Goal: Communication & Community: Participate in discussion

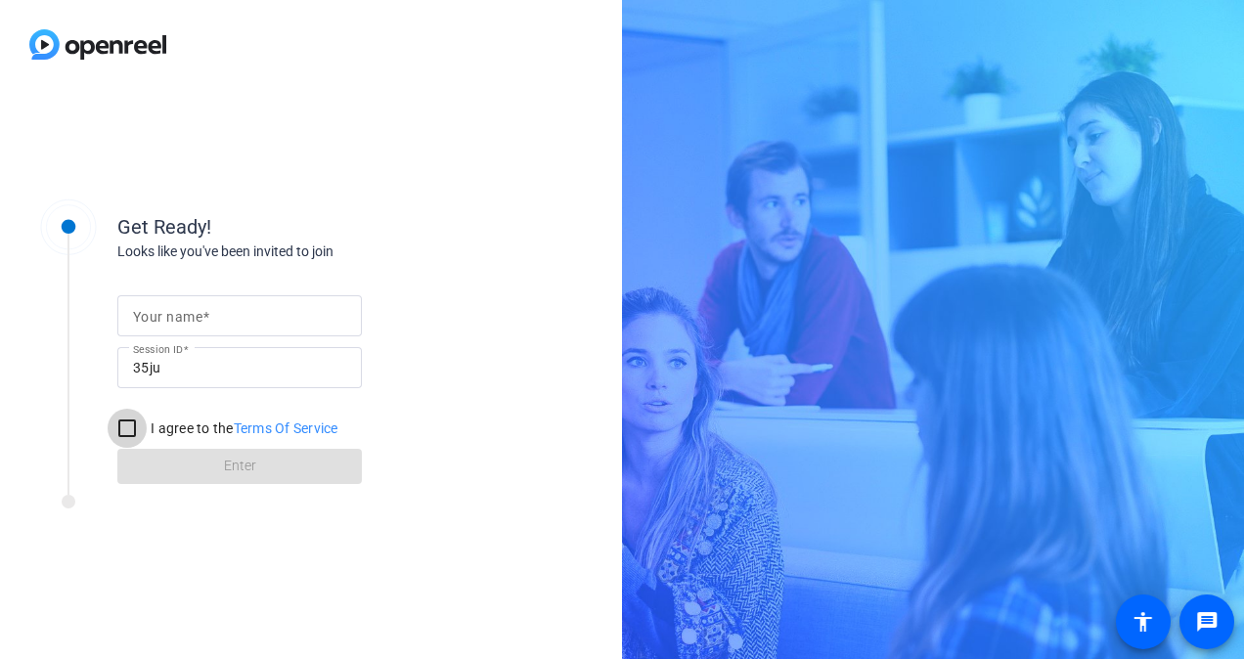
drag, startPoint x: 131, startPoint y: 428, endPoint x: 157, endPoint y: 379, distance: 55.6
click at [129, 429] on input "I agree to the Terms Of Service" at bounding box center [127, 428] width 39 height 39
checkbox input "true"
click at [179, 323] on mat-label "Your name" at bounding box center [167, 317] width 69 height 16
click at [179, 323] on input "Your name" at bounding box center [239, 315] width 213 height 23
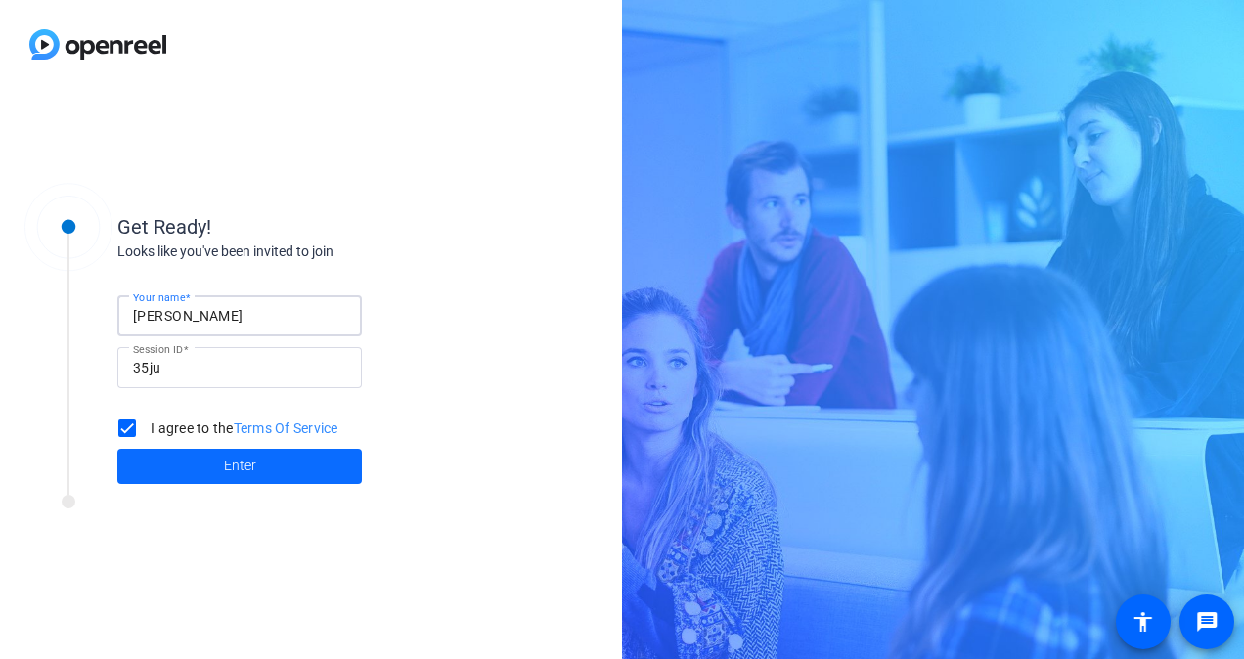
type input "Roy Lee"
click at [258, 470] on span at bounding box center [239, 466] width 244 height 47
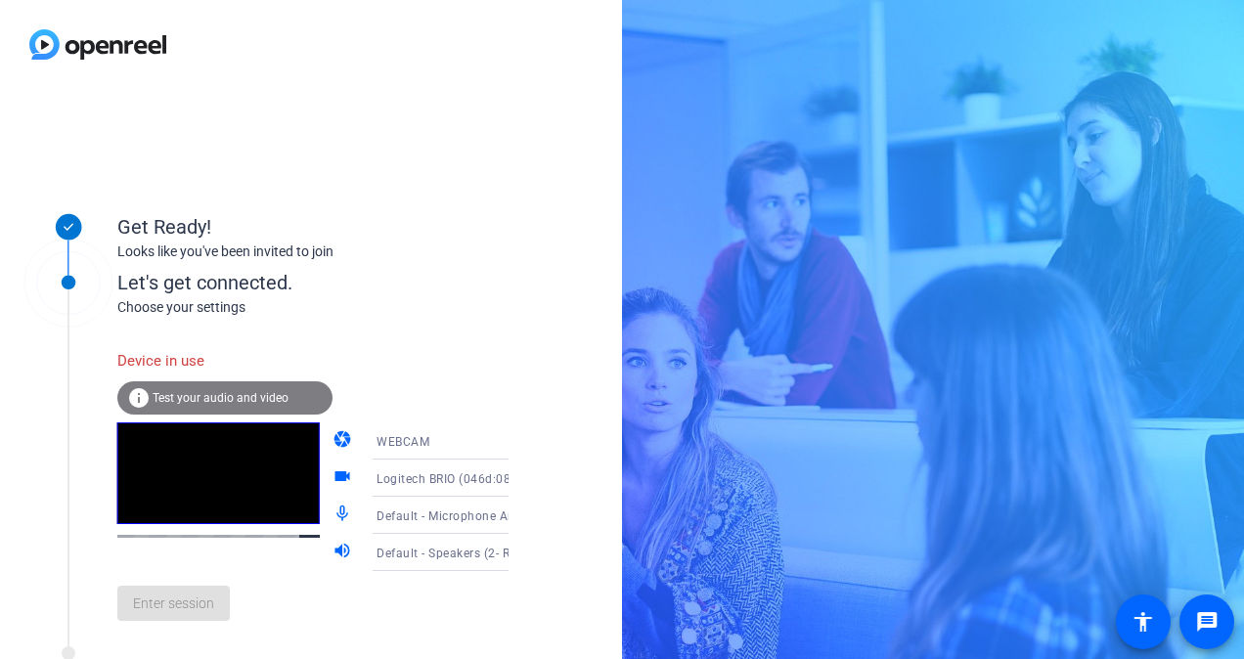
click at [277, 393] on span "Test your audio and video" at bounding box center [221, 398] width 136 height 14
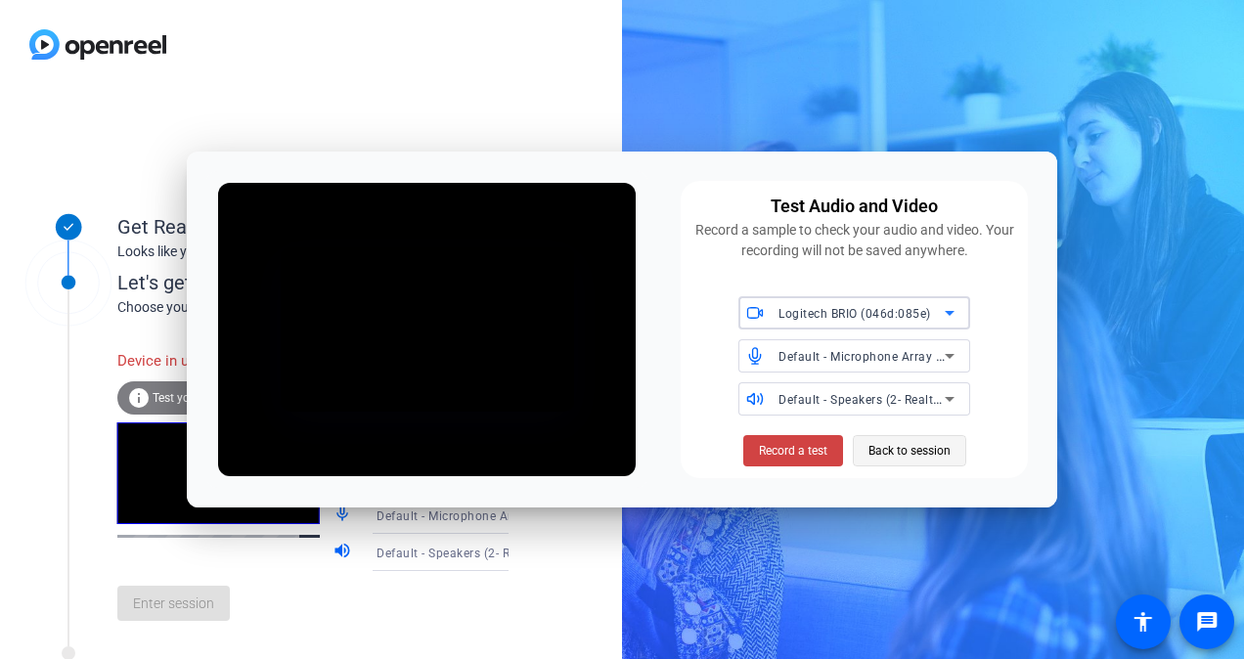
click at [913, 446] on span "Back to session" at bounding box center [909, 450] width 82 height 37
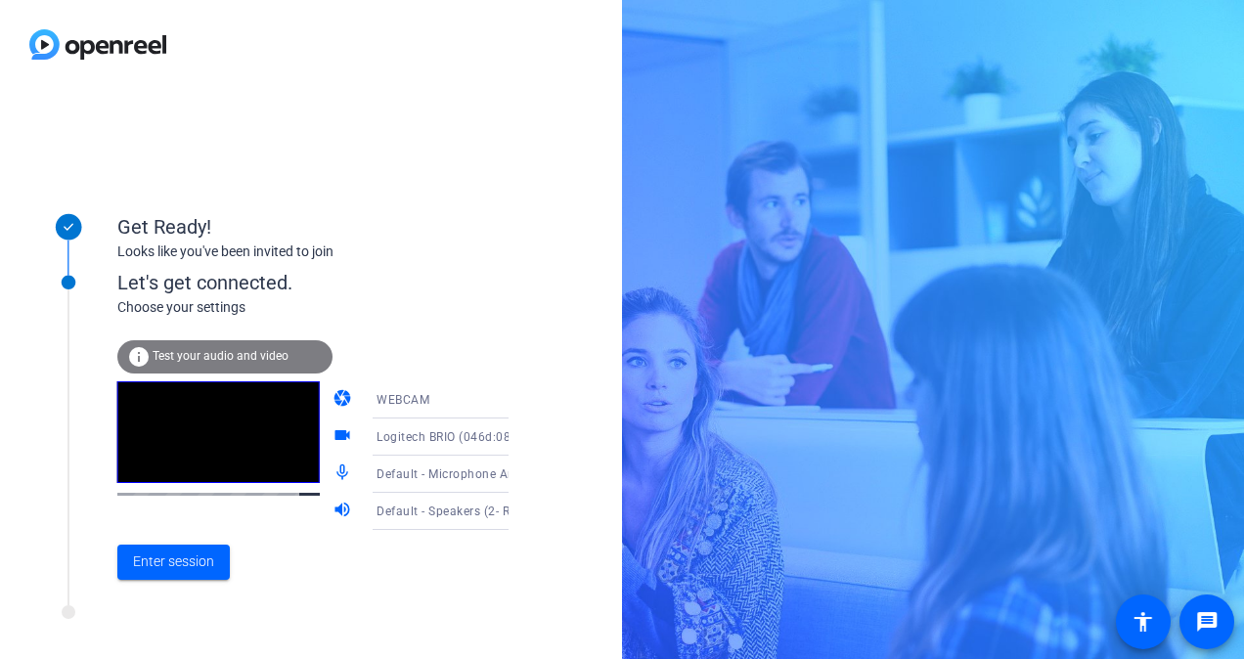
click at [471, 398] on div "WEBCAM" at bounding box center [449, 399] width 146 height 24
click at [471, 398] on div at bounding box center [622, 329] width 1244 height 659
click at [518, 254] on div "Get Ready! Looks like you've been invited to join Let's get connected. Choose y…" at bounding box center [311, 374] width 622 height 570
click at [208, 574] on span at bounding box center [173, 562] width 112 height 47
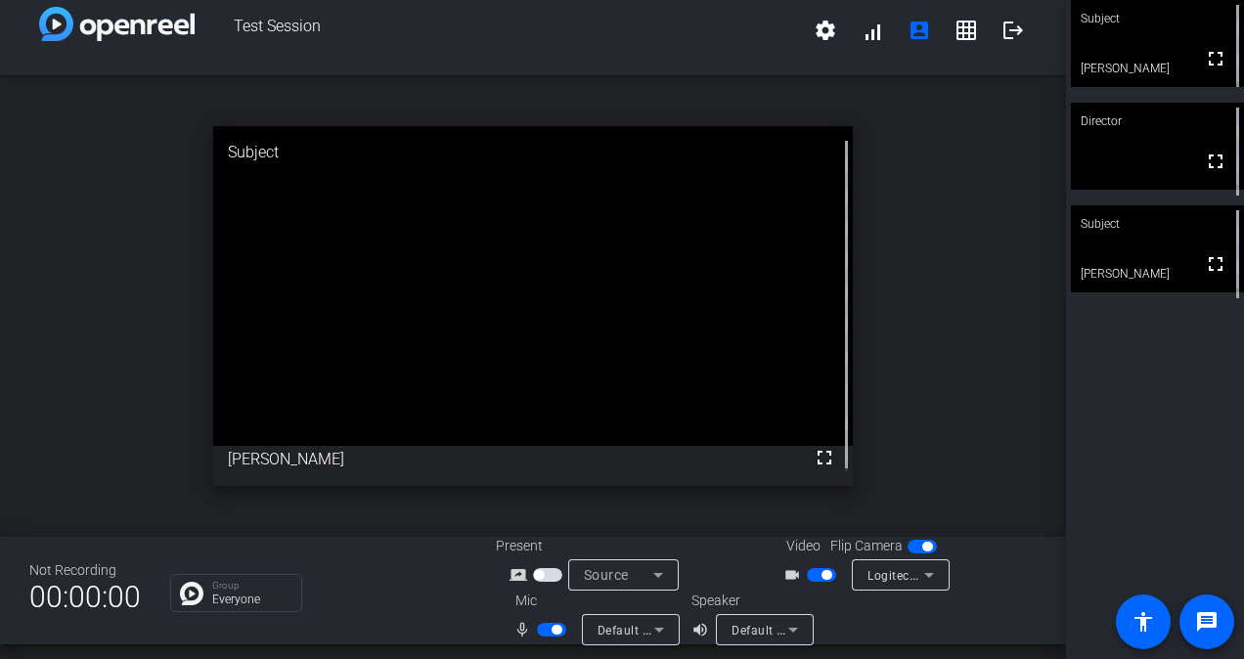
scroll to position [22, 0]
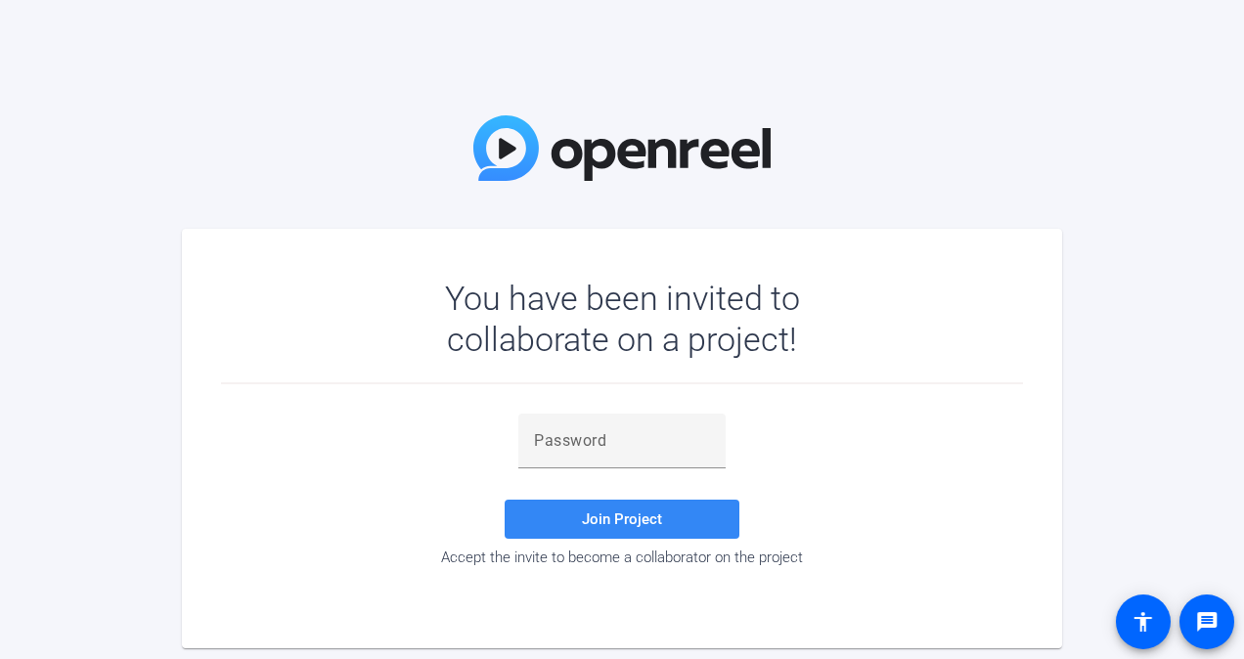
drag, startPoint x: 663, startPoint y: 440, endPoint x: 664, endPoint y: 497, distance: 56.7
click at [663, 440] on input "text" at bounding box center [622, 440] width 176 height 23
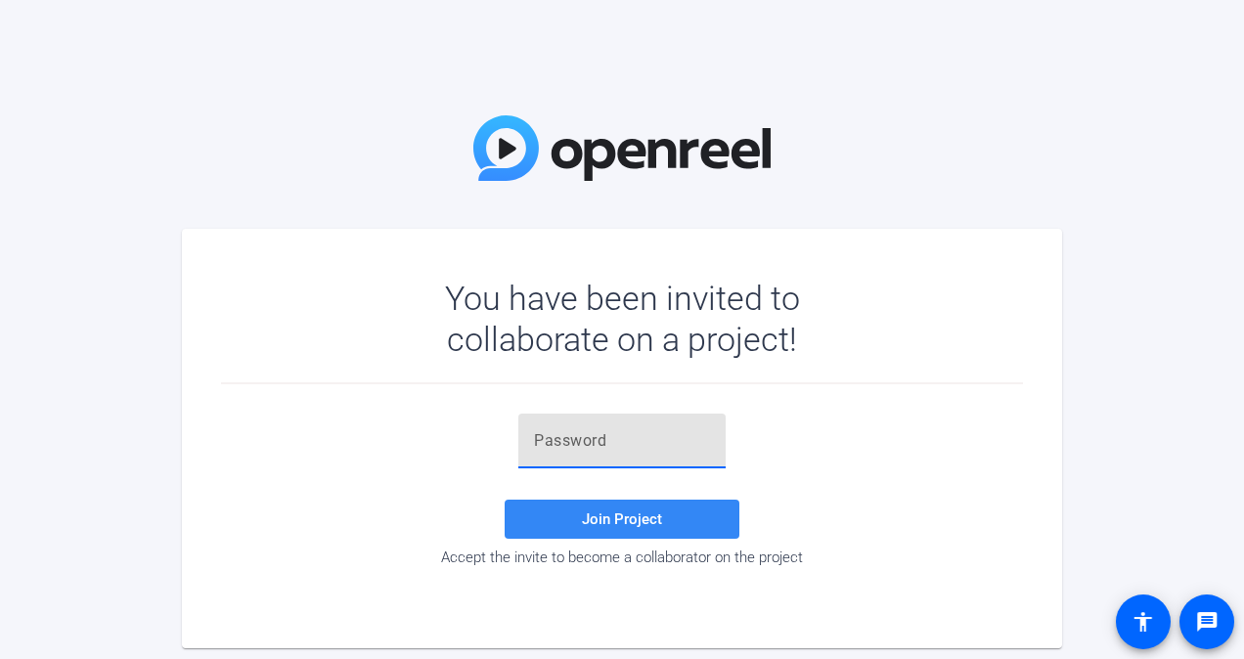
paste input "DM6it~"
type input "DM6it~"
drag, startPoint x: 656, startPoint y: 507, endPoint x: 673, endPoint y: 510, distance: 16.9
click at [657, 508] on span at bounding box center [621, 519] width 235 height 47
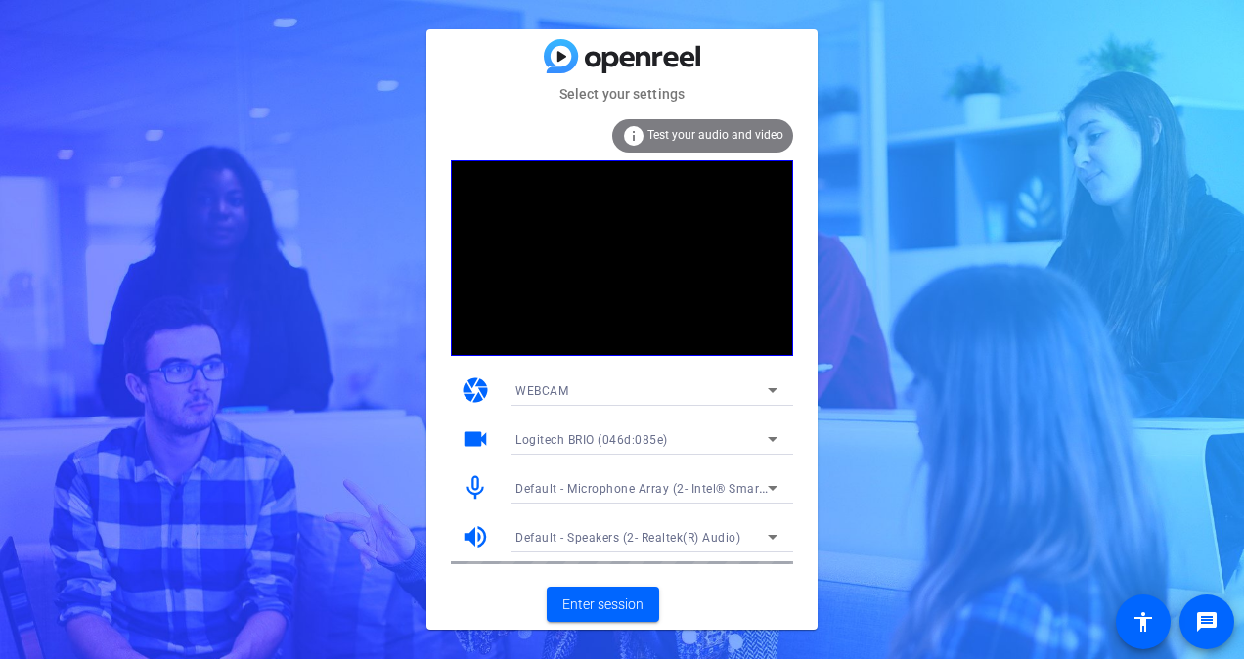
click at [1113, 289] on div "Select your settings info Test your audio and video camera WEBCAM videocam Logi…" at bounding box center [622, 329] width 1244 height 659
click at [168, 536] on div "Select your settings info Test your audio and video camera WEBCAM videocam Logi…" at bounding box center [622, 329] width 1244 height 659
click at [590, 606] on span "Enter session" at bounding box center [602, 604] width 81 height 21
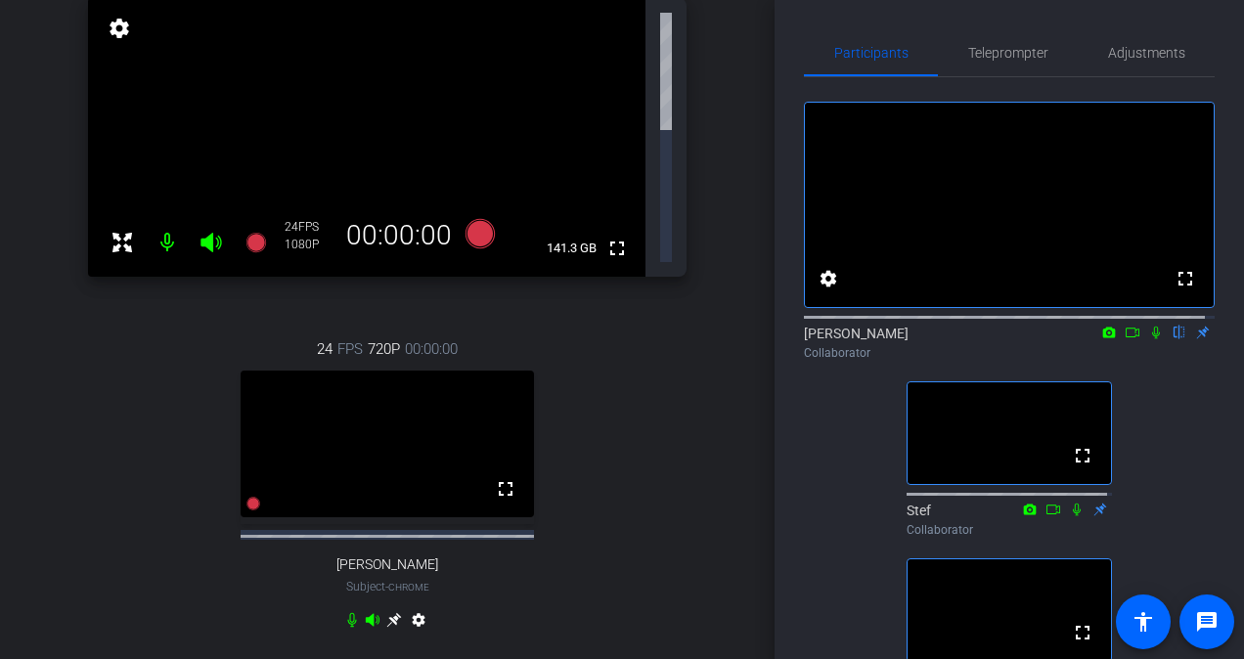
scroll to position [274, 0]
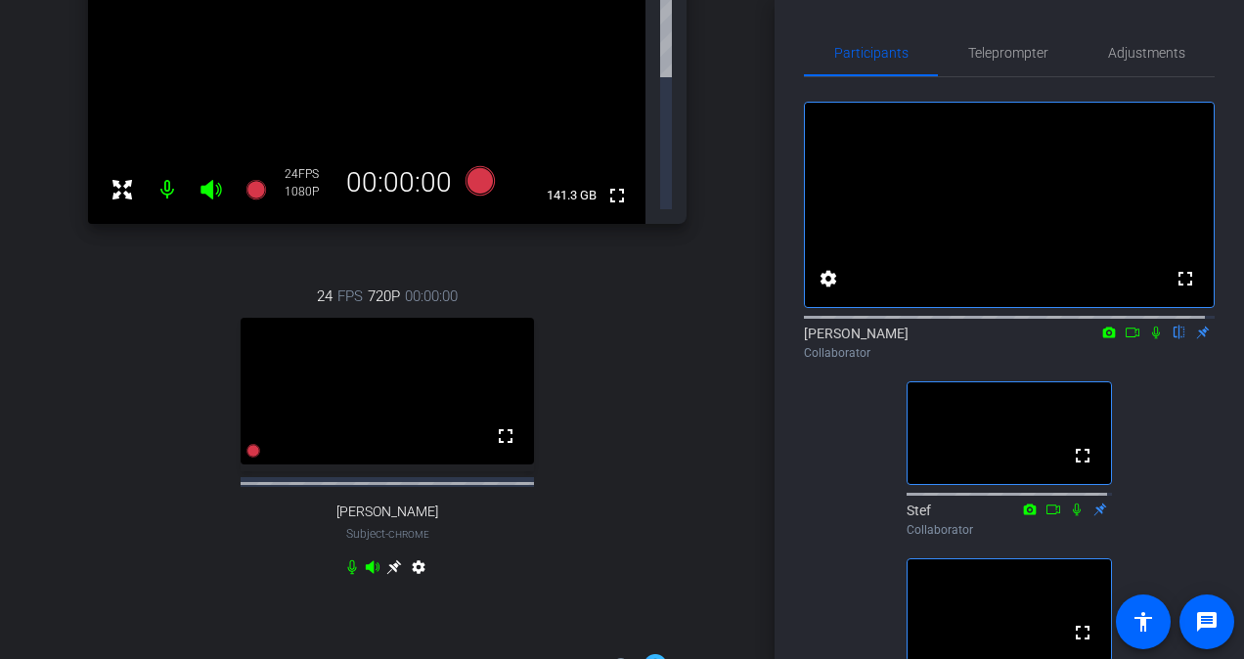
click at [950, 362] on div "Collaborator" at bounding box center [1009, 353] width 411 height 18
click at [976, 57] on span "Teleprompter" at bounding box center [1008, 53] width 80 height 14
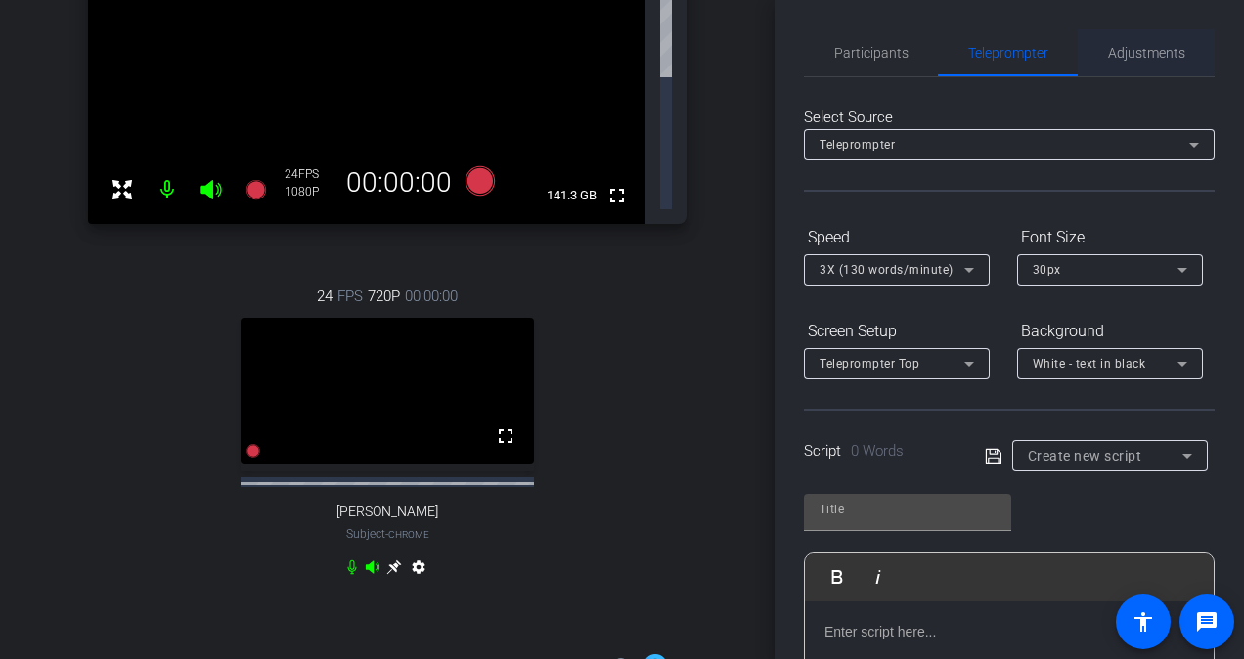
click at [1156, 49] on span "Adjustments" at bounding box center [1146, 53] width 77 height 14
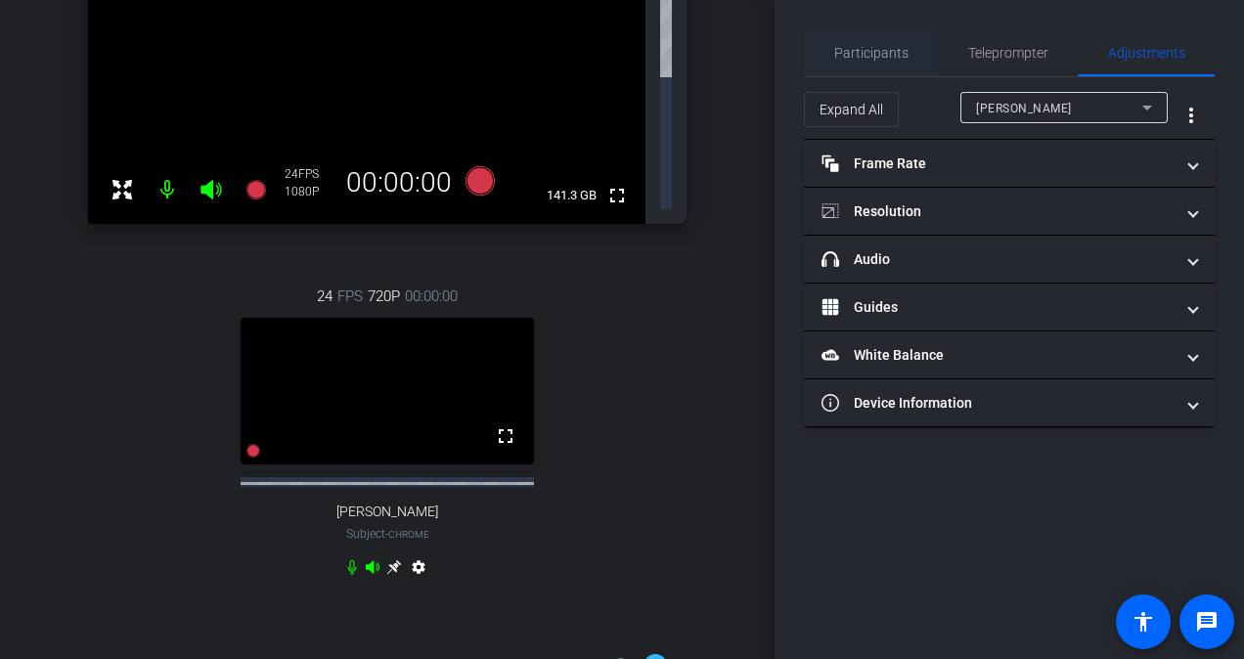
click at [894, 47] on span "Participants" at bounding box center [871, 53] width 74 height 14
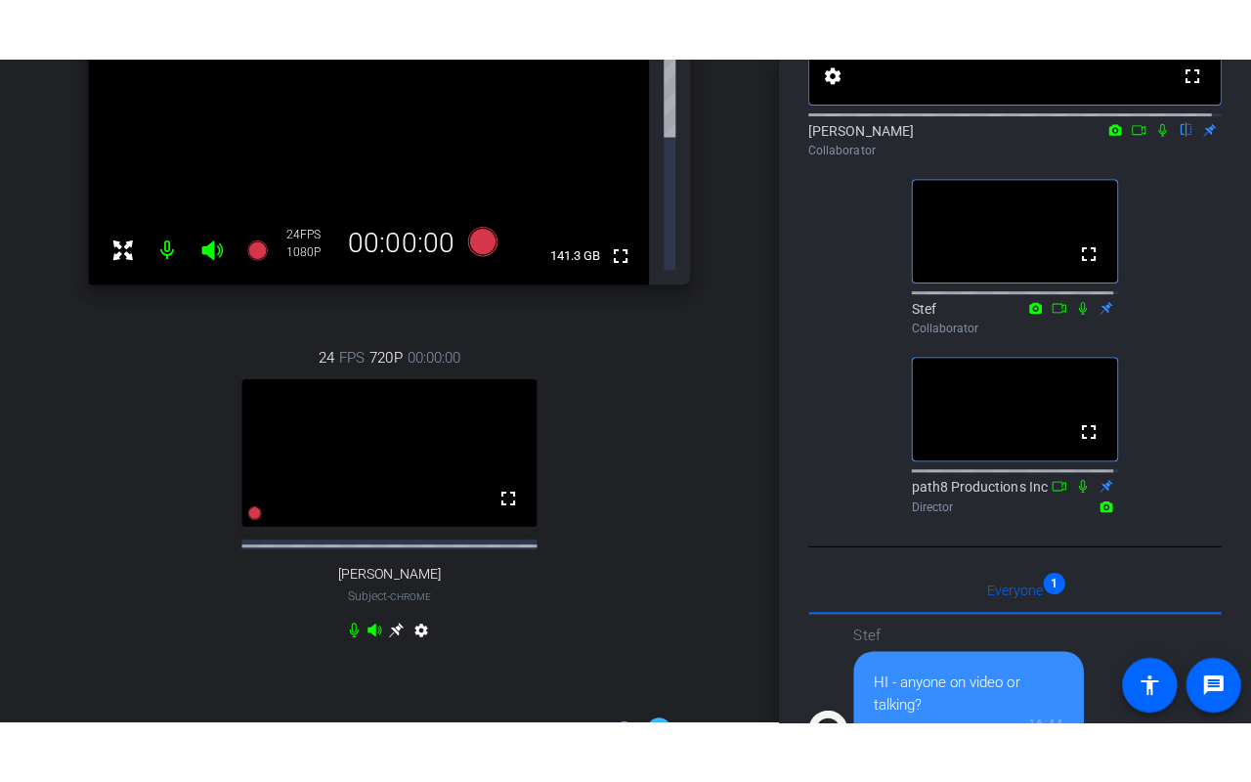
scroll to position [293, 0]
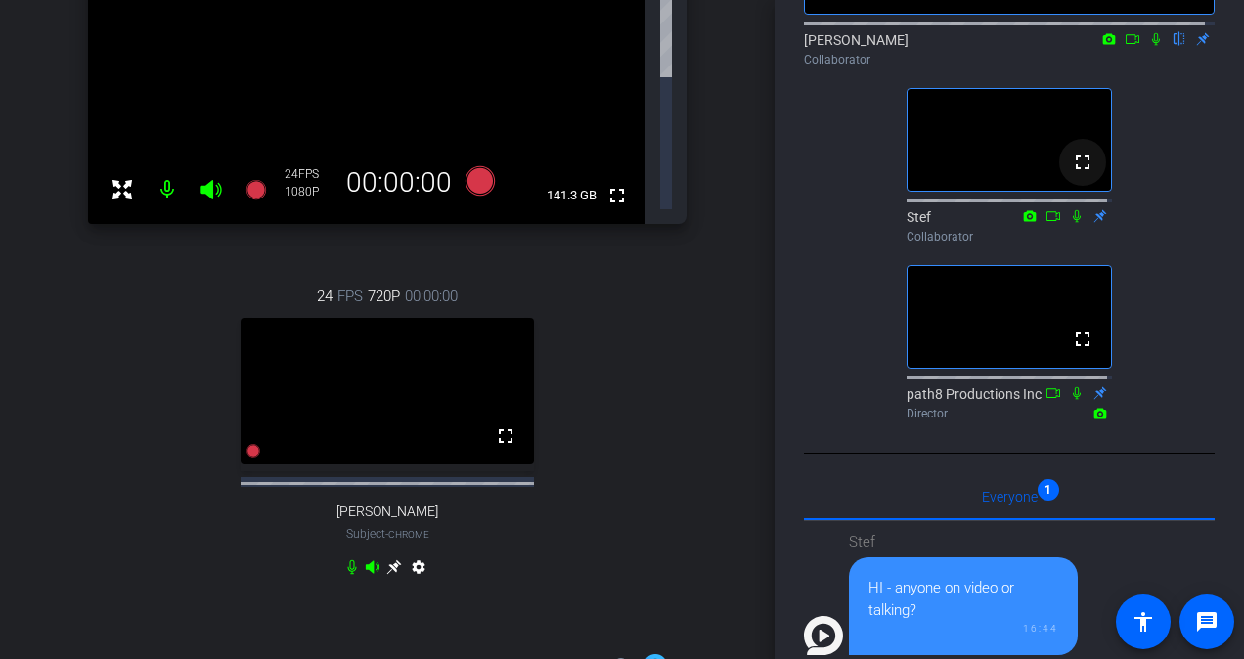
click at [1076, 174] on mat-icon "fullscreen" at bounding box center [1081, 162] width 23 height 23
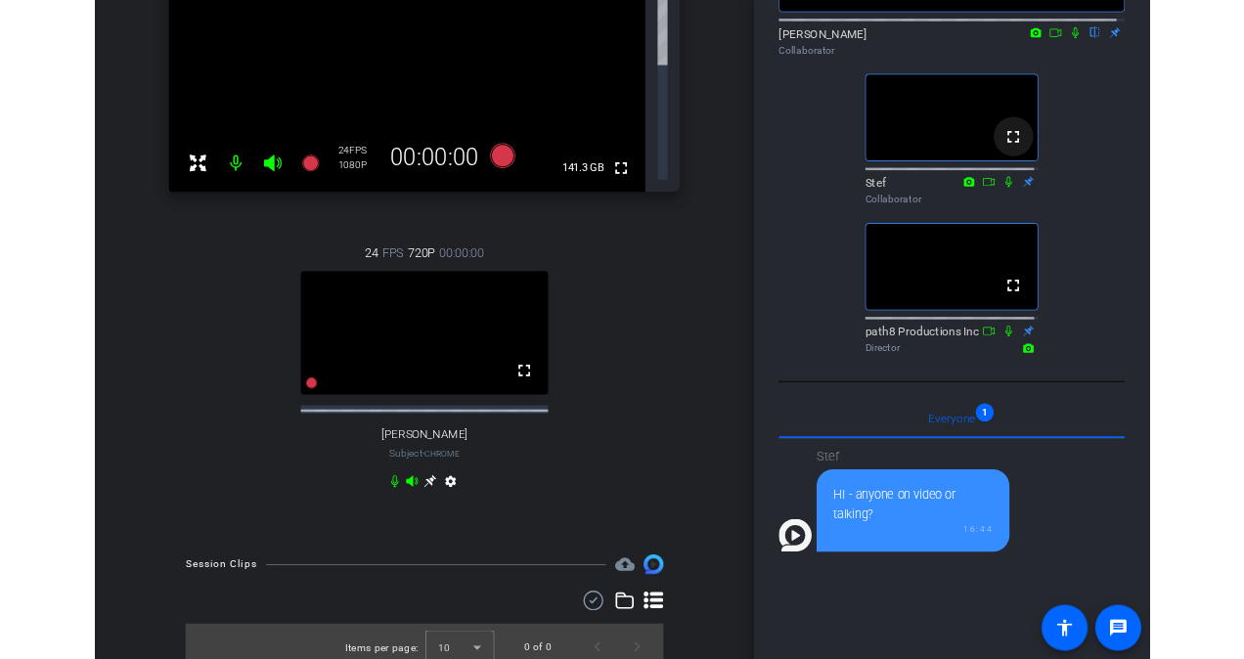
scroll to position [151, 0]
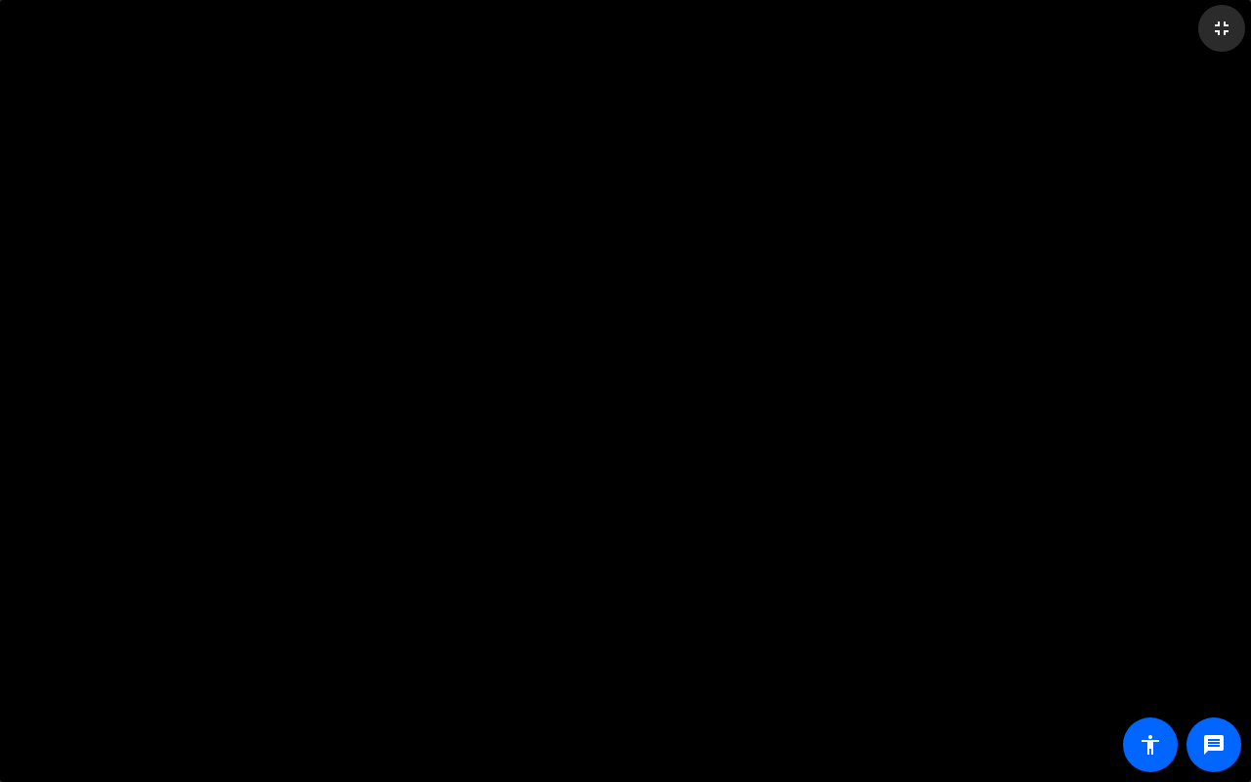
click at [1222, 27] on mat-icon "fullscreen_exit" at bounding box center [1221, 28] width 23 height 23
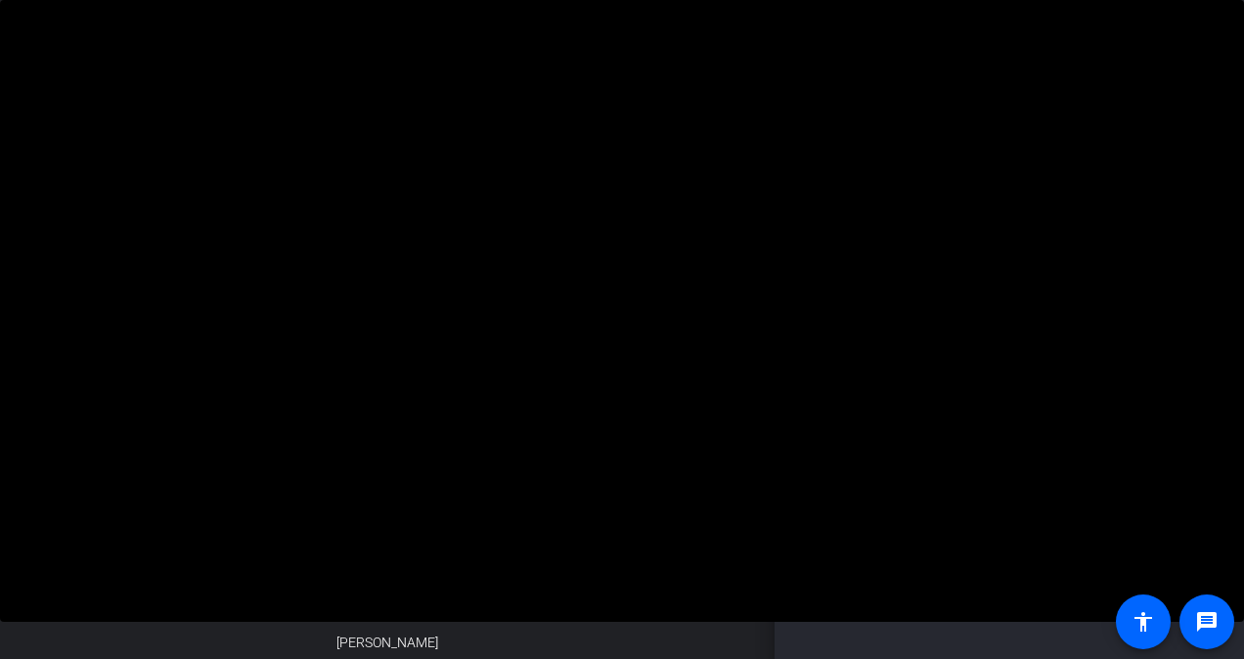
scroll to position [0, 0]
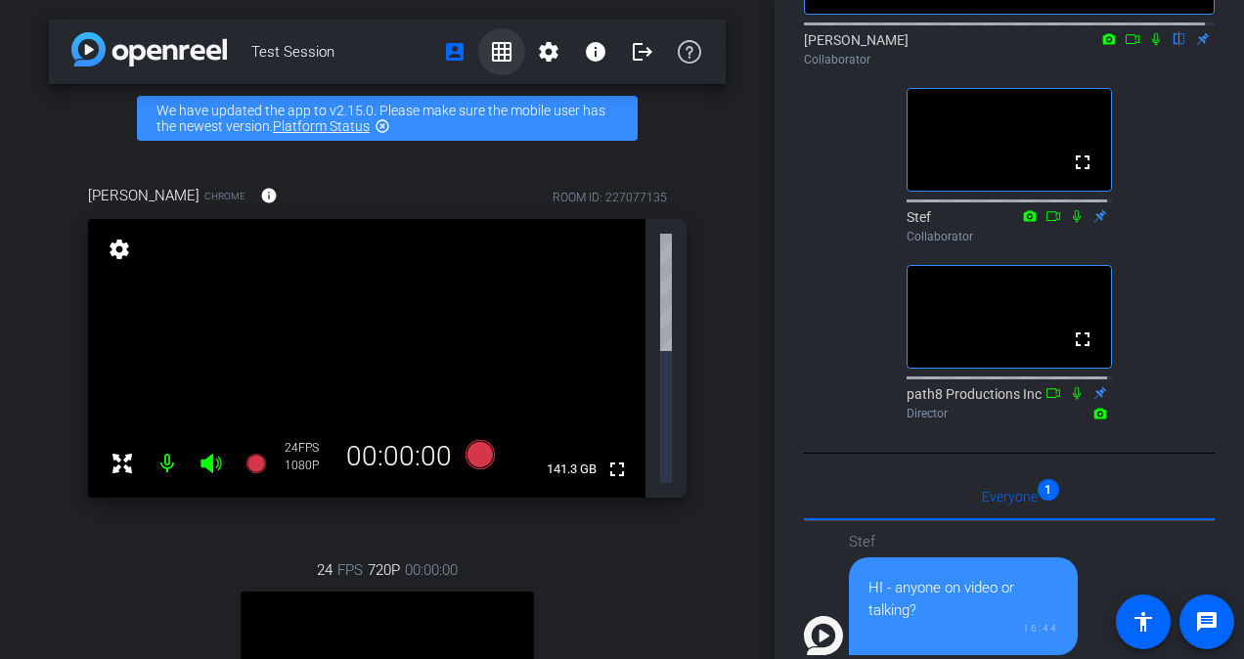
click at [493, 45] on mat-icon "grid_on" at bounding box center [501, 51] width 23 height 23
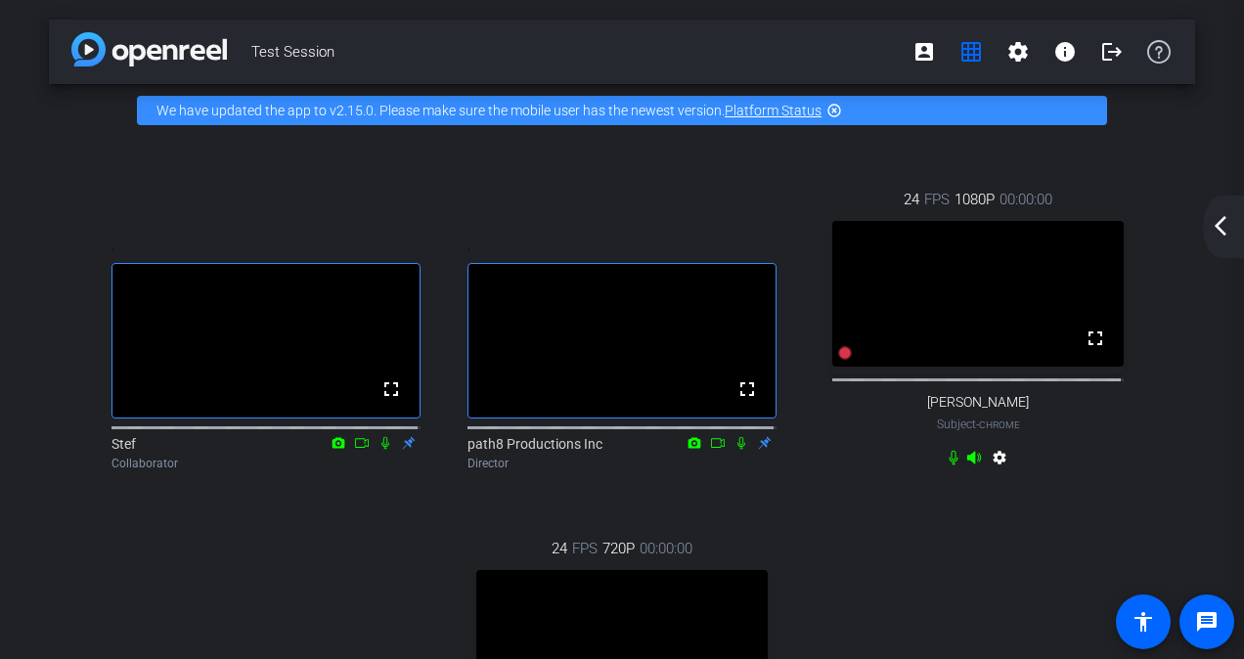
click at [914, 51] on mat-icon "account_box" at bounding box center [923, 51] width 23 height 23
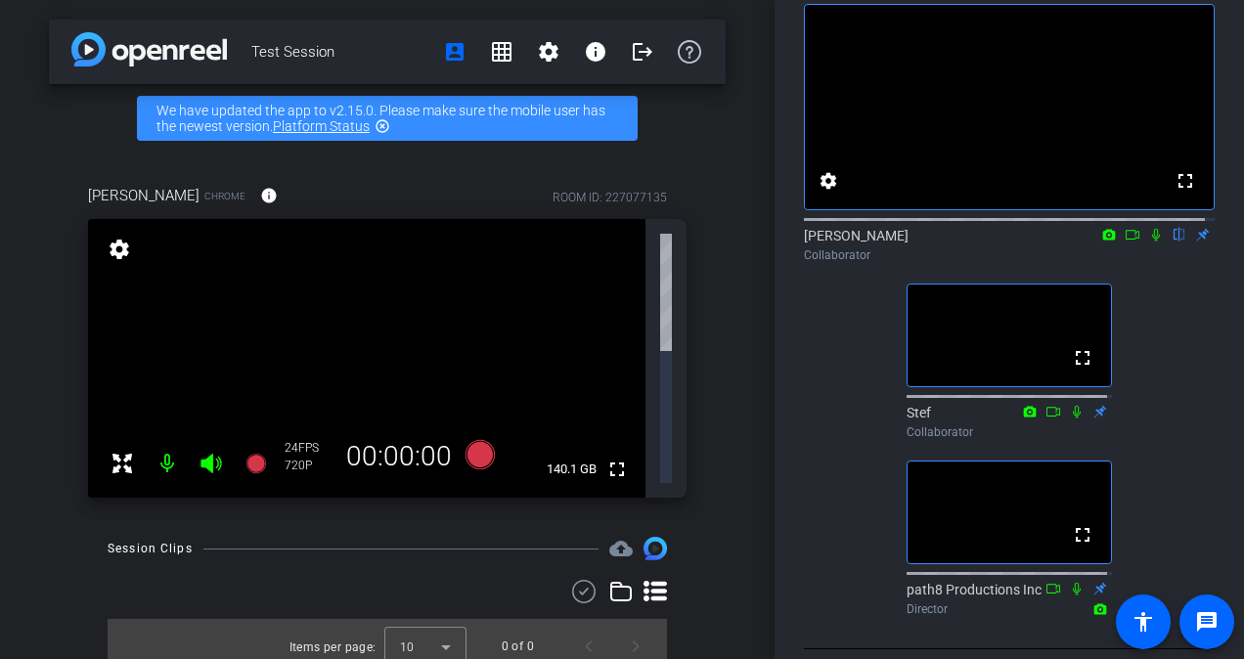
scroll to position [587, 0]
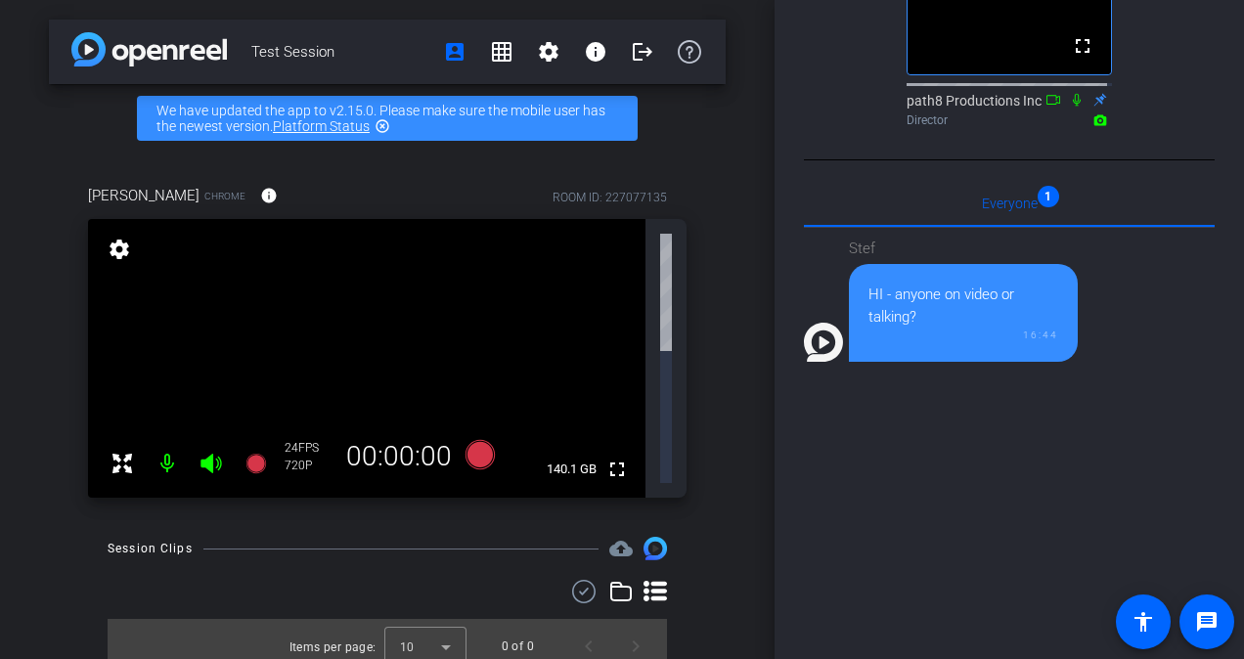
click at [914, 327] on div "HI - anyone on video or talking?" at bounding box center [963, 306] width 190 height 44
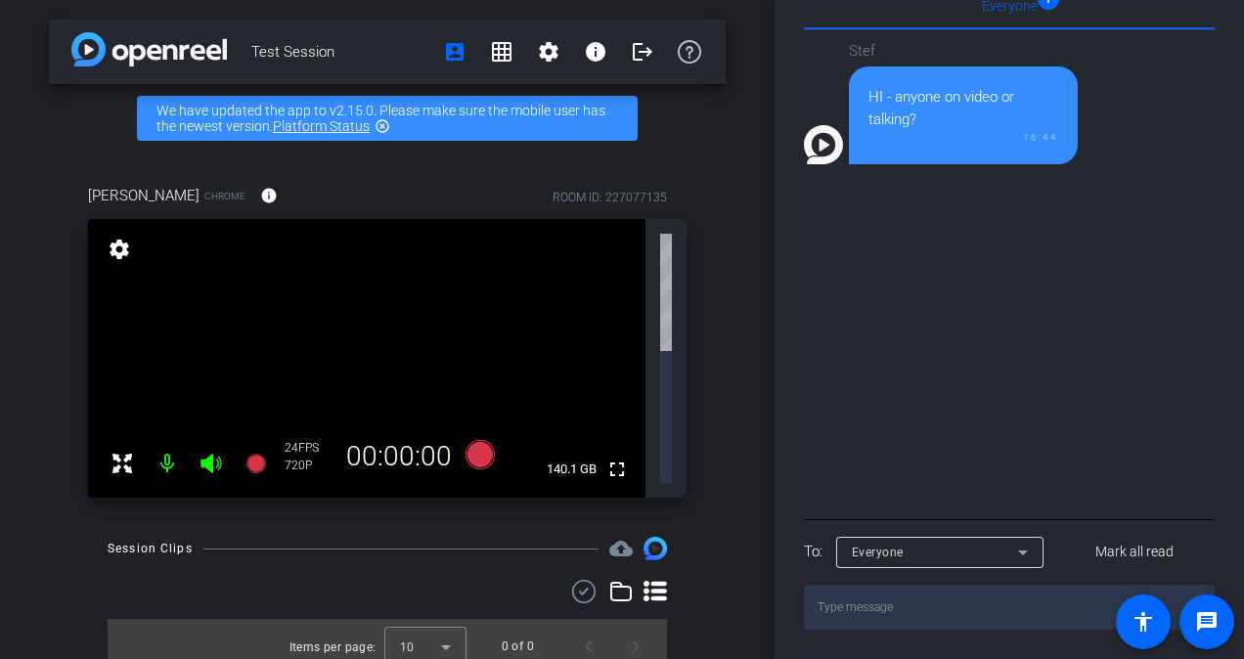
scroll to position [891, 0]
click at [921, 610] on textarea at bounding box center [1009, 607] width 411 height 45
type textarea "I"
type textarea "I can't see or hear anyone but I'm here"
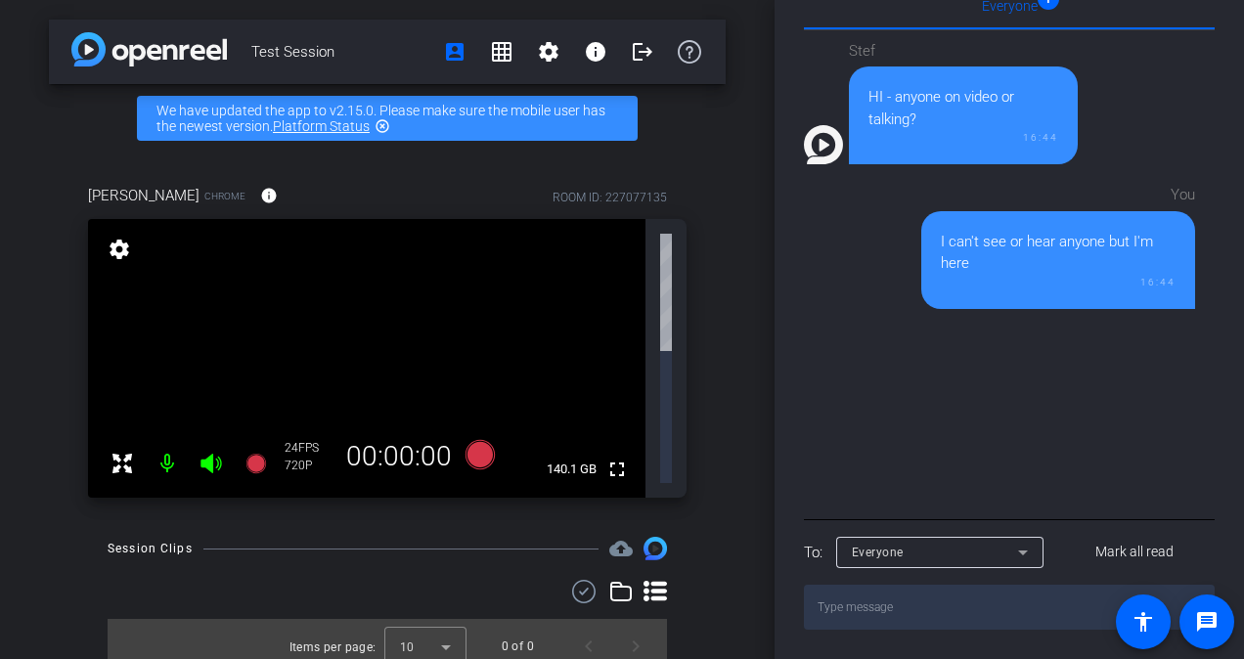
click at [969, 313] on div "Stef HI - anyone on video or talking? 16:44 You I can't see or hear anyone but …" at bounding box center [1009, 272] width 411 height 484
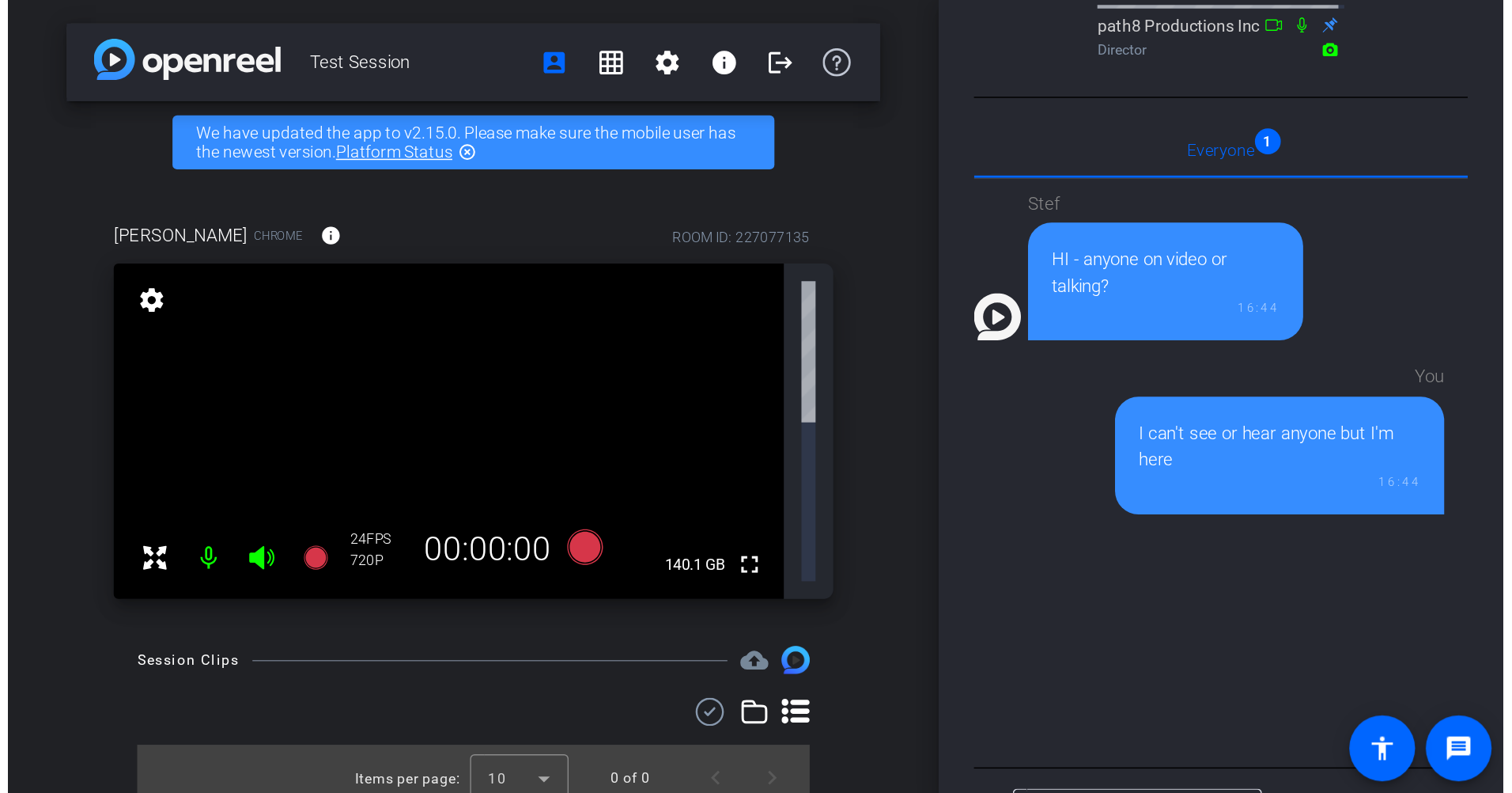
scroll to position [0, 0]
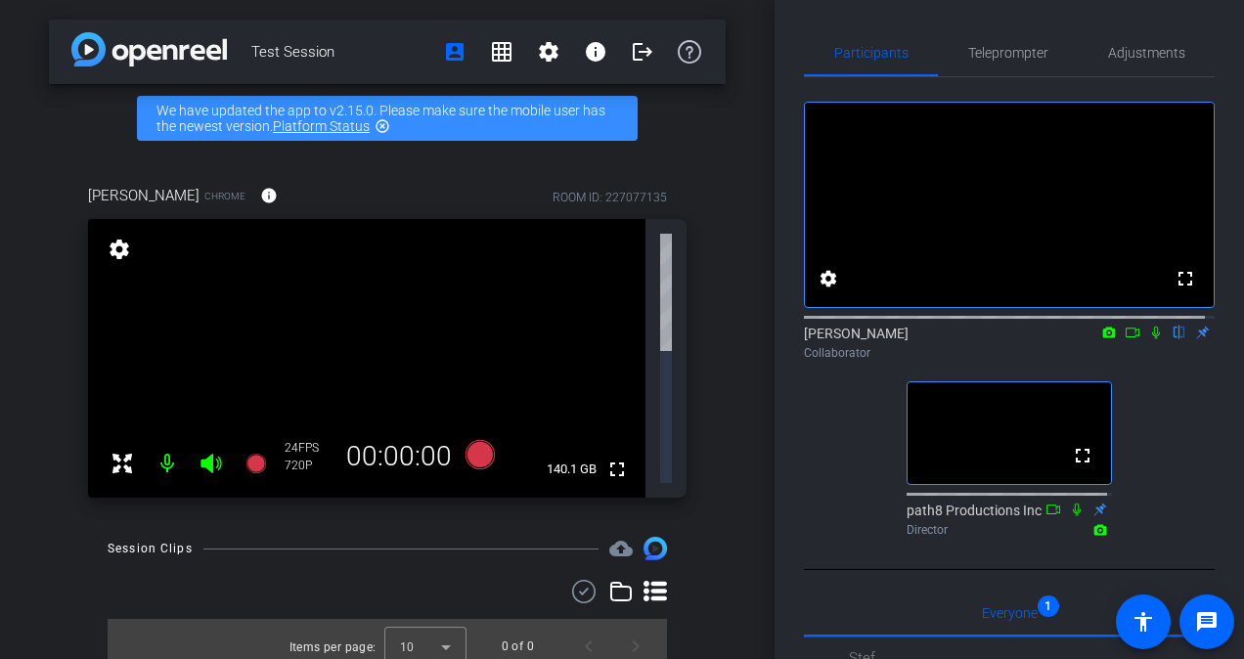
click at [1103, 337] on icon at bounding box center [1109, 332] width 13 height 11
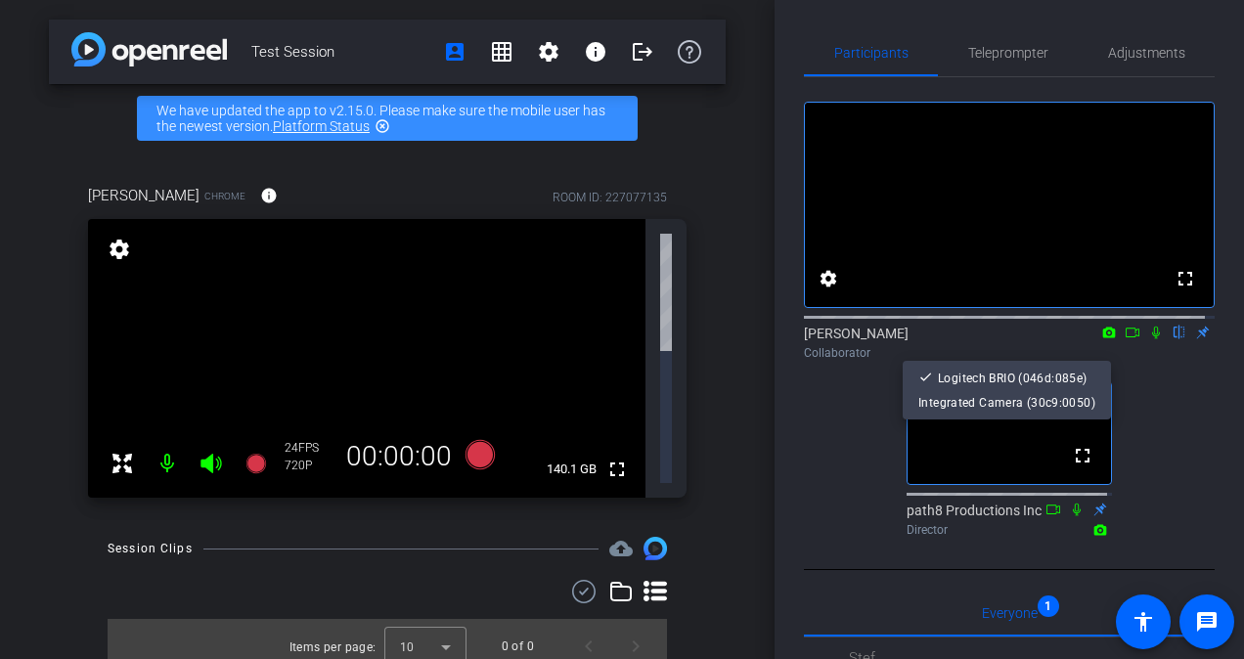
drag, startPoint x: 1171, startPoint y: 416, endPoint x: 1126, endPoint y: 380, distance: 57.7
click at [1169, 415] on div at bounding box center [622, 329] width 1244 height 659
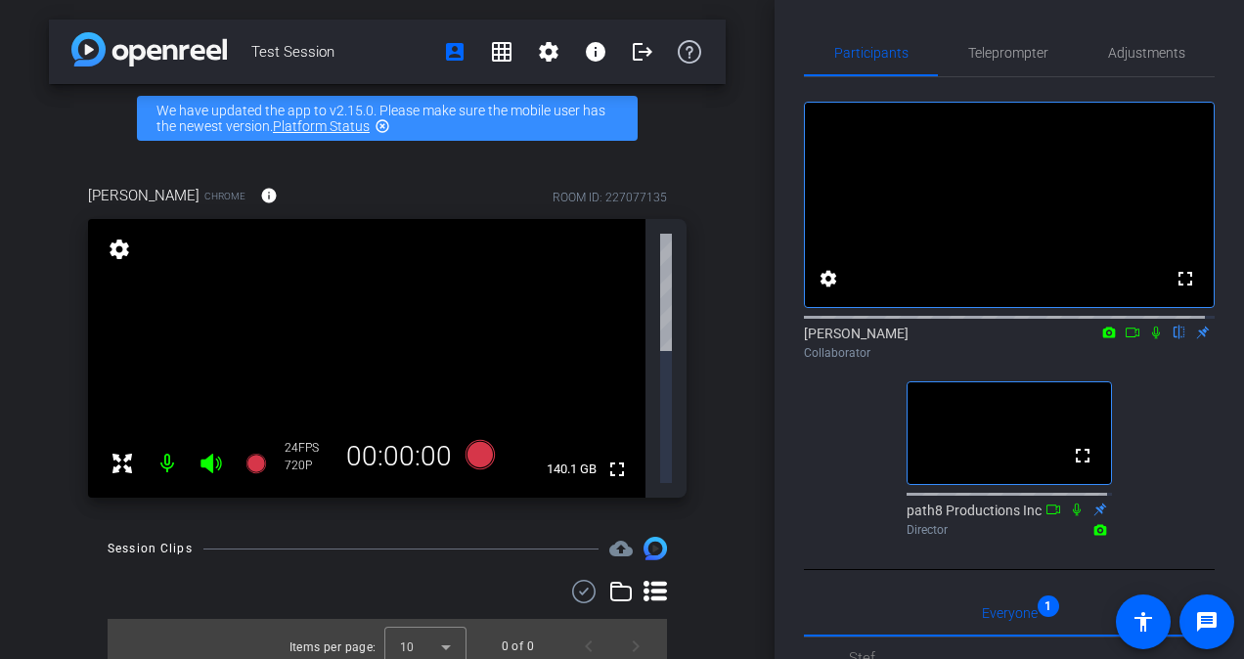
click at [1124, 339] on icon at bounding box center [1132, 333] width 16 height 14
click at [1148, 339] on icon at bounding box center [1156, 333] width 16 height 14
click at [1120, 413] on div "fullscreen settings Roy flip Collaborator fullscreen path8 Productions Inc Dire…" at bounding box center [1009, 310] width 411 height 467
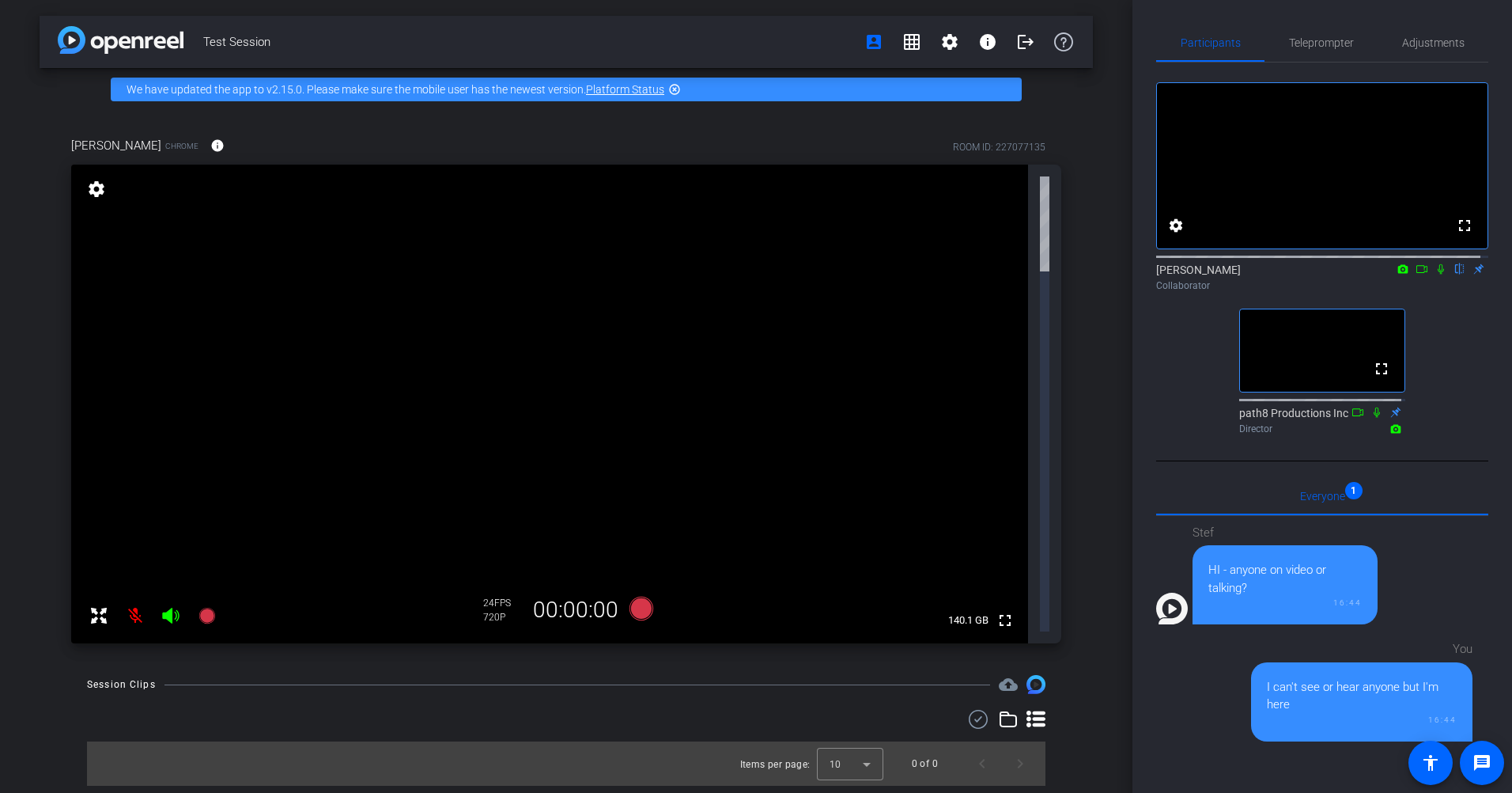
click at [926, 481] on div "Test Session account_box grid_on settings info logout We have updated the app t…" at bounding box center [566, 396] width 1133 height 793
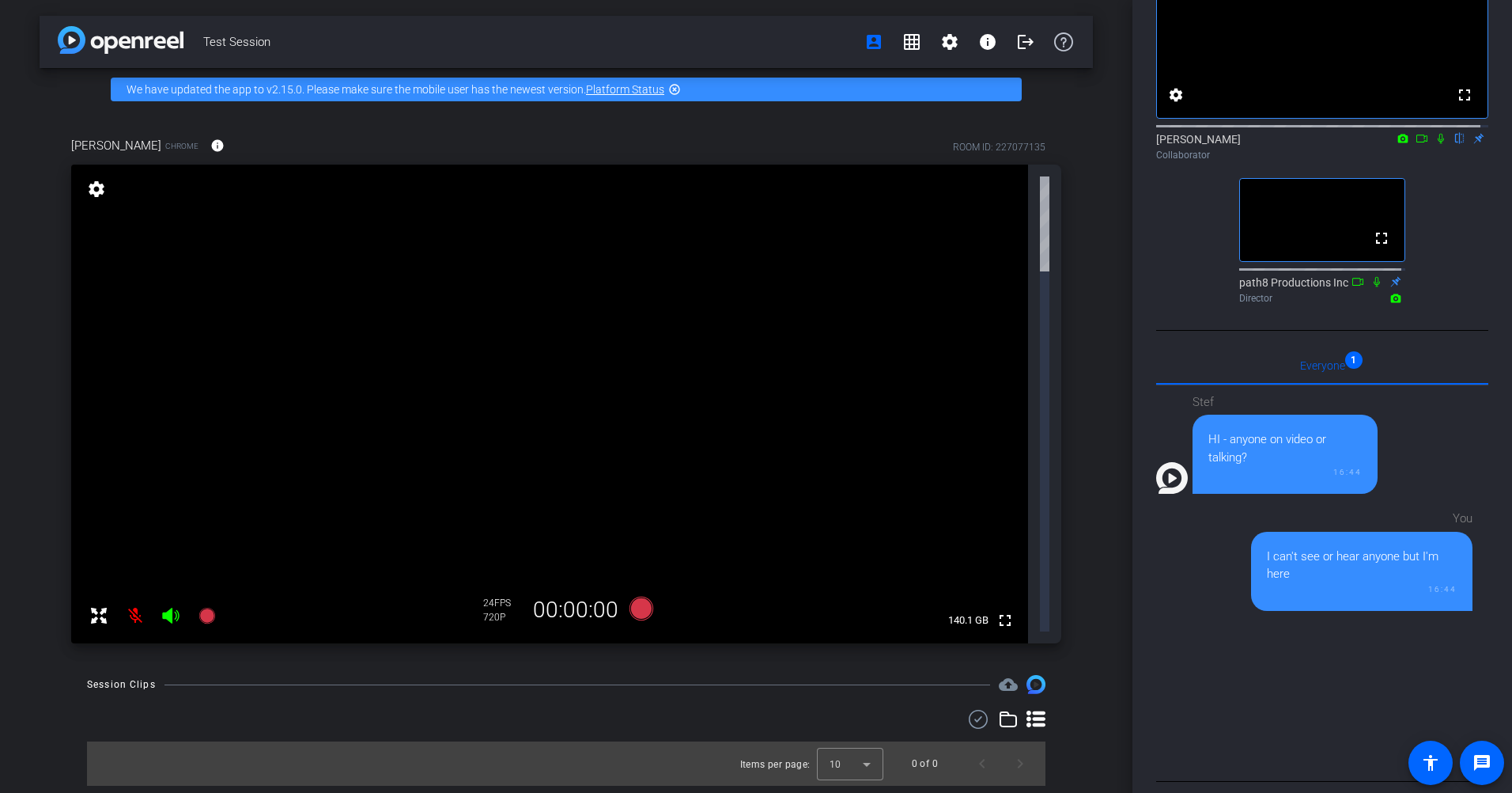
scroll to position [284, 0]
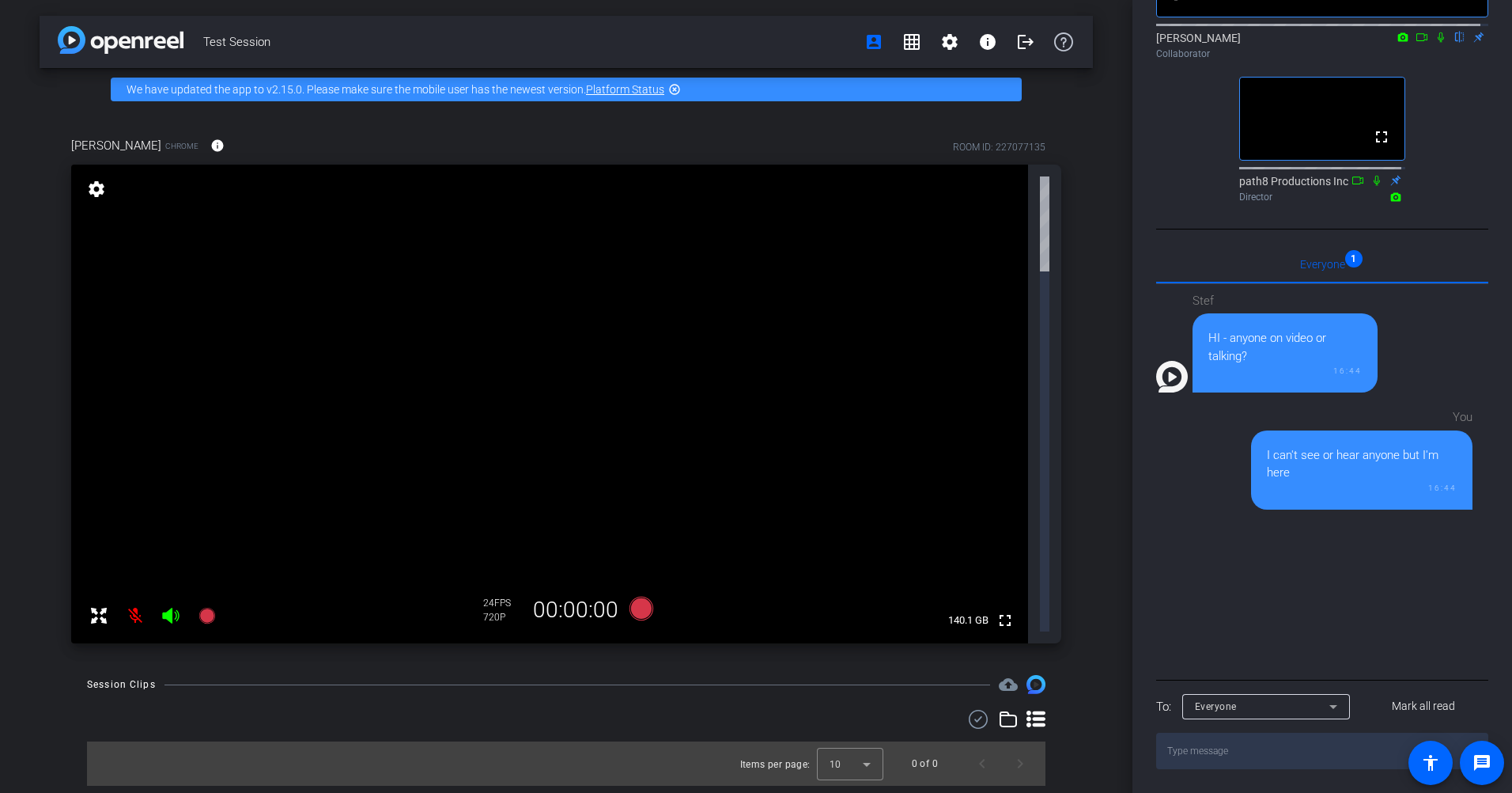
click at [1006, 532] on div "Stef HI - anyone on video or talking? 16:44 You I can't see or hear anyone but …" at bounding box center [1322, 480] width 332 height 392
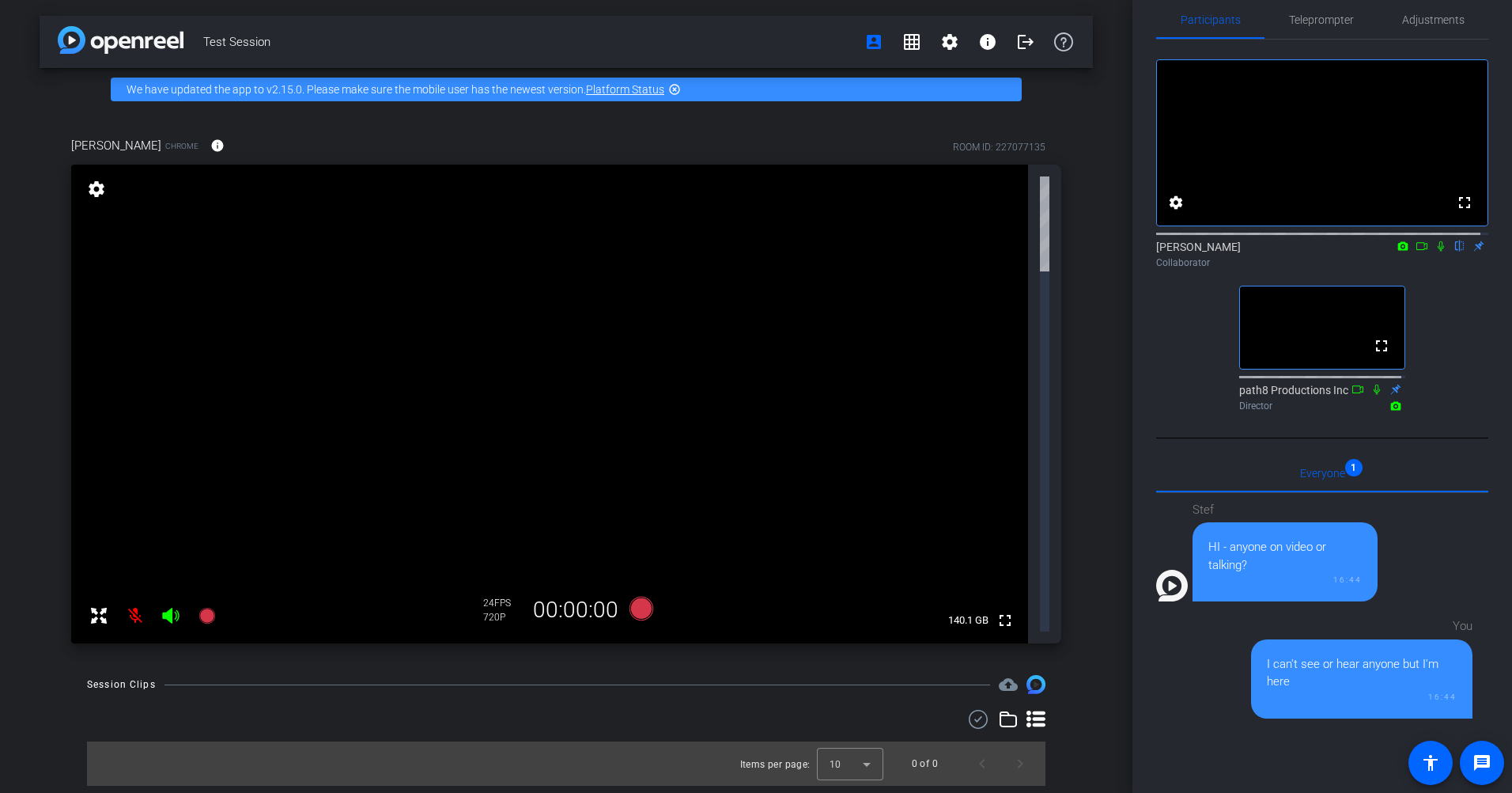
scroll to position [0, 0]
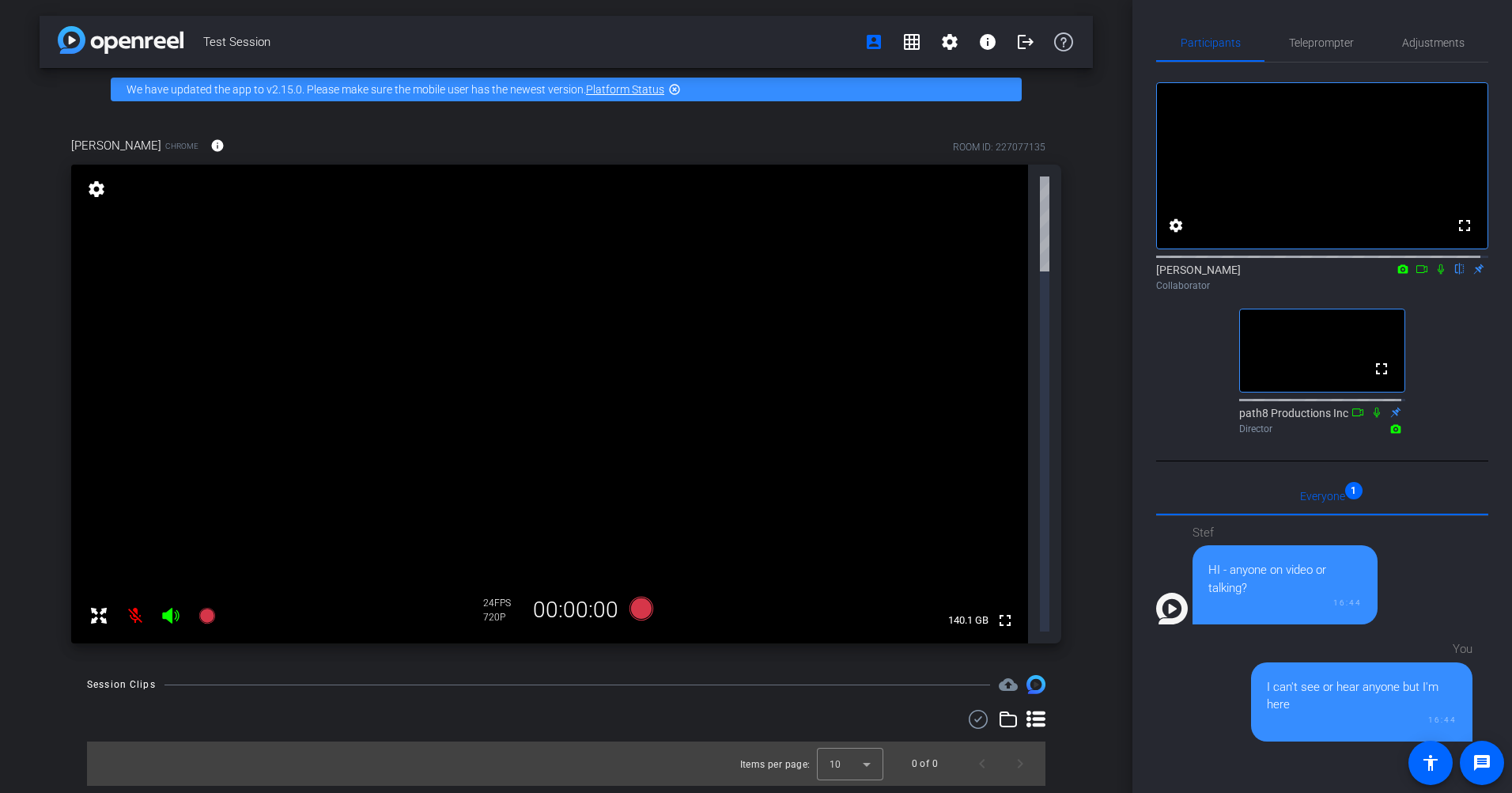
click at [1006, 274] on icon at bounding box center [1422, 269] width 13 height 11
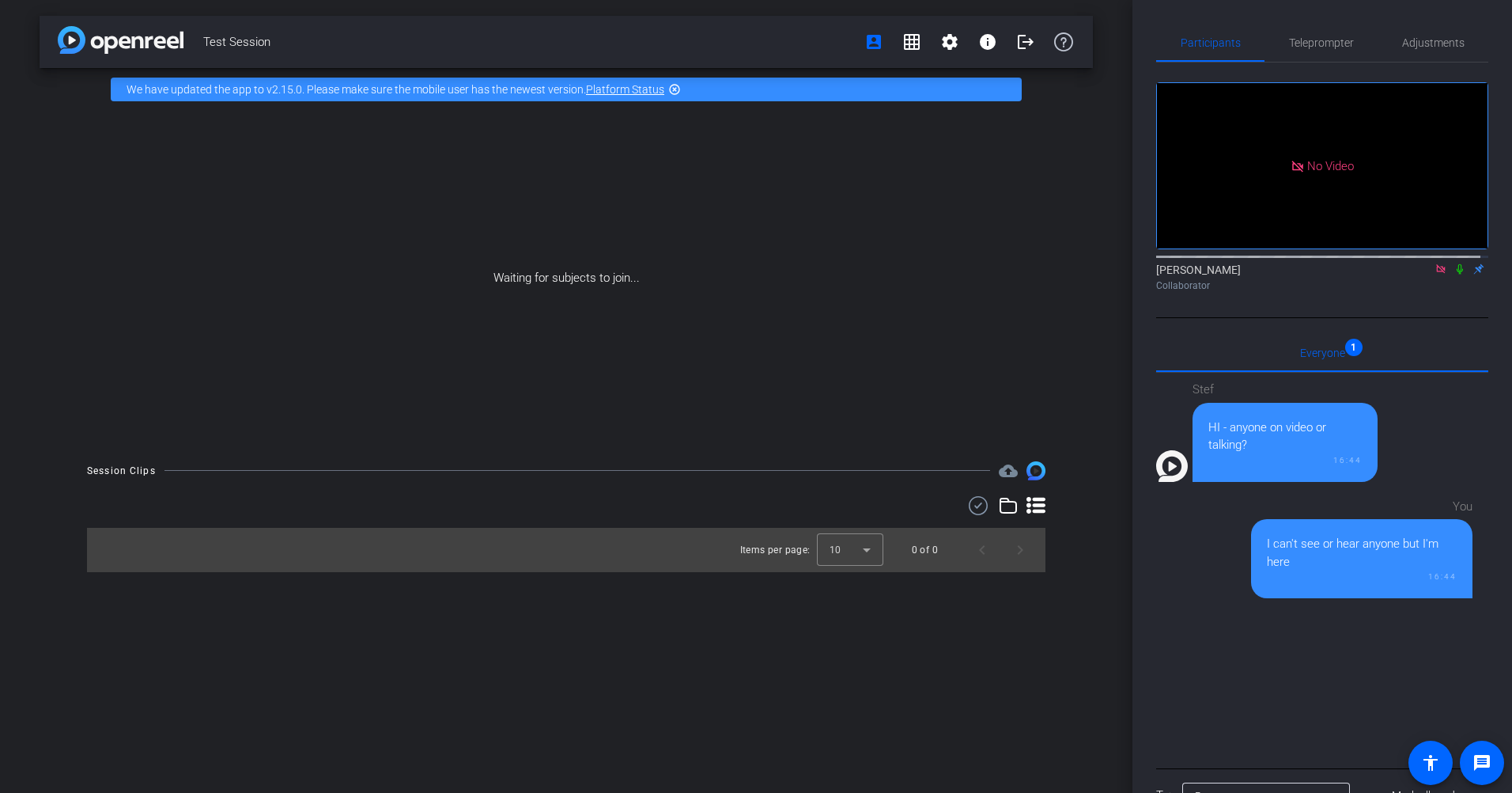
click at [1006, 273] on icon at bounding box center [1440, 269] width 9 height 9
click at [912, 43] on mat-icon "grid_on" at bounding box center [911, 41] width 19 height 19
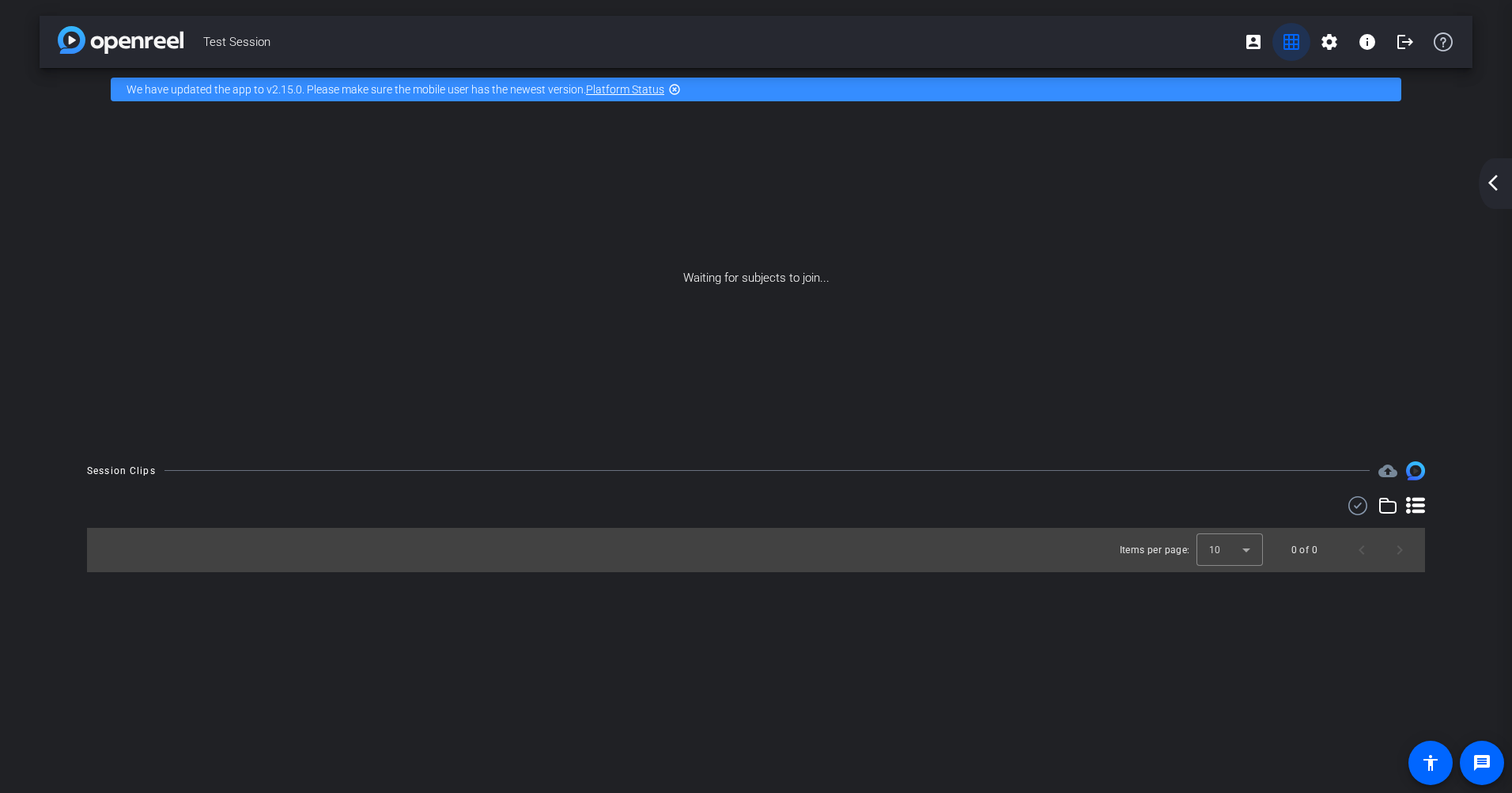
click at [1006, 36] on mat-icon "grid_on" at bounding box center [1291, 41] width 19 height 19
click at [1006, 36] on mat-icon "account_box" at bounding box center [1253, 41] width 19 height 19
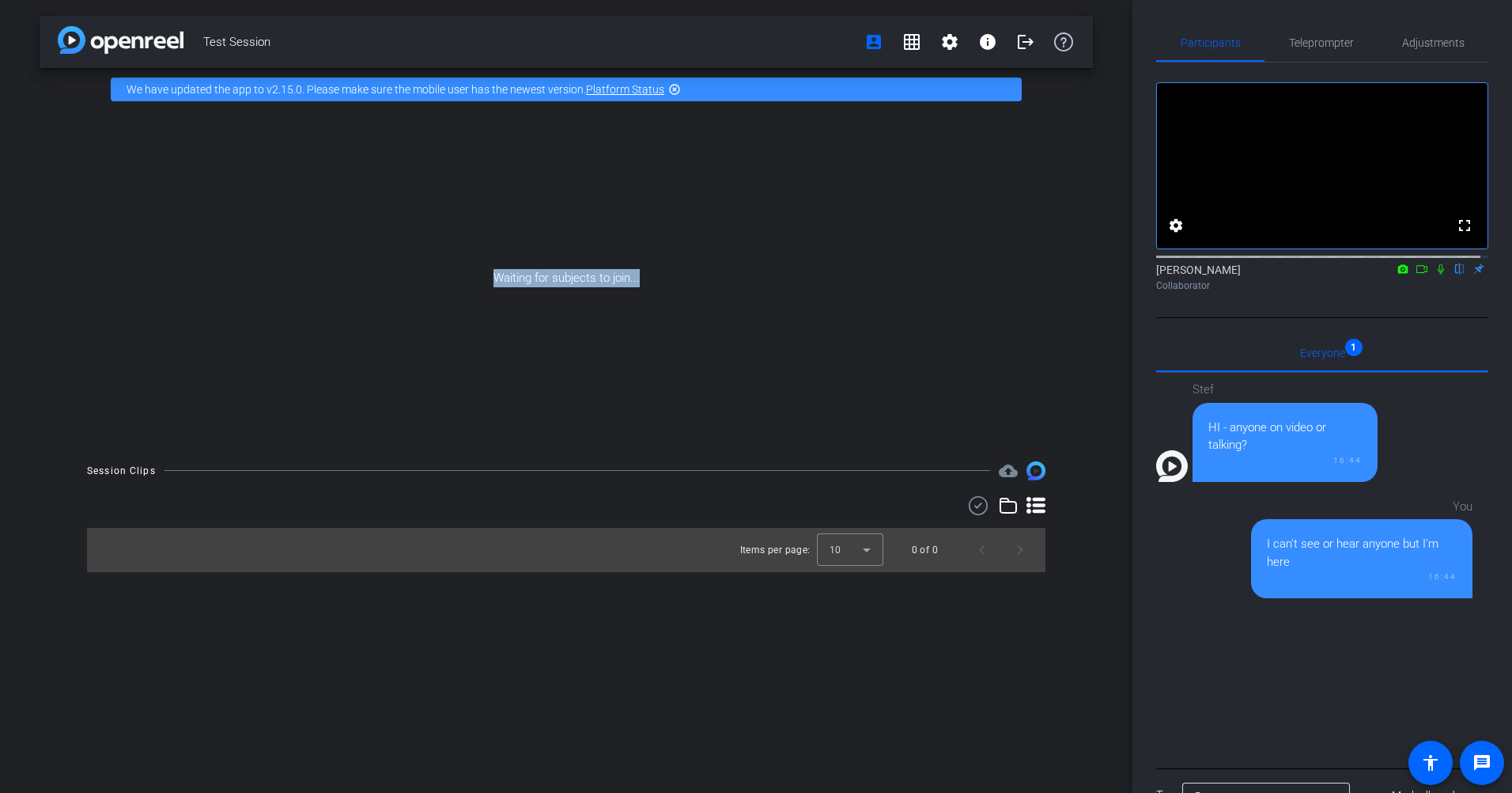
drag, startPoint x: 497, startPoint y: 280, endPoint x: 712, endPoint y: 280, distance: 215.0
click at [712, 280] on div "Waiting for subjects to join..." at bounding box center [566, 278] width 1053 height 335
drag, startPoint x: 712, startPoint y: 280, endPoint x: 458, endPoint y: 284, distance: 254.0
click at [458, 284] on div "Waiting for subjects to join..." at bounding box center [566, 278] width 1053 height 335
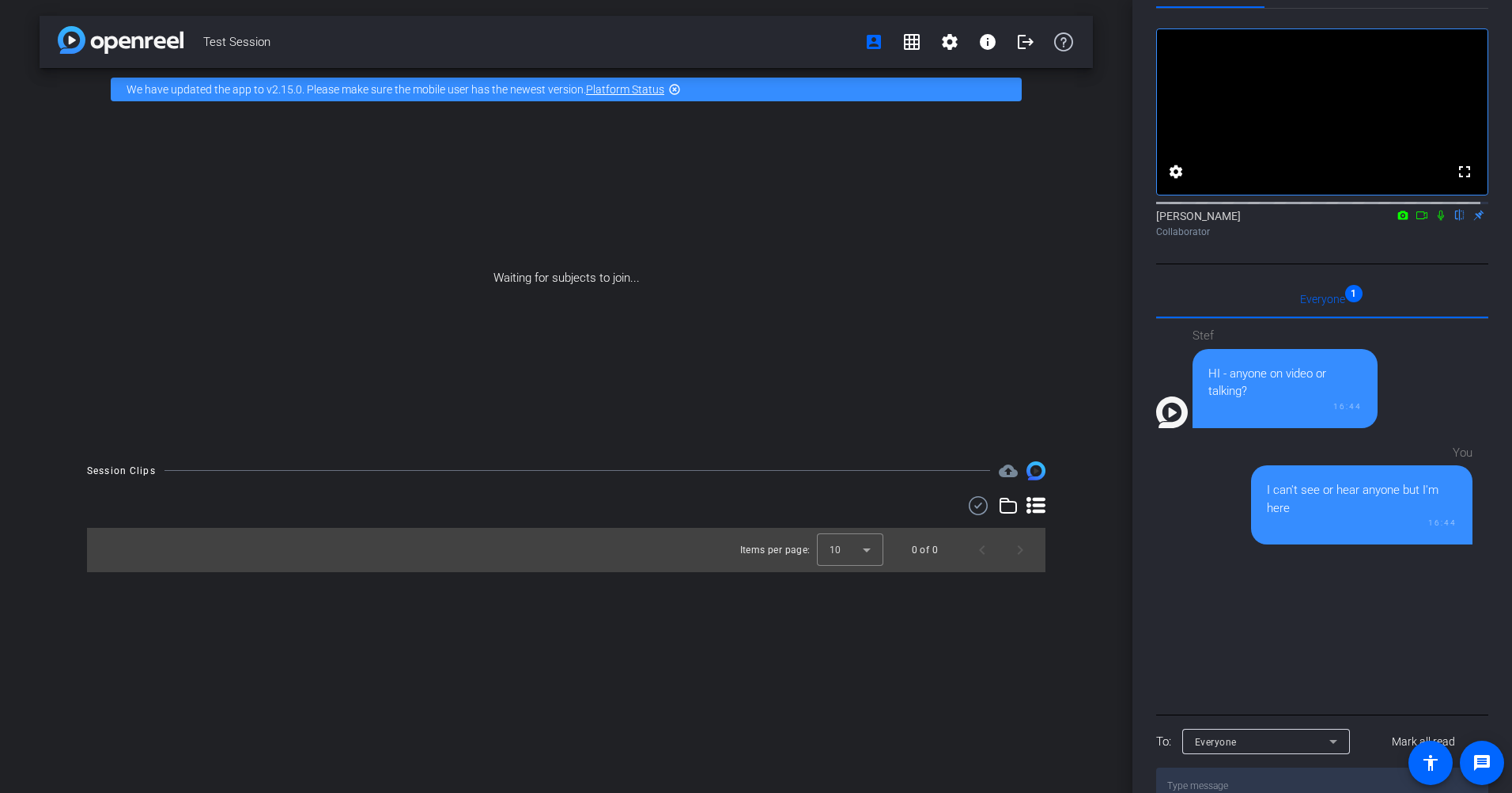
scroll to position [105, 0]
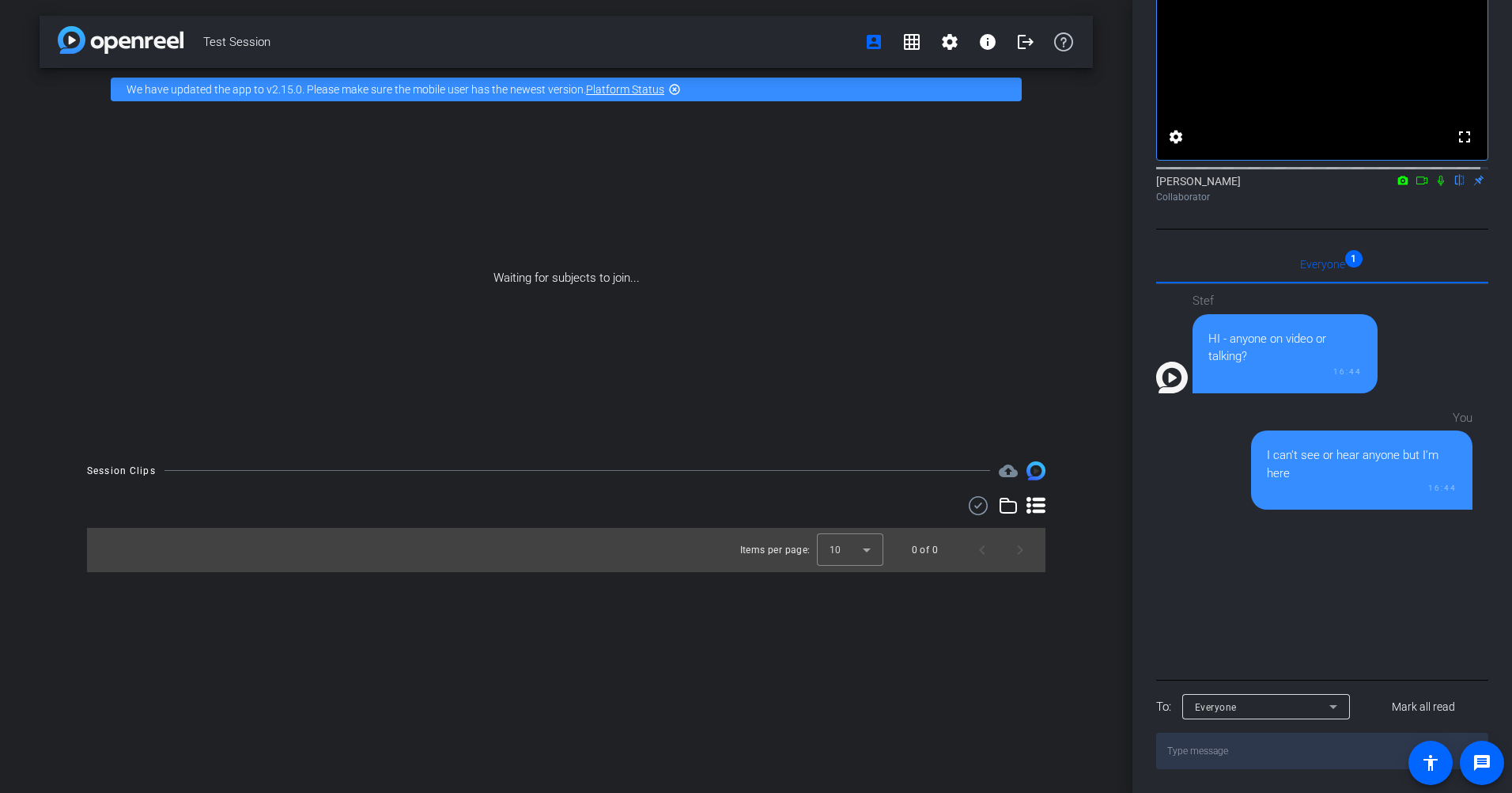
click at [1006, 532] on textarea at bounding box center [1322, 750] width 332 height 36
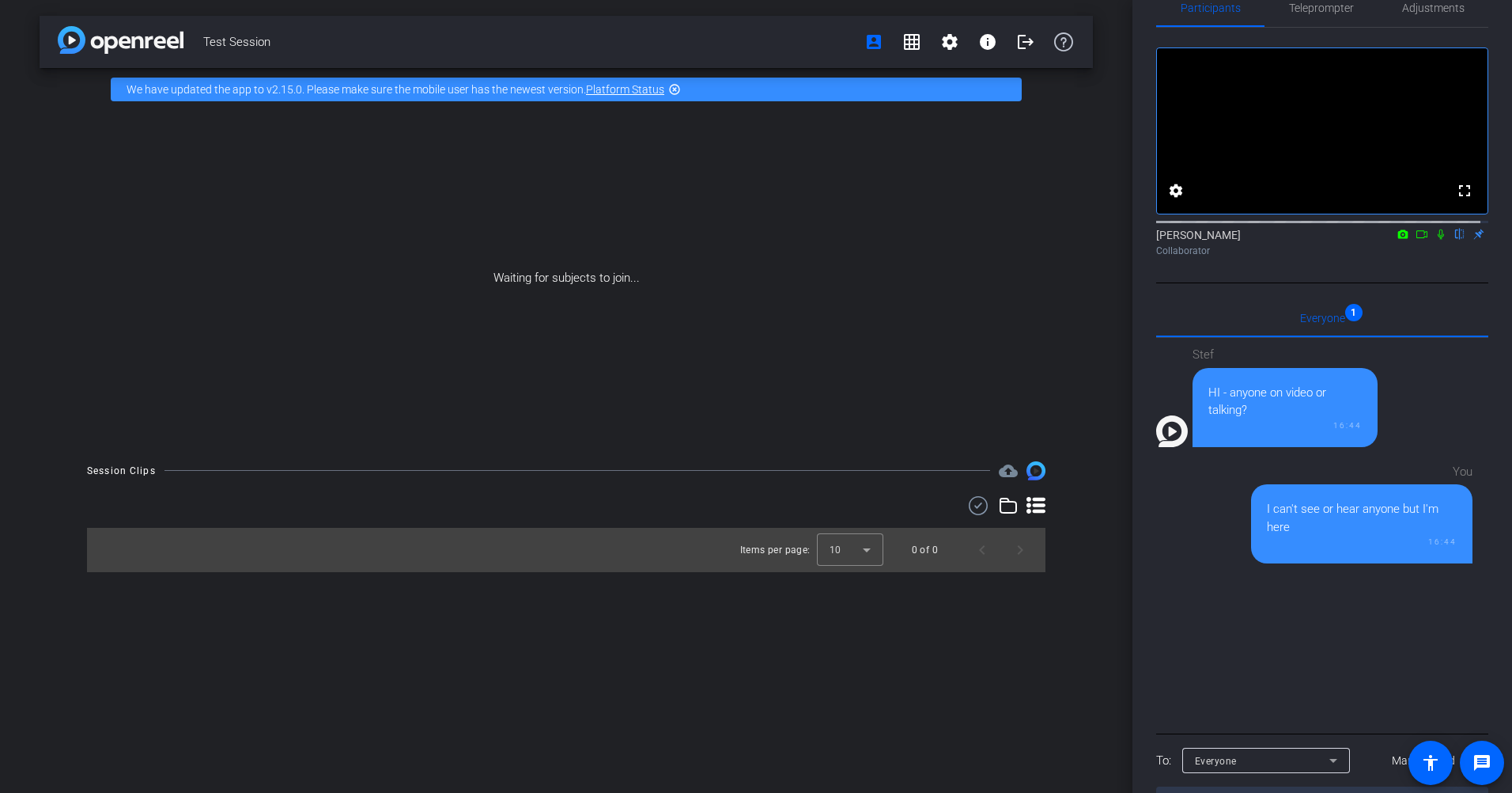
scroll to position [0, 0]
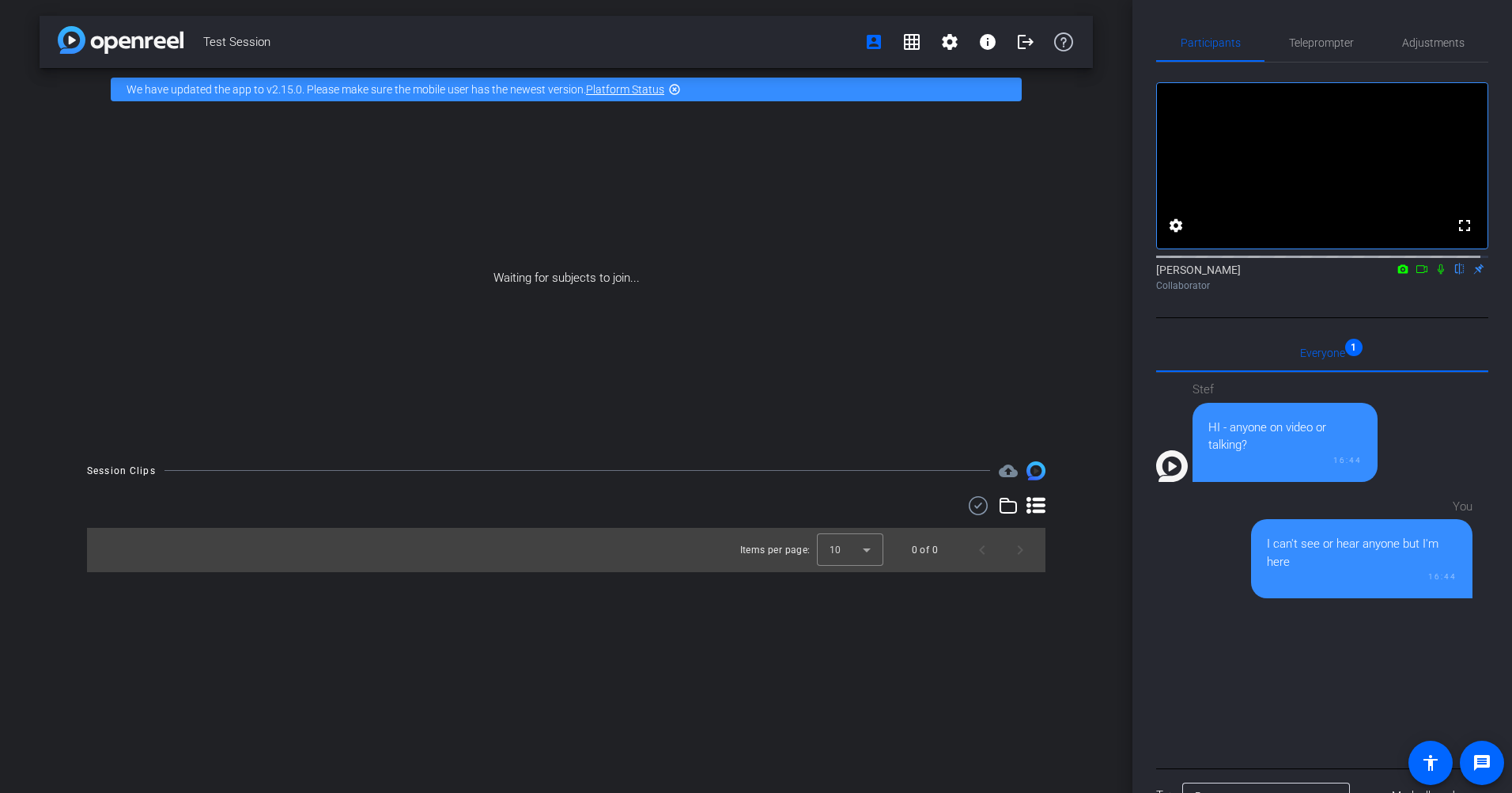
click at [938, 233] on div "Waiting for subjects to join..." at bounding box center [566, 278] width 1053 height 335
click at [910, 35] on mat-icon "grid_on" at bounding box center [911, 41] width 19 height 19
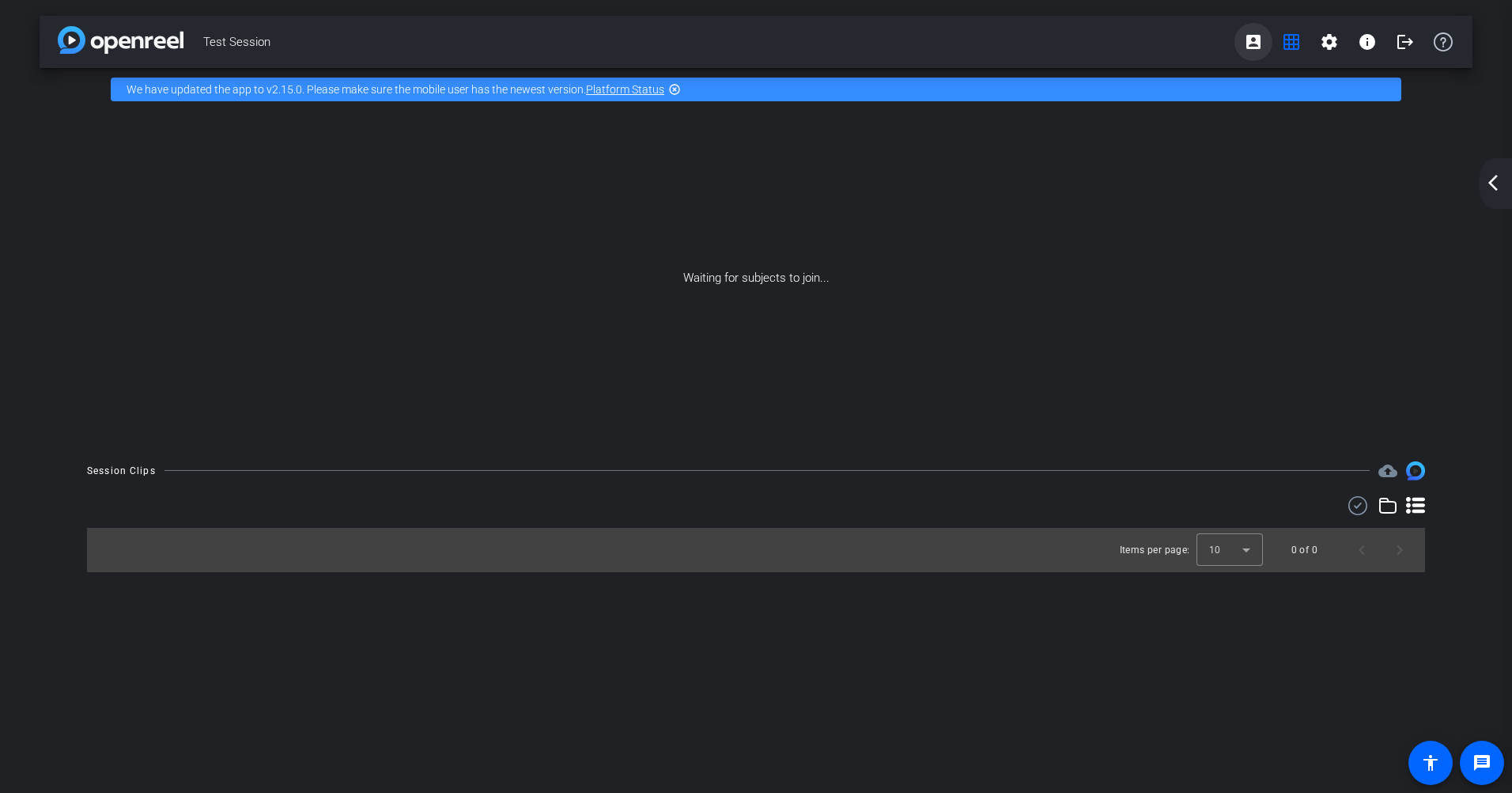
click at [1006, 45] on span at bounding box center [1253, 41] width 38 height 38
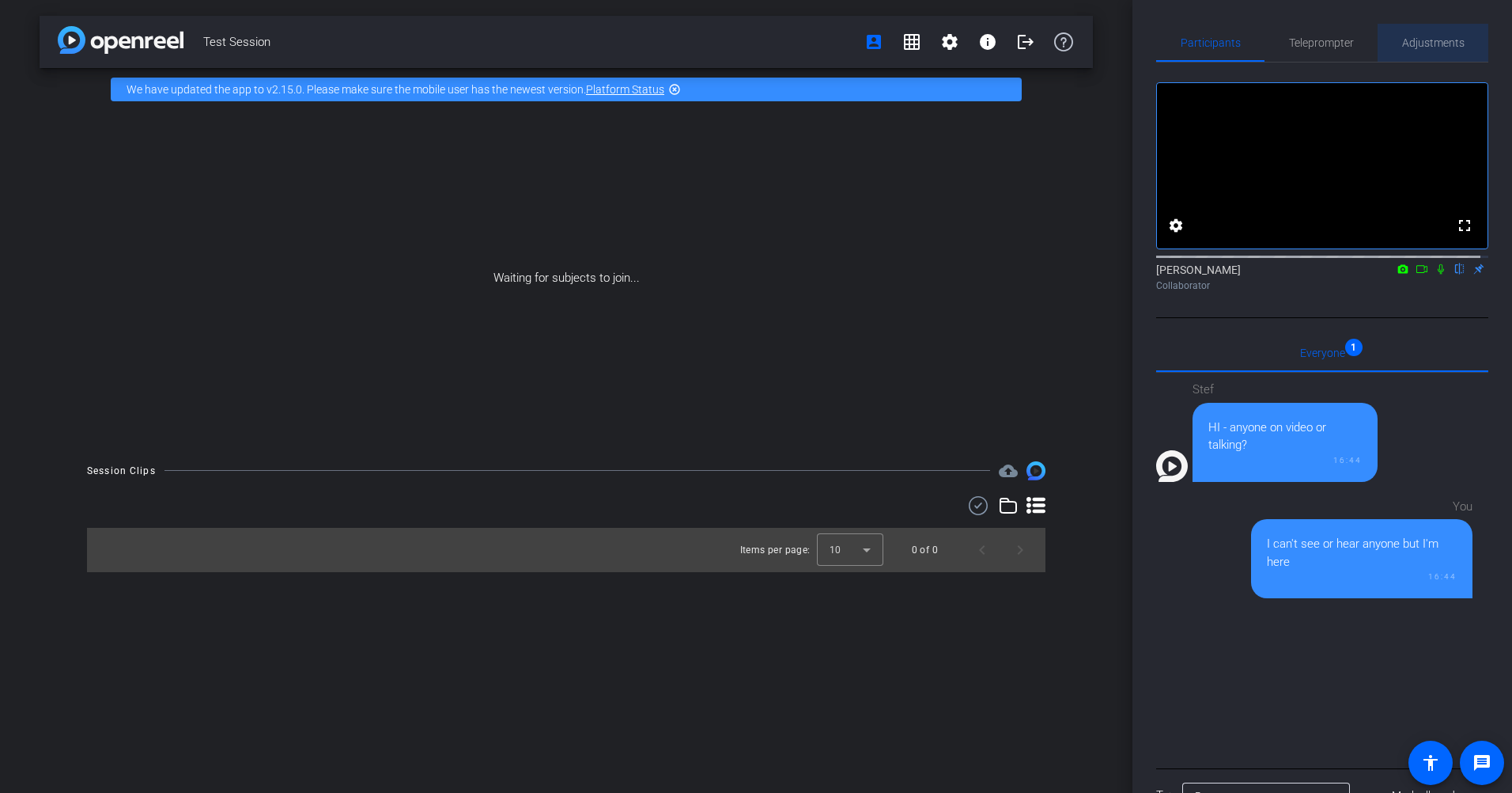
drag, startPoint x: 1429, startPoint y: 47, endPoint x: 1362, endPoint y: 40, distance: 67.4
click at [1006, 45] on span "Adjustments" at bounding box center [1433, 43] width 62 height 11
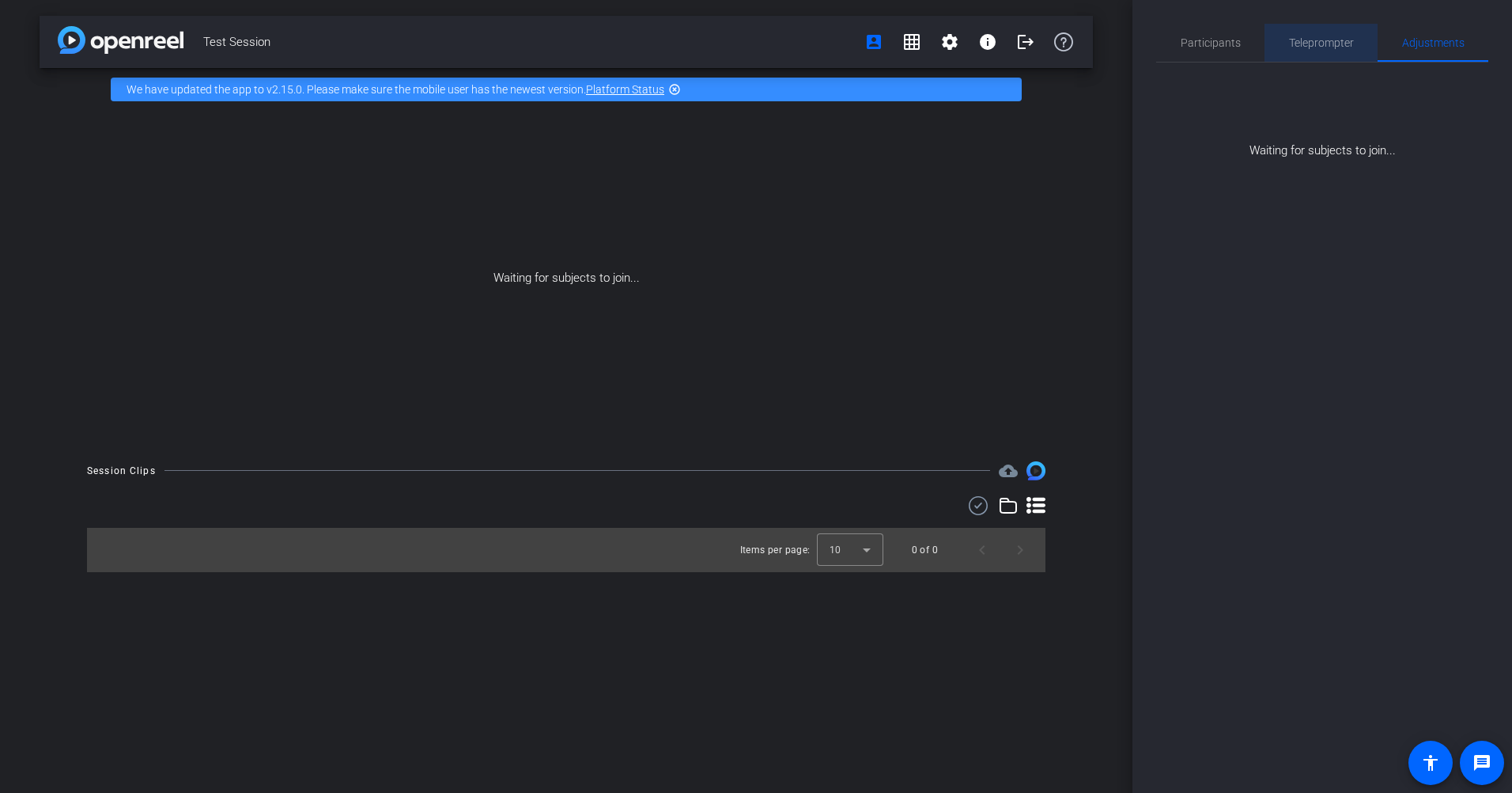
click at [1006, 40] on div "Teleprompter" at bounding box center [1321, 42] width 113 height 38
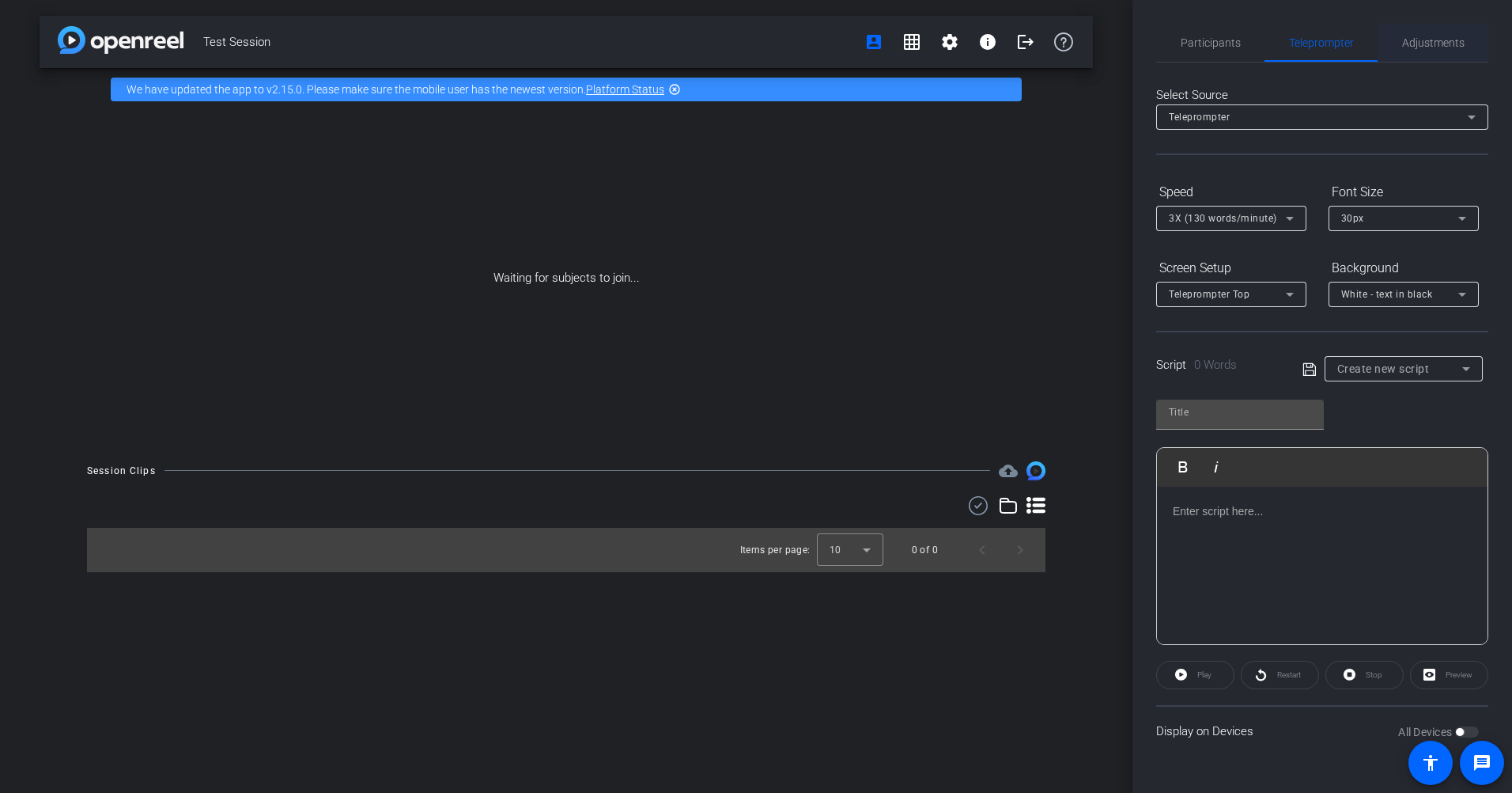
click at [1006, 40] on span "Adjustments" at bounding box center [1433, 43] width 62 height 11
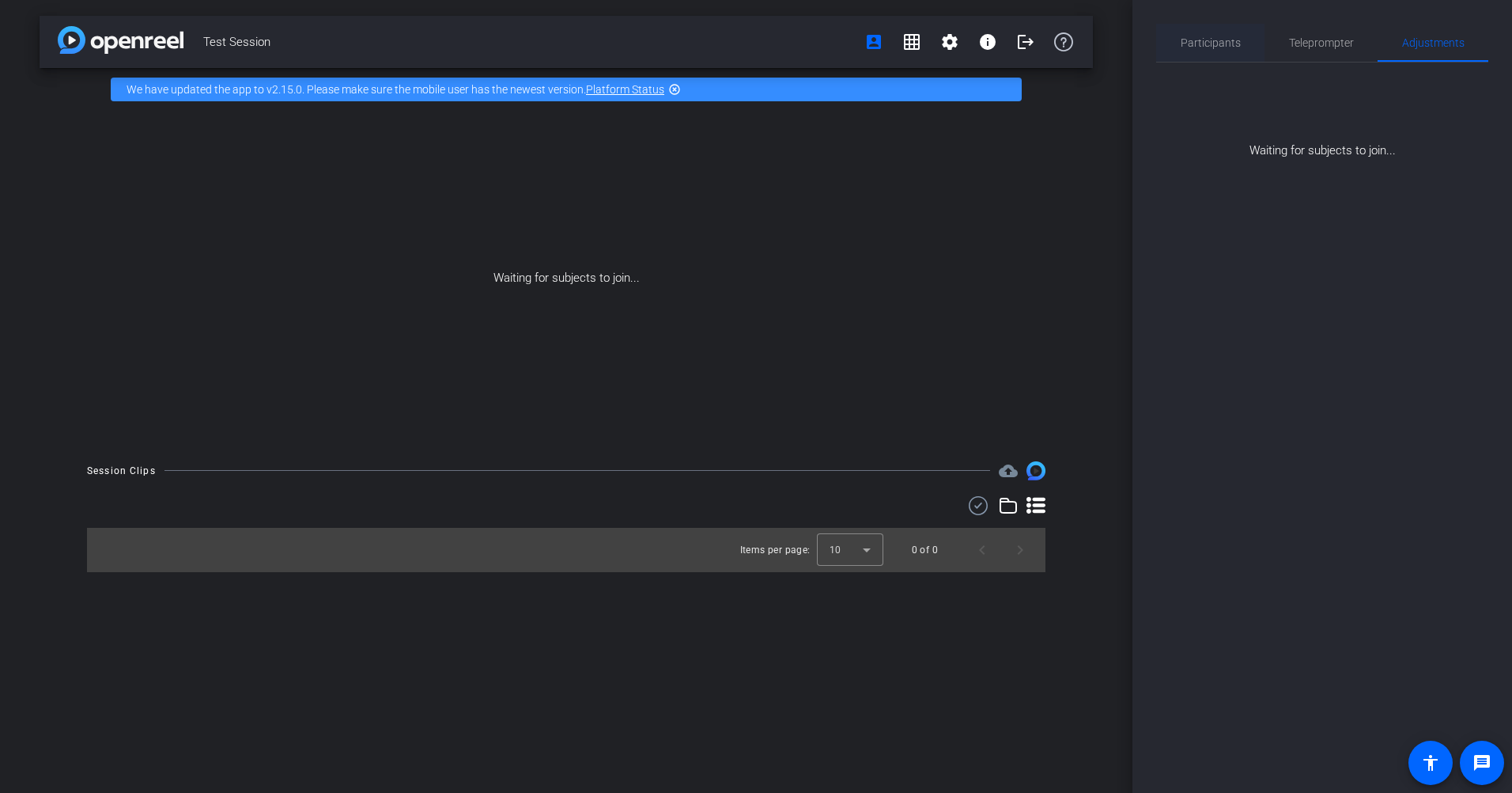
click at [1006, 60] on div "Participants Teleprompter Adjustments settings Roy flip Collaborator Everyone 1…" at bounding box center [1322, 91] width 332 height 136
drag, startPoint x: 1216, startPoint y: 59, endPoint x: 1216, endPoint y: 42, distance: 17.0
click at [1006, 42] on span "Participants" at bounding box center [1211, 43] width 60 height 11
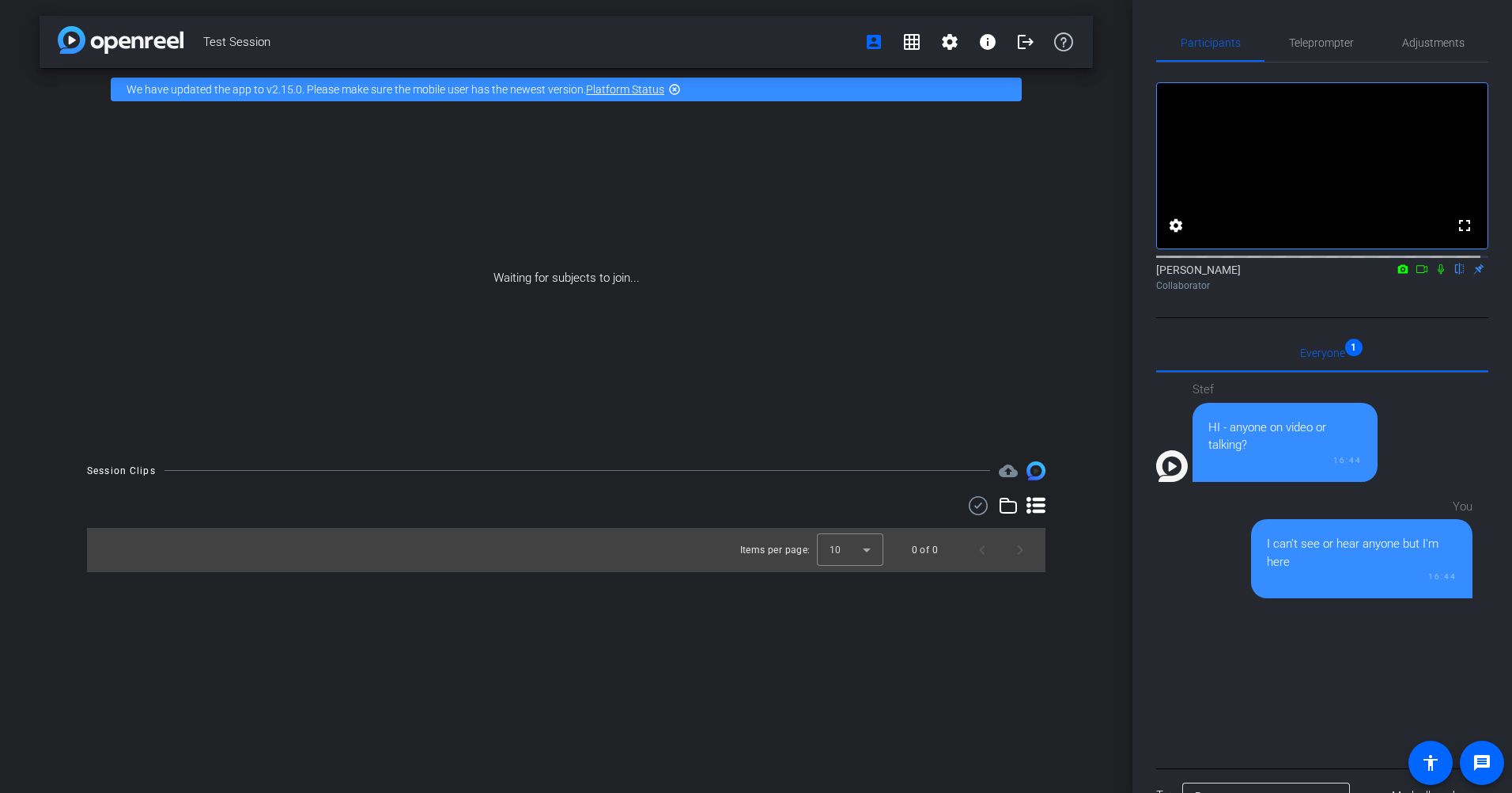
scroll to position [105, 0]
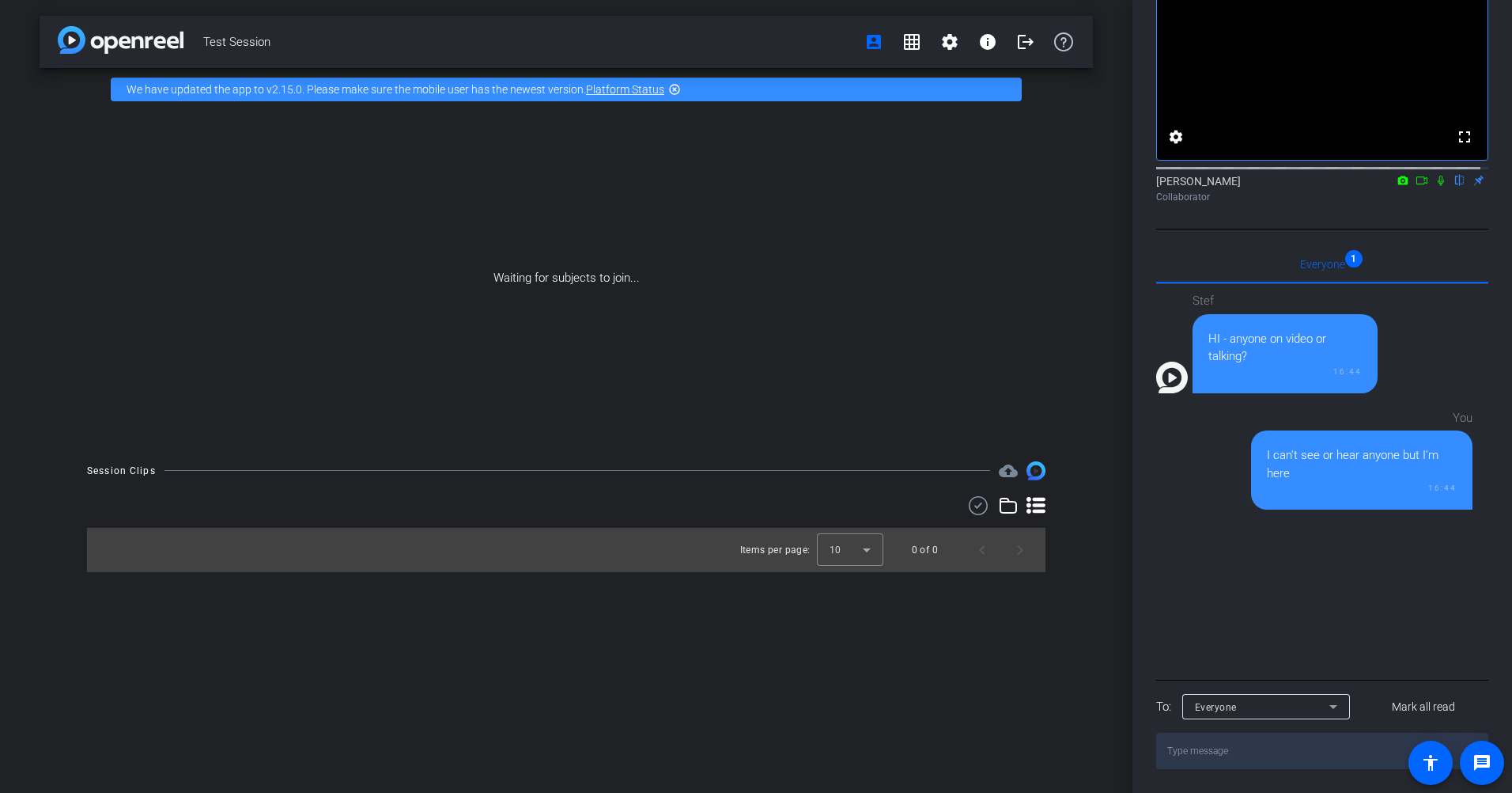
drag, startPoint x: 1297, startPoint y: 764, endPoint x: 1298, endPoint y: 751, distance: 13.0
click at [1006, 532] on textarea at bounding box center [1322, 750] width 332 height 36
type textarea "Can you all hear me?"
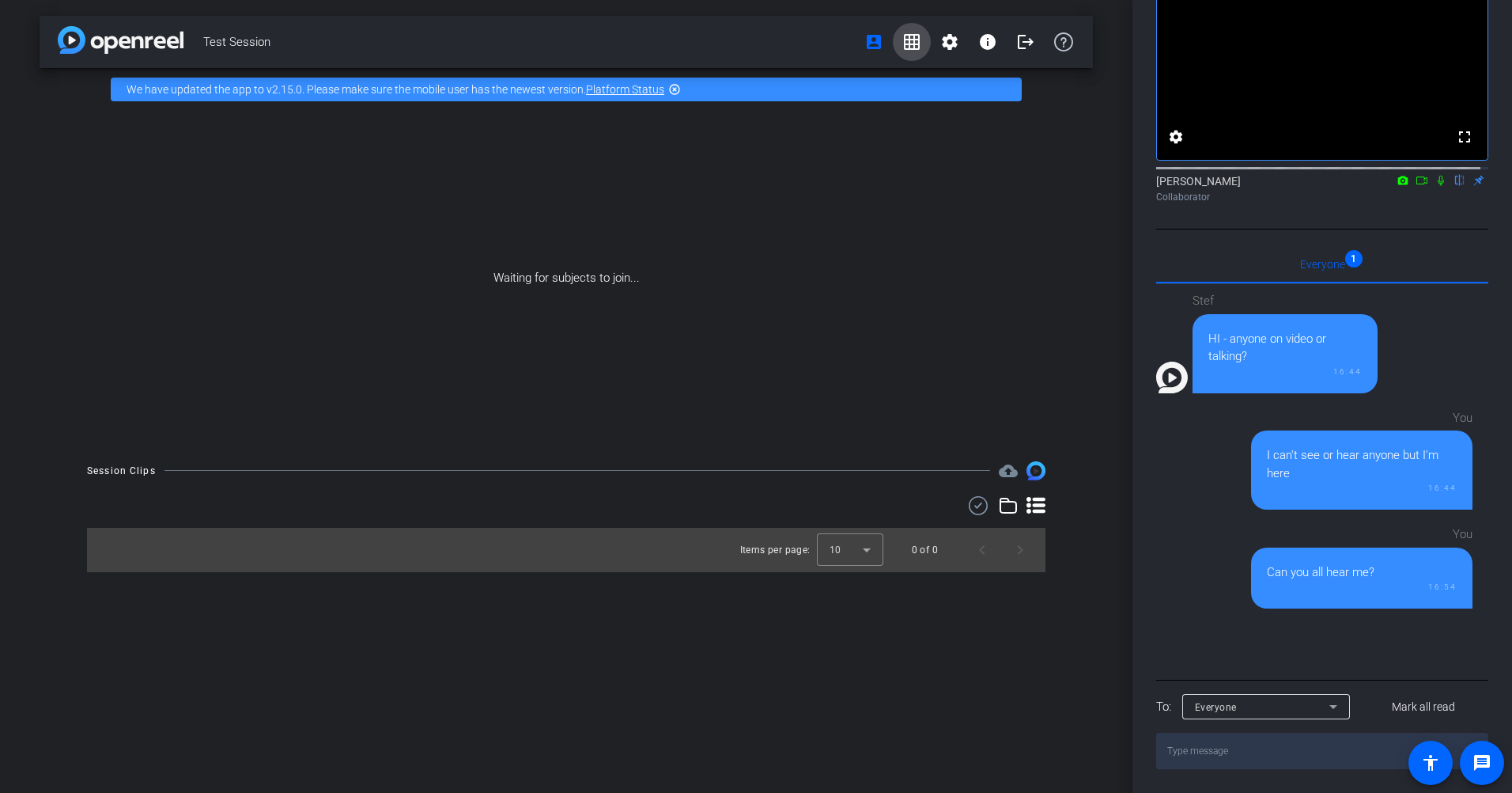
click at [919, 40] on mat-icon "grid_on" at bounding box center [911, 41] width 19 height 19
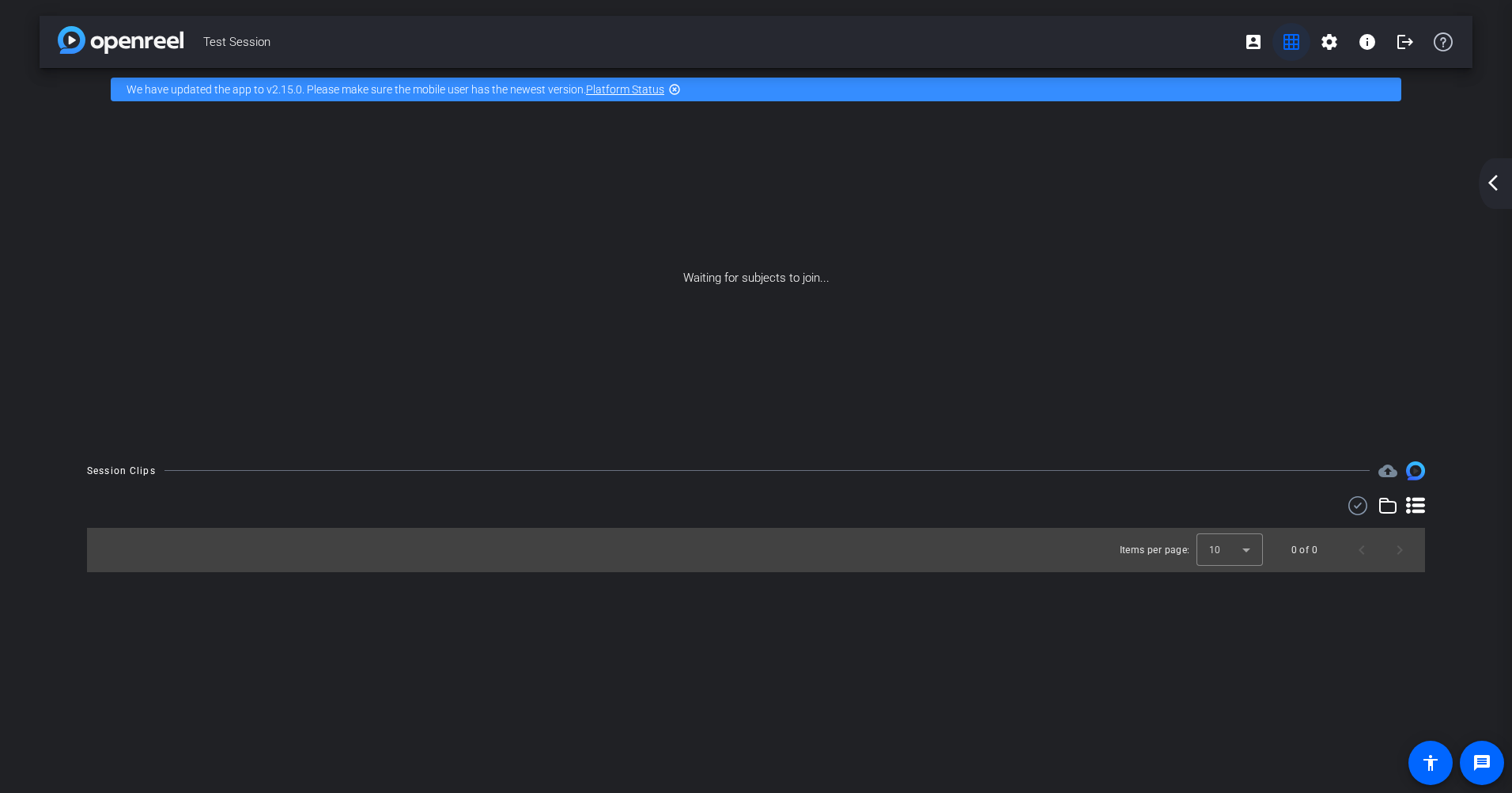
scroll to position [0, 0]
click at [1006, 39] on mat-icon "account_box" at bounding box center [1253, 41] width 19 height 19
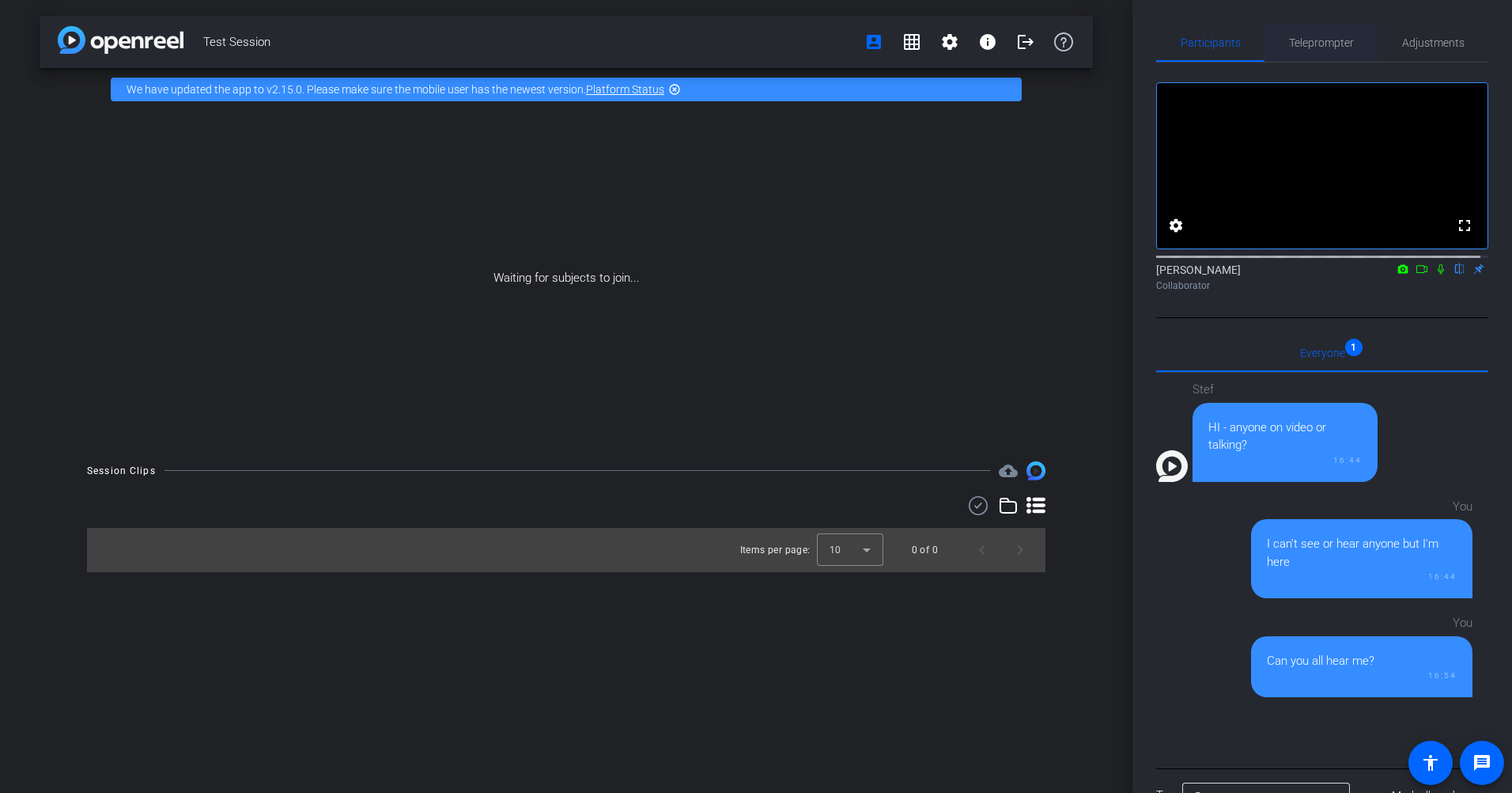
click at [1006, 45] on span "Teleprompter" at bounding box center [1321, 43] width 65 height 11
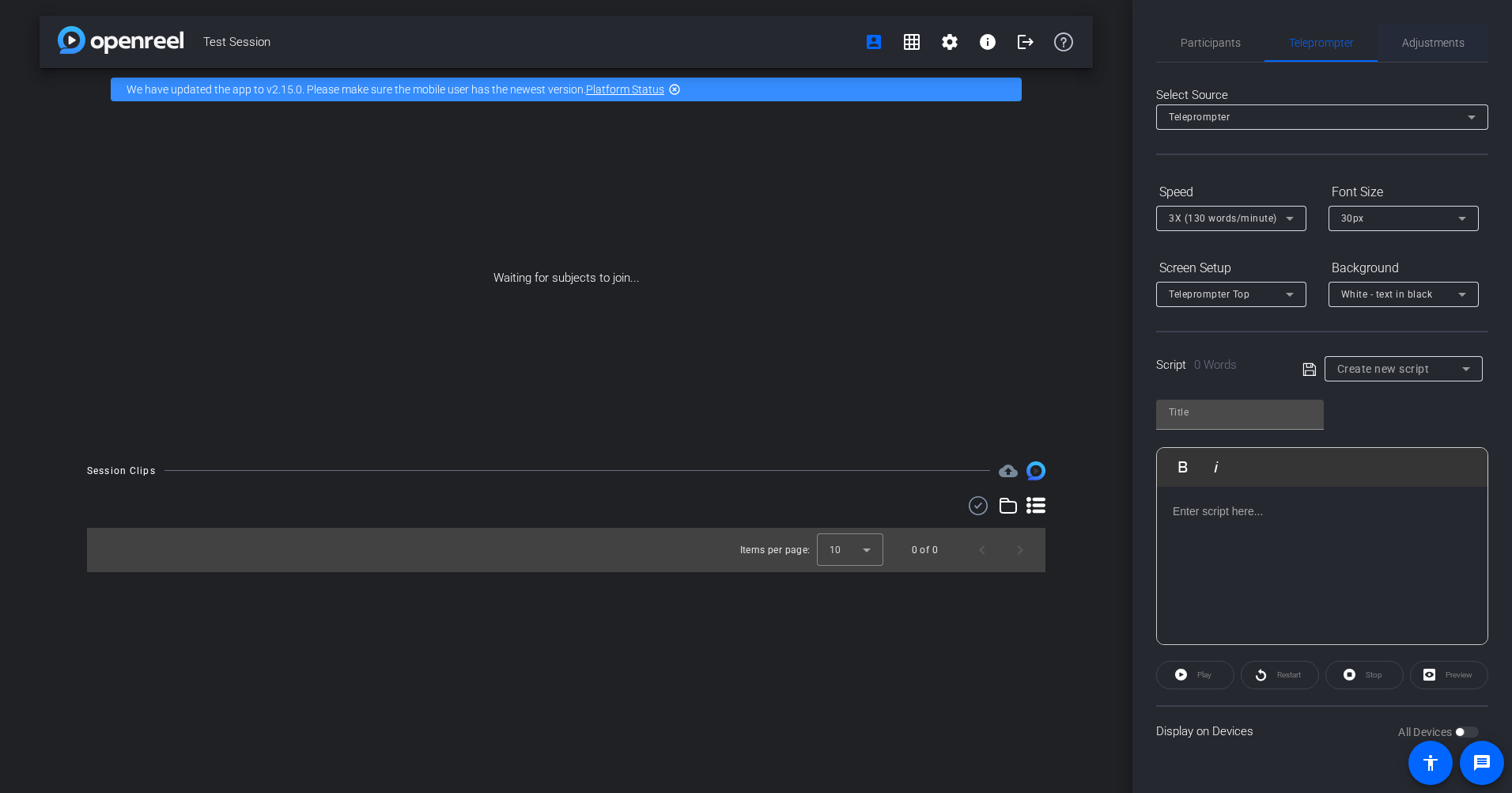
click at [1006, 44] on div "Adjustments" at bounding box center [1433, 42] width 111 height 38
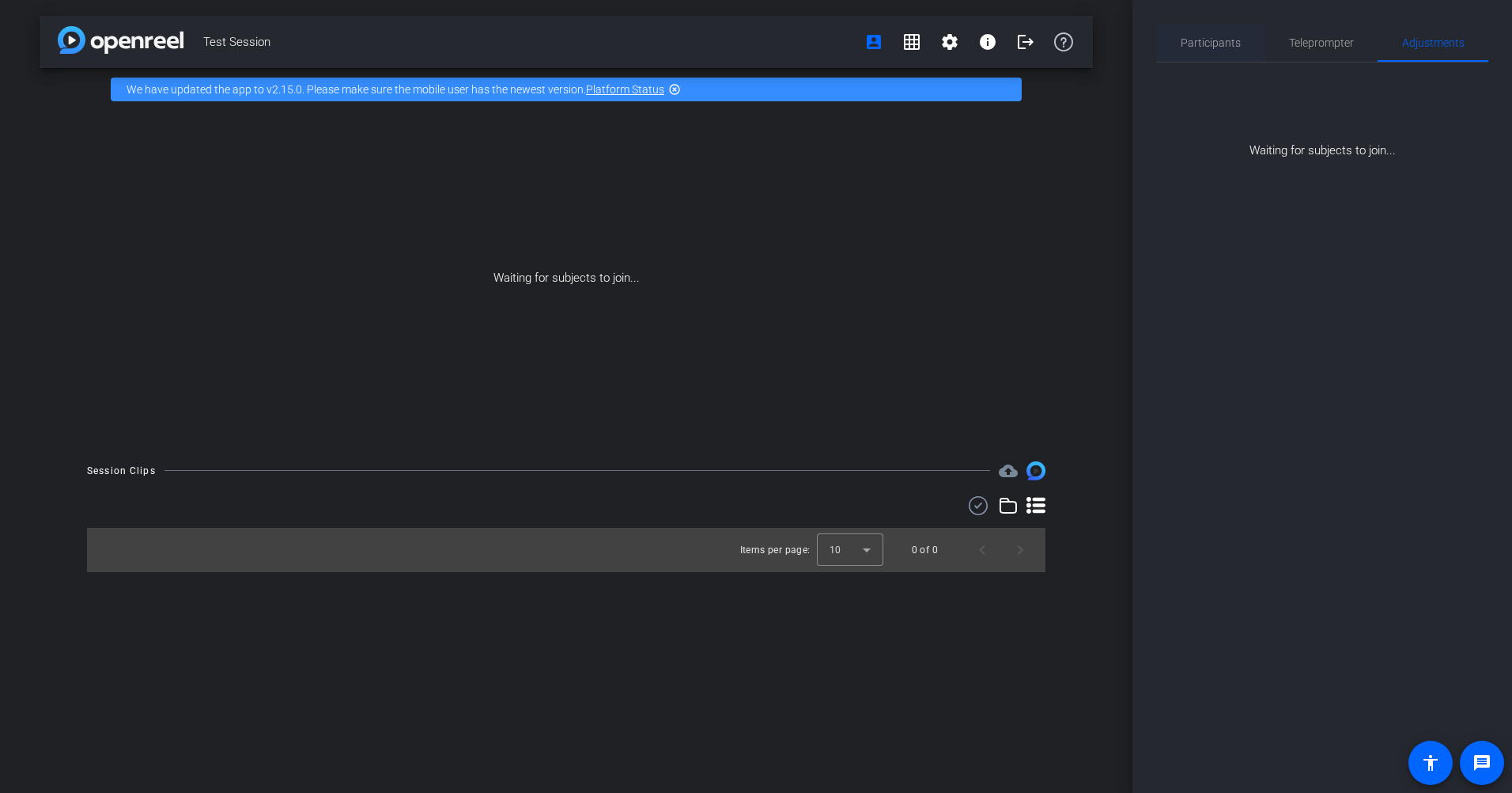
click at [1006, 42] on span "Participants" at bounding box center [1211, 43] width 60 height 11
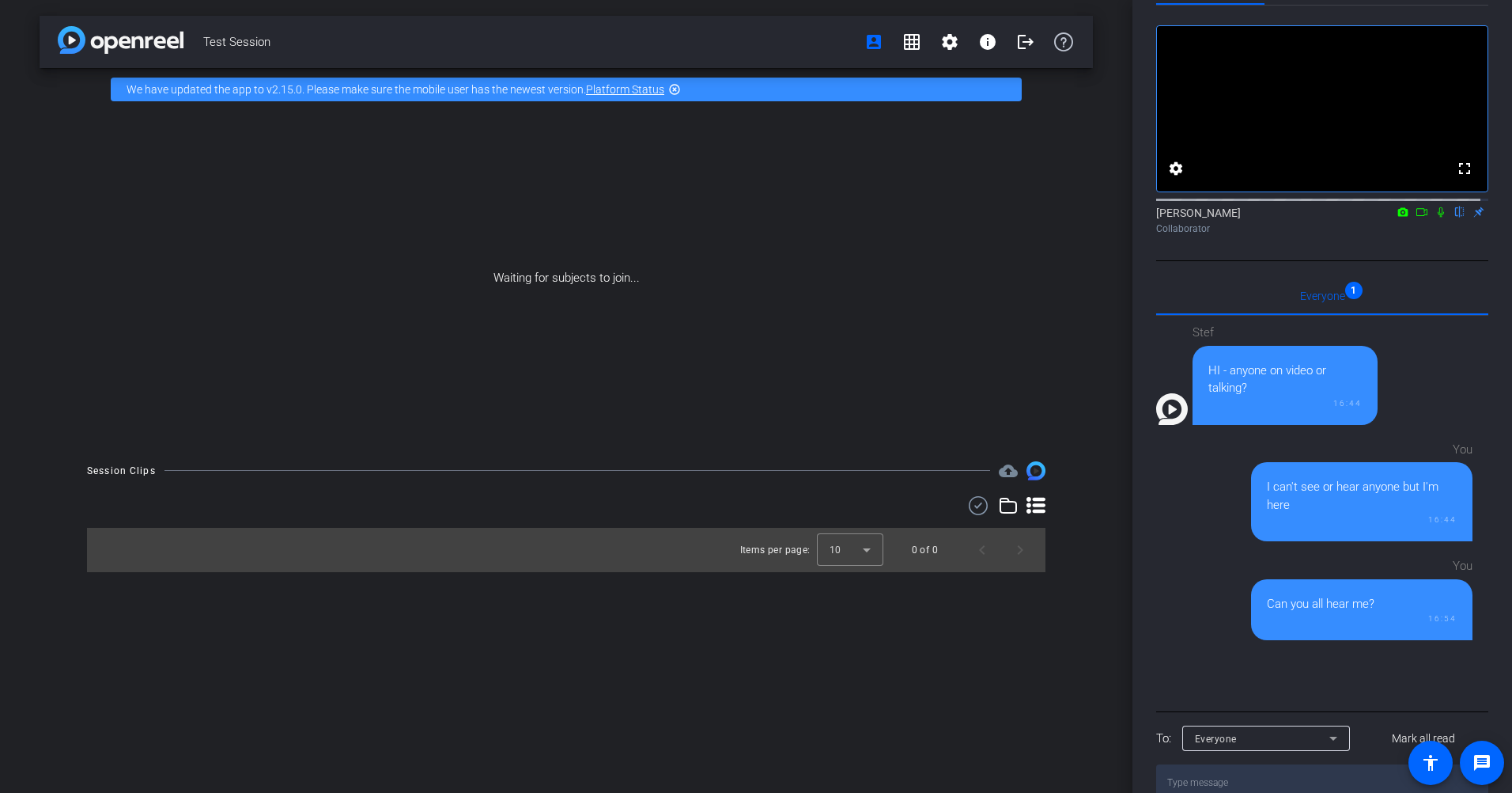
scroll to position [105, 0]
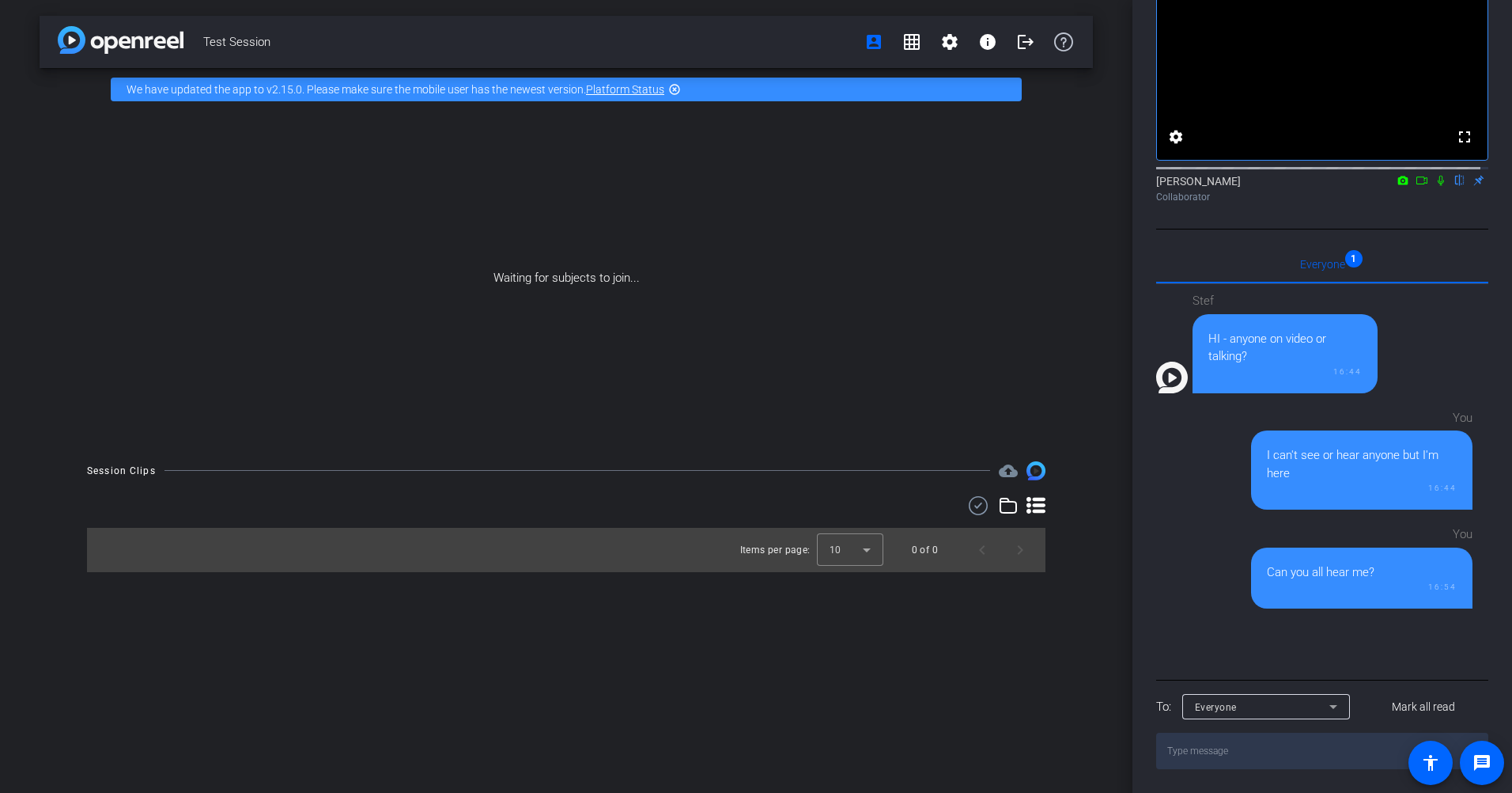
click at [788, 412] on div "Waiting for subjects to join..." at bounding box center [566, 278] width 1053 height 335
click at [627, 88] on link "Platform Status" at bounding box center [625, 90] width 78 height 13
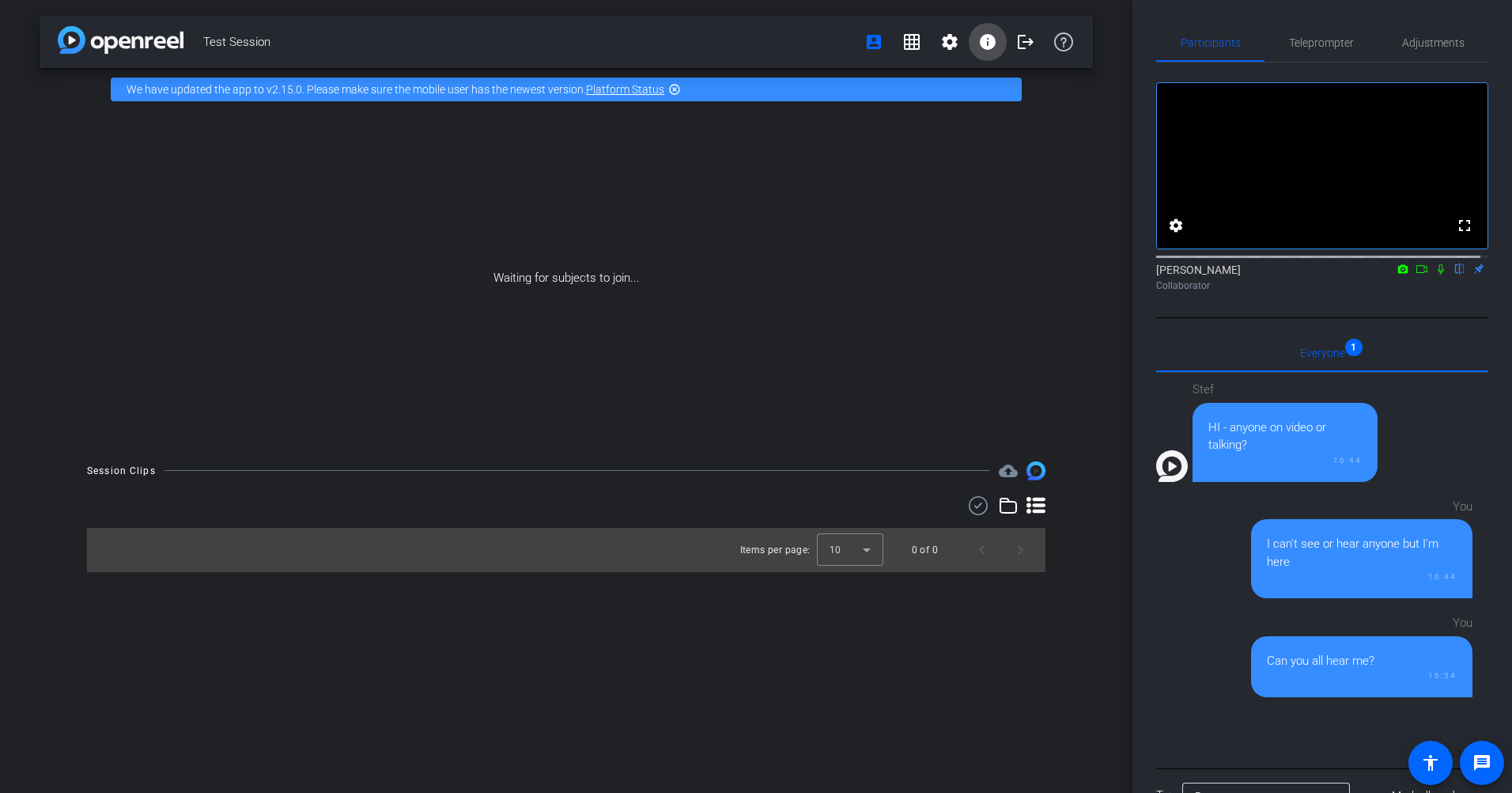
click at [996, 41] on mat-icon "info" at bounding box center [987, 41] width 19 height 19
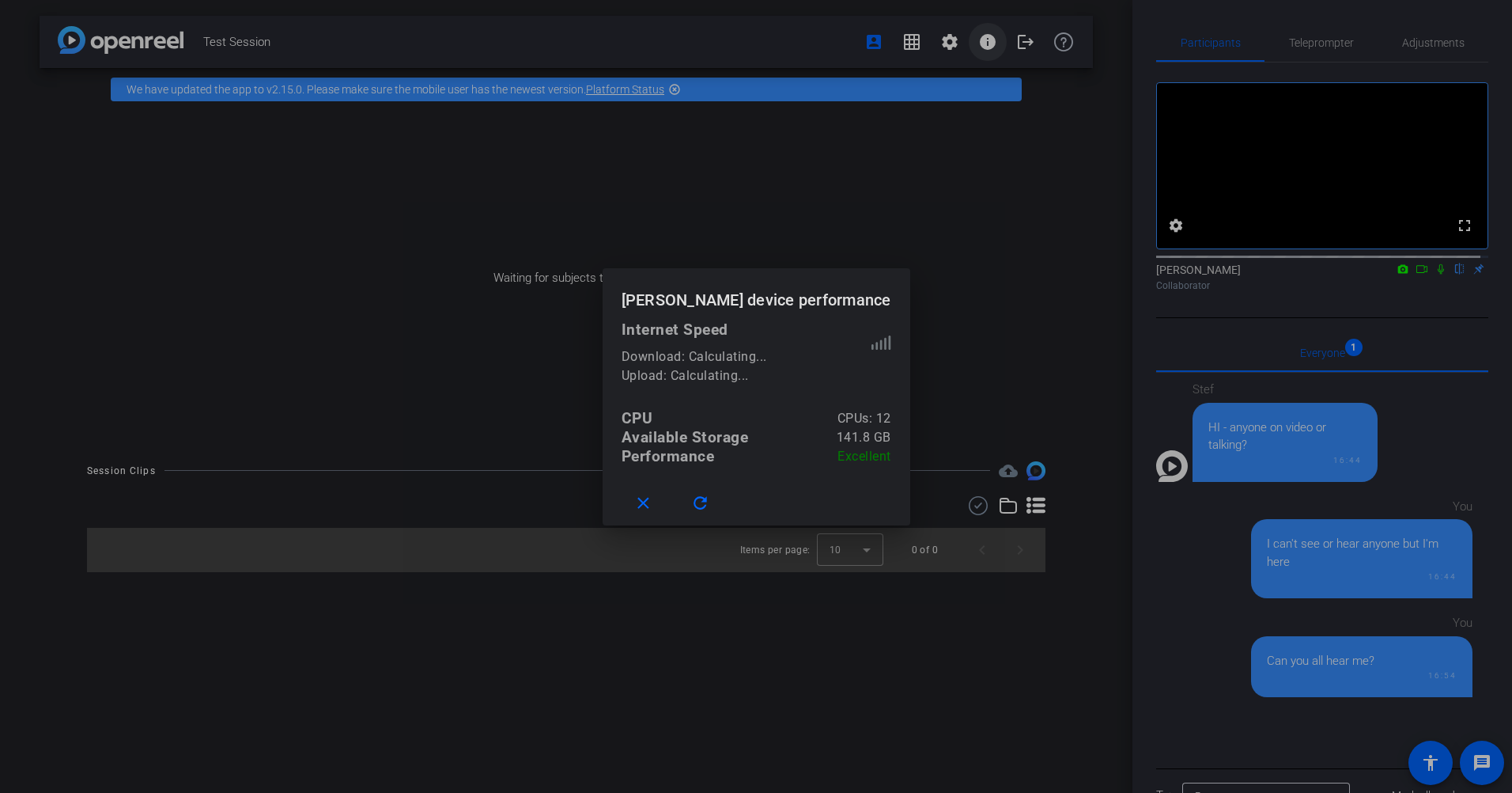
click at [989, 41] on div at bounding box center [756, 396] width 1512 height 793
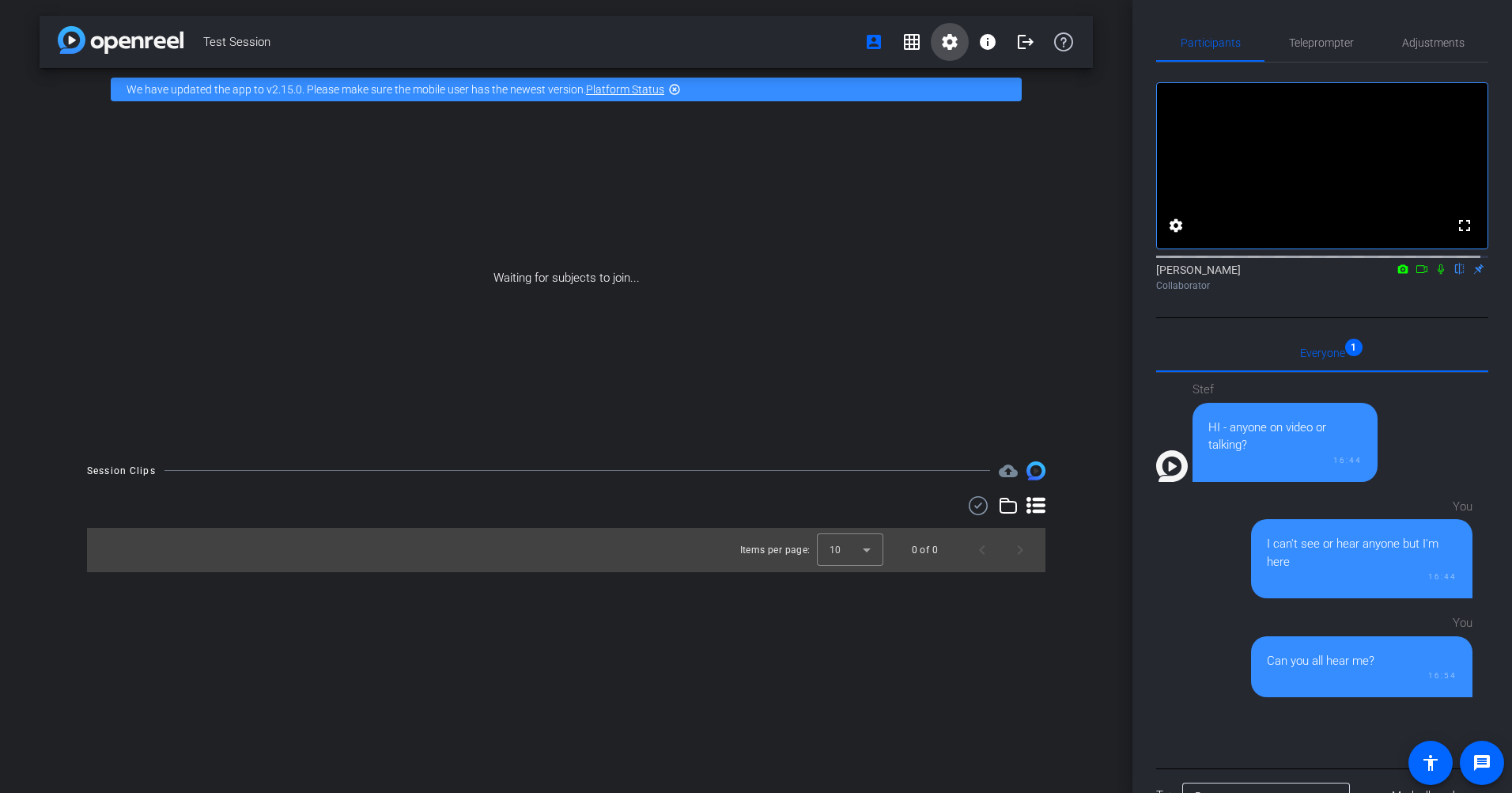
click at [955, 40] on mat-icon "settings" at bounding box center [949, 41] width 19 height 19
click at [947, 41] on div at bounding box center [756, 396] width 1512 height 793
click at [921, 36] on span at bounding box center [912, 41] width 38 height 38
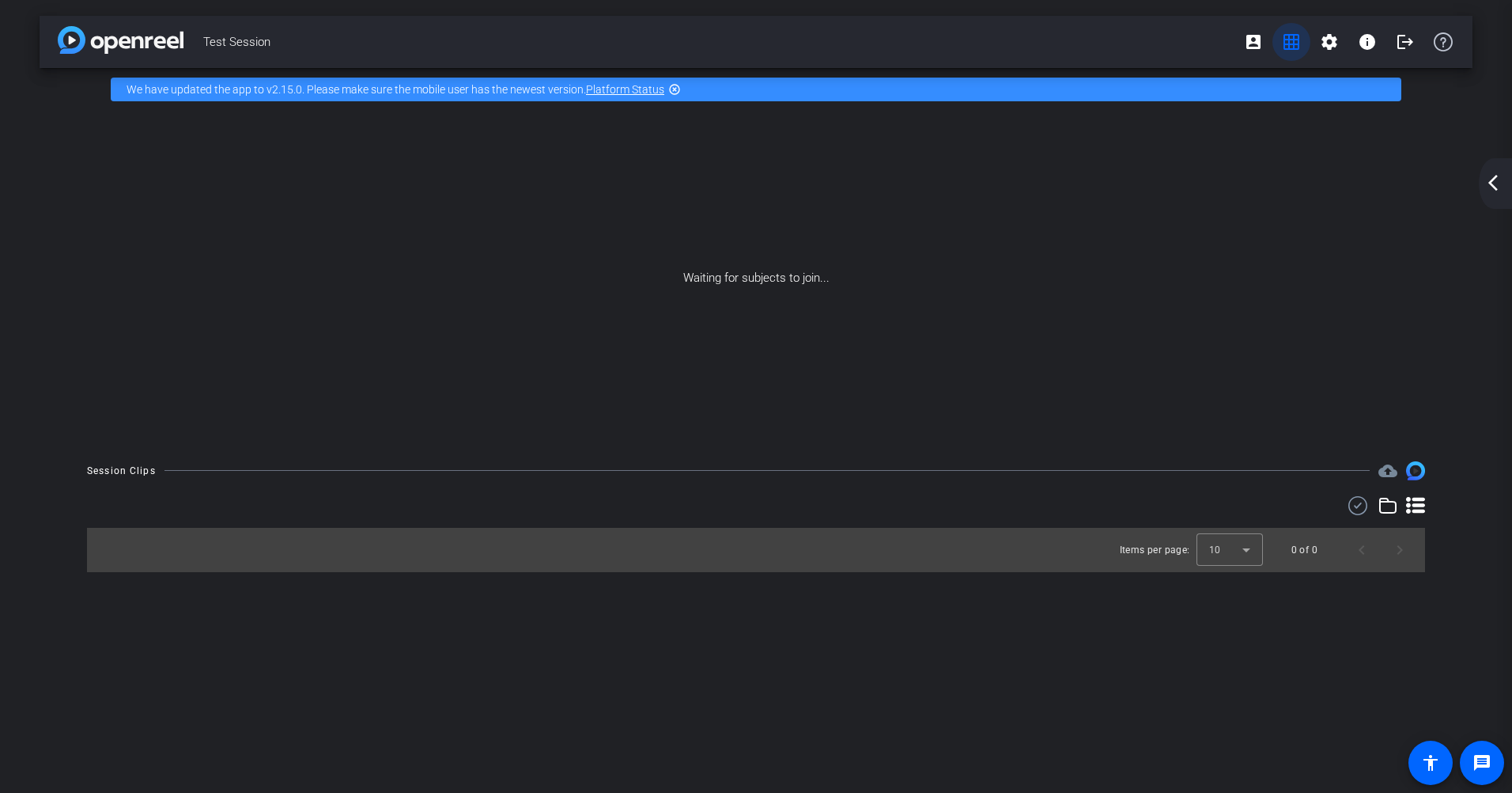
click at [1006, 47] on mat-icon "grid_on" at bounding box center [1291, 41] width 19 height 19
click at [1006, 197] on div "arrow_back_ios_new arrow_forward_ios" at bounding box center [1495, 184] width 33 height 51
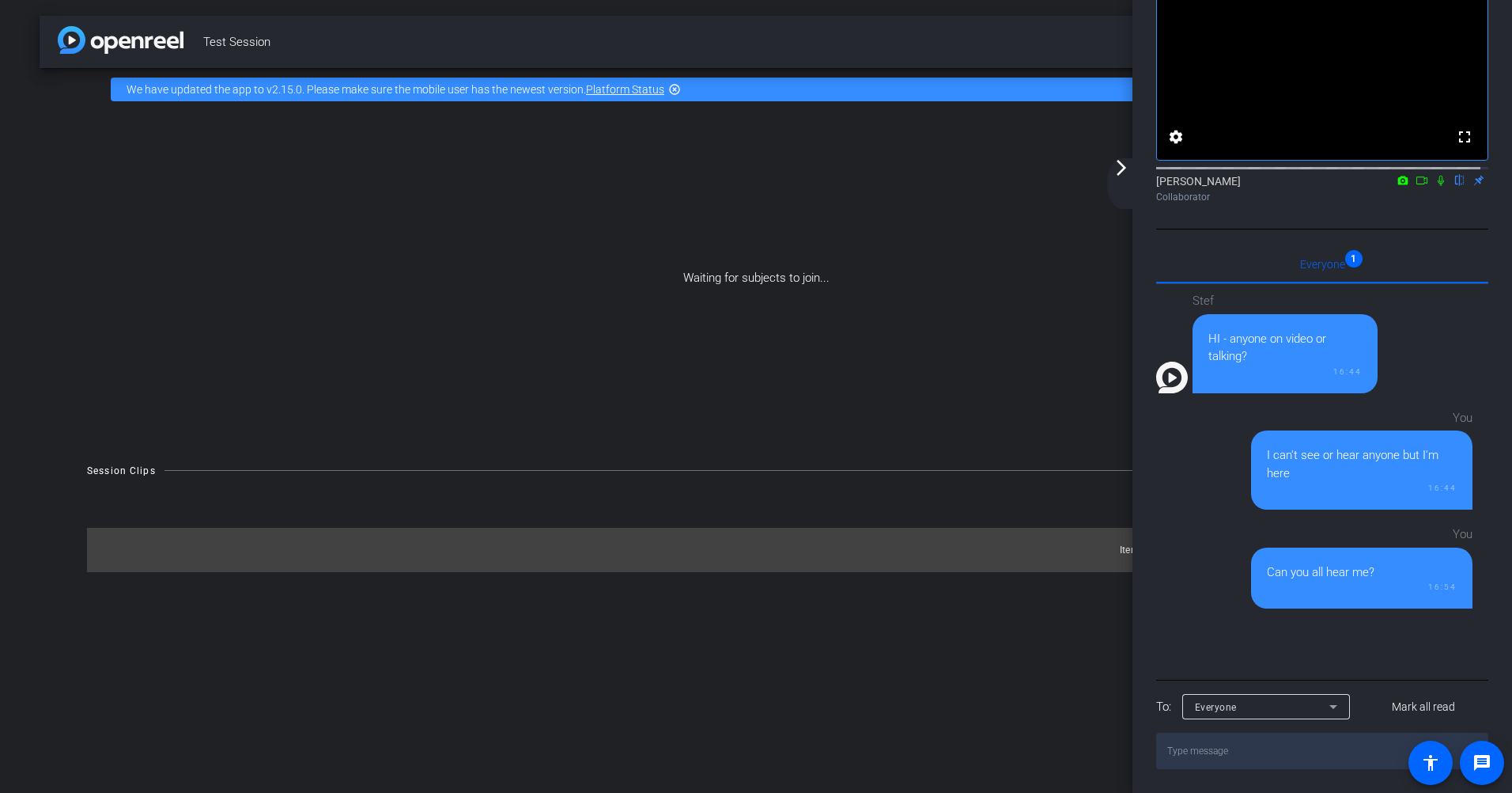
scroll to position [105, 0]
click at [1006, 532] on textarea at bounding box center [1322, 750] width 332 height 36
type textarea "I can hear you guys, but I dont think you guys can hear me"
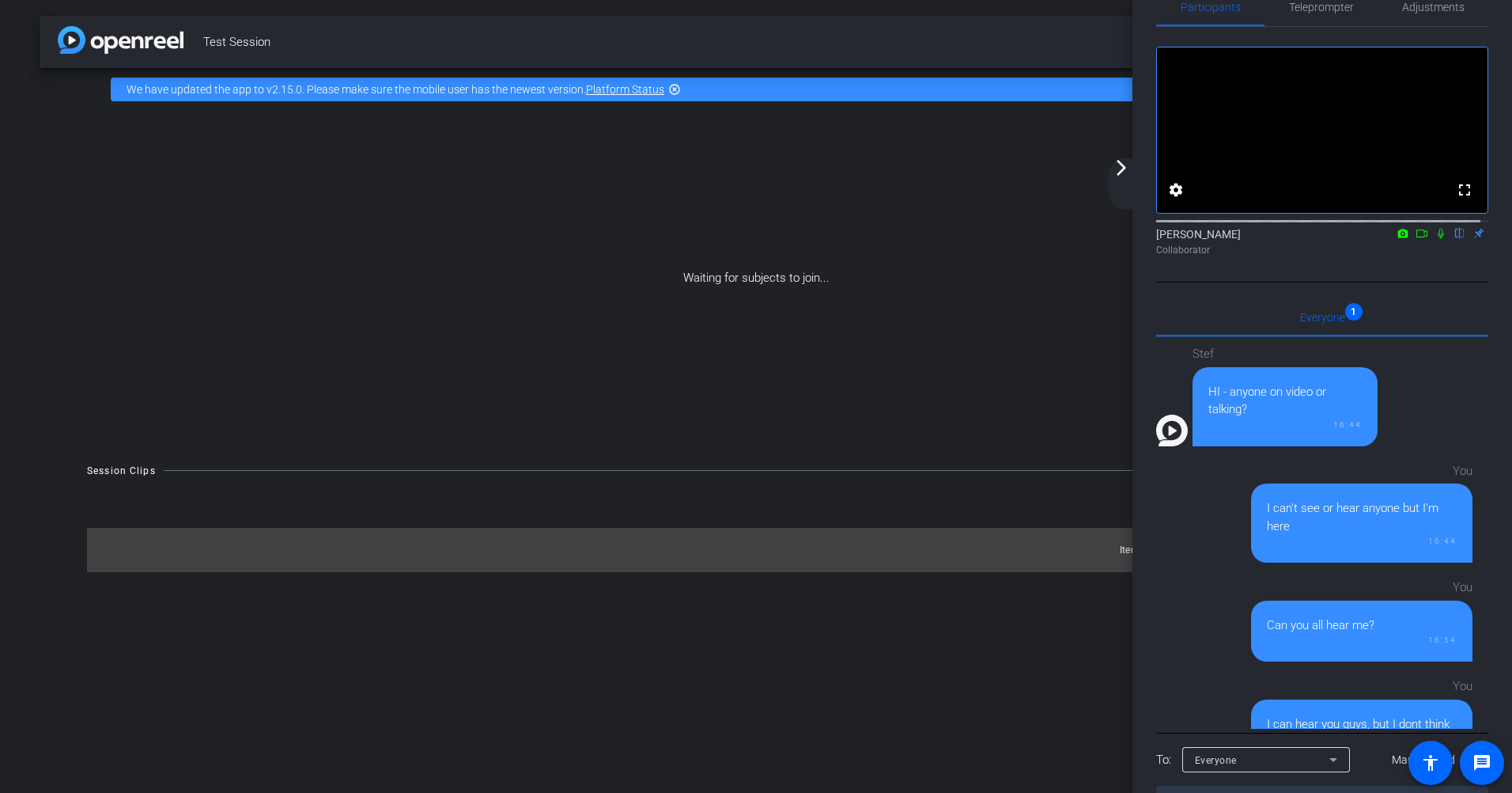
scroll to position [0, 0]
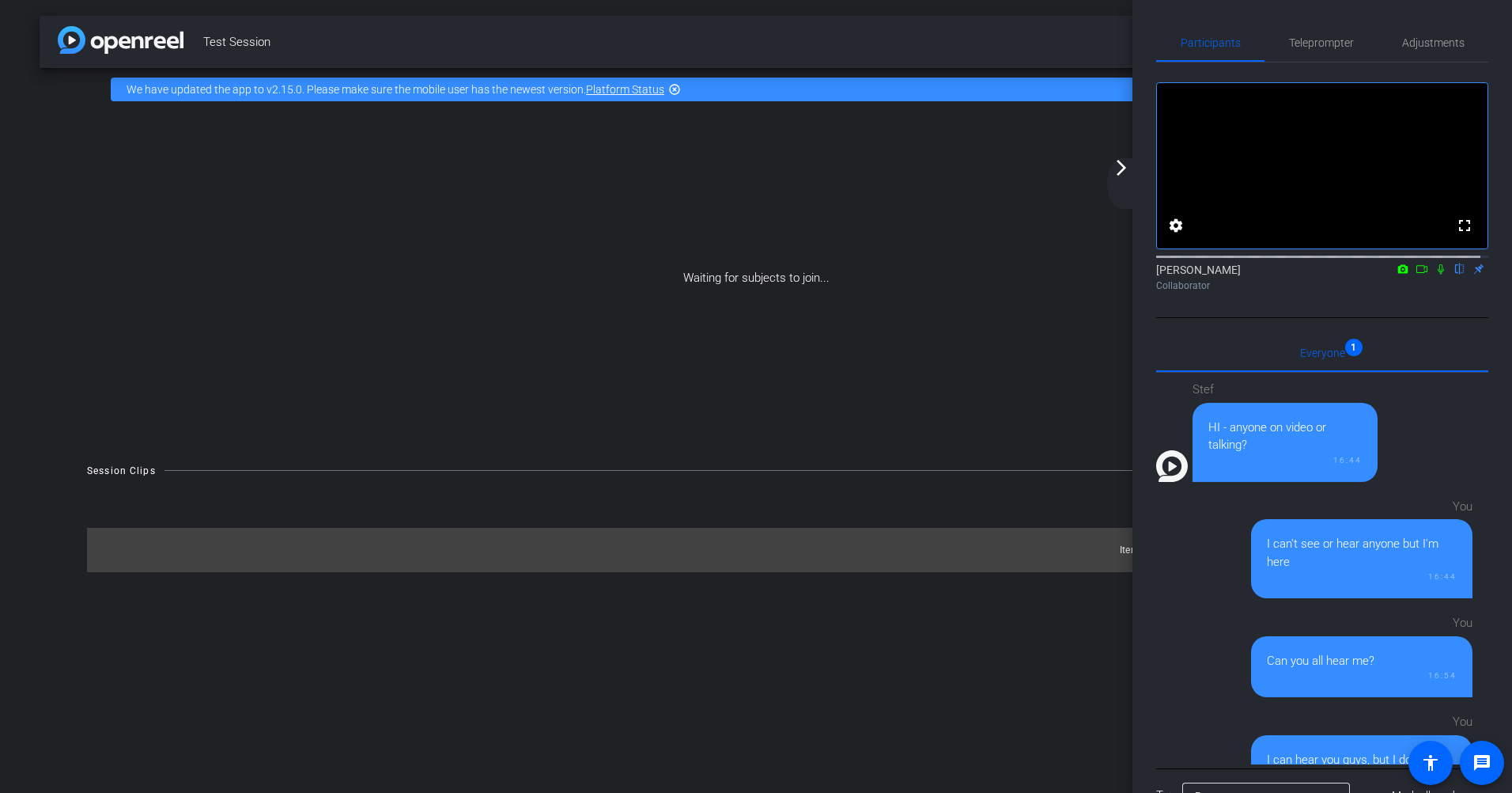
click at [985, 350] on div "Waiting for subjects to join..." at bounding box center [756, 278] width 1433 height 335
click at [1006, 275] on mat-icon "flip" at bounding box center [1459, 269] width 19 height 15
click at [1006, 51] on span "Teleprompter" at bounding box center [1321, 42] width 65 height 38
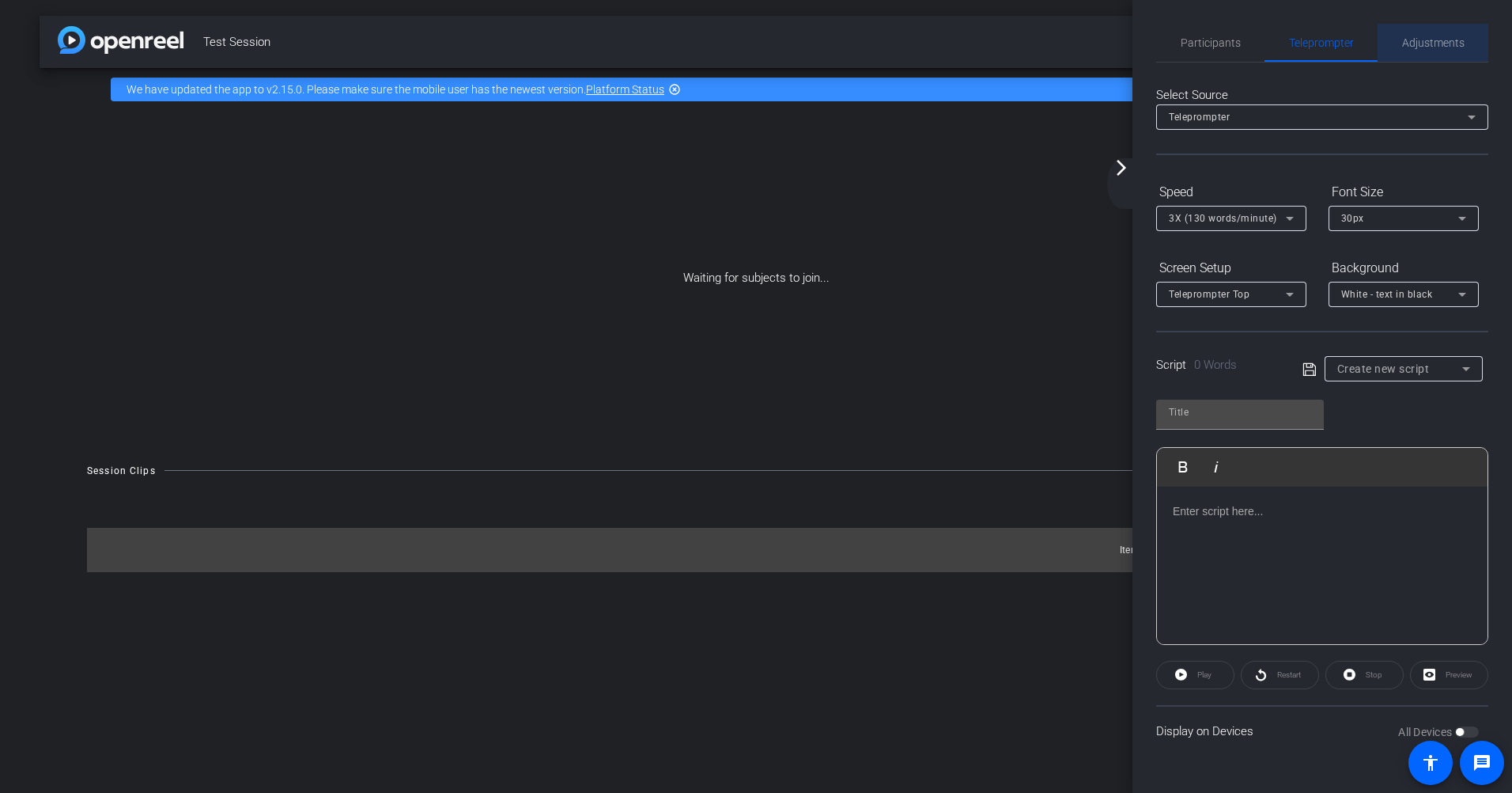
click at [1006, 49] on span "Adjustments" at bounding box center [1433, 42] width 62 height 38
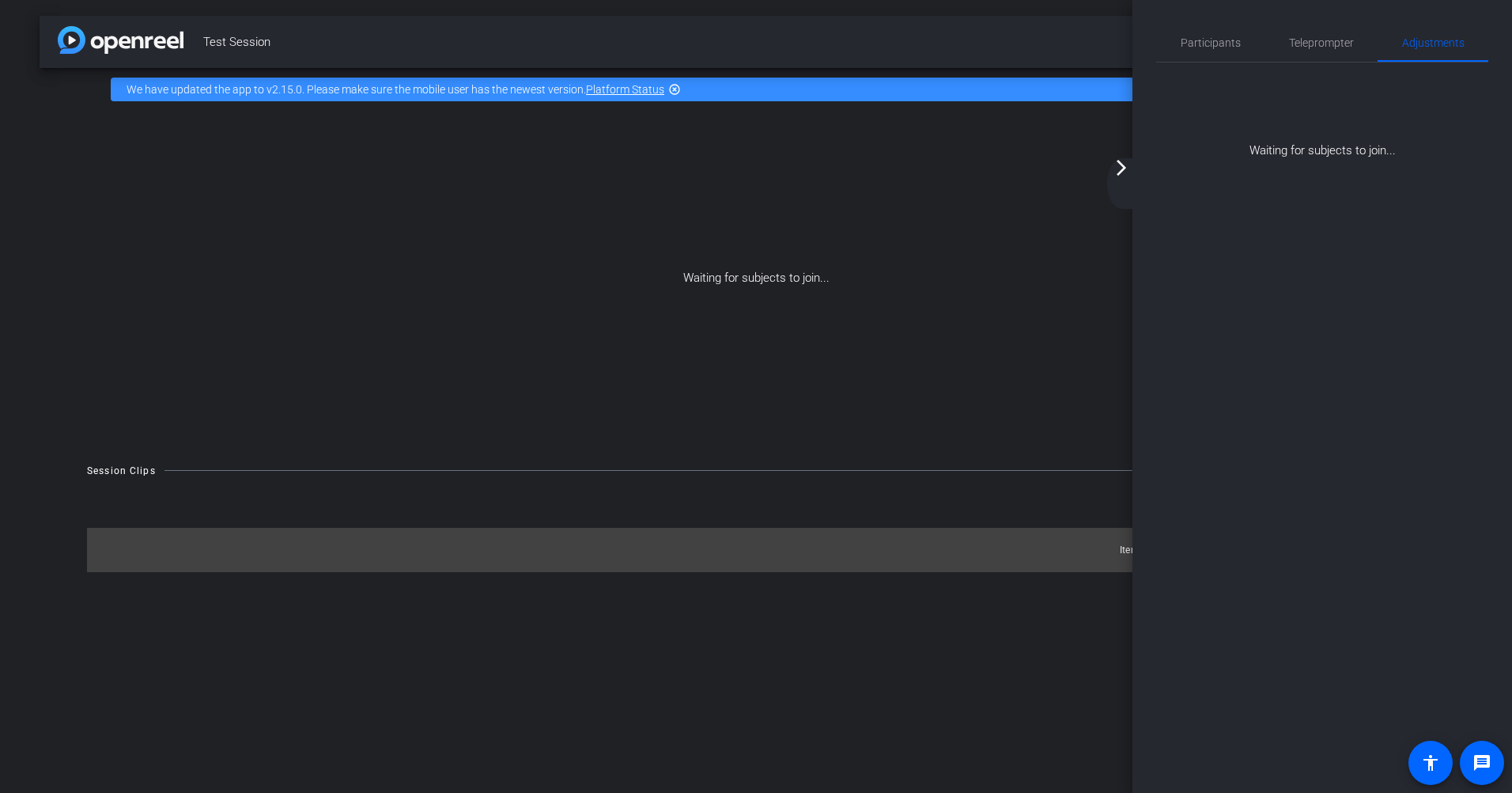
drag, startPoint x: 1006, startPoint y: 291, endPoint x: 998, endPoint y: 297, distance: 10.0
click at [1005, 291] on div "Waiting for subjects to join..." at bounding box center [756, 278] width 1433 height 335
click at [124, 47] on img at bounding box center [120, 40] width 125 height 28
click at [1006, 19] on div "Participants Teleprompter Adjustments settings Roy flip Collaborator Everyone 1…" at bounding box center [1322, 396] width 379 height 793
drag, startPoint x: 1207, startPoint y: 55, endPoint x: 1192, endPoint y: 74, distance: 24.2
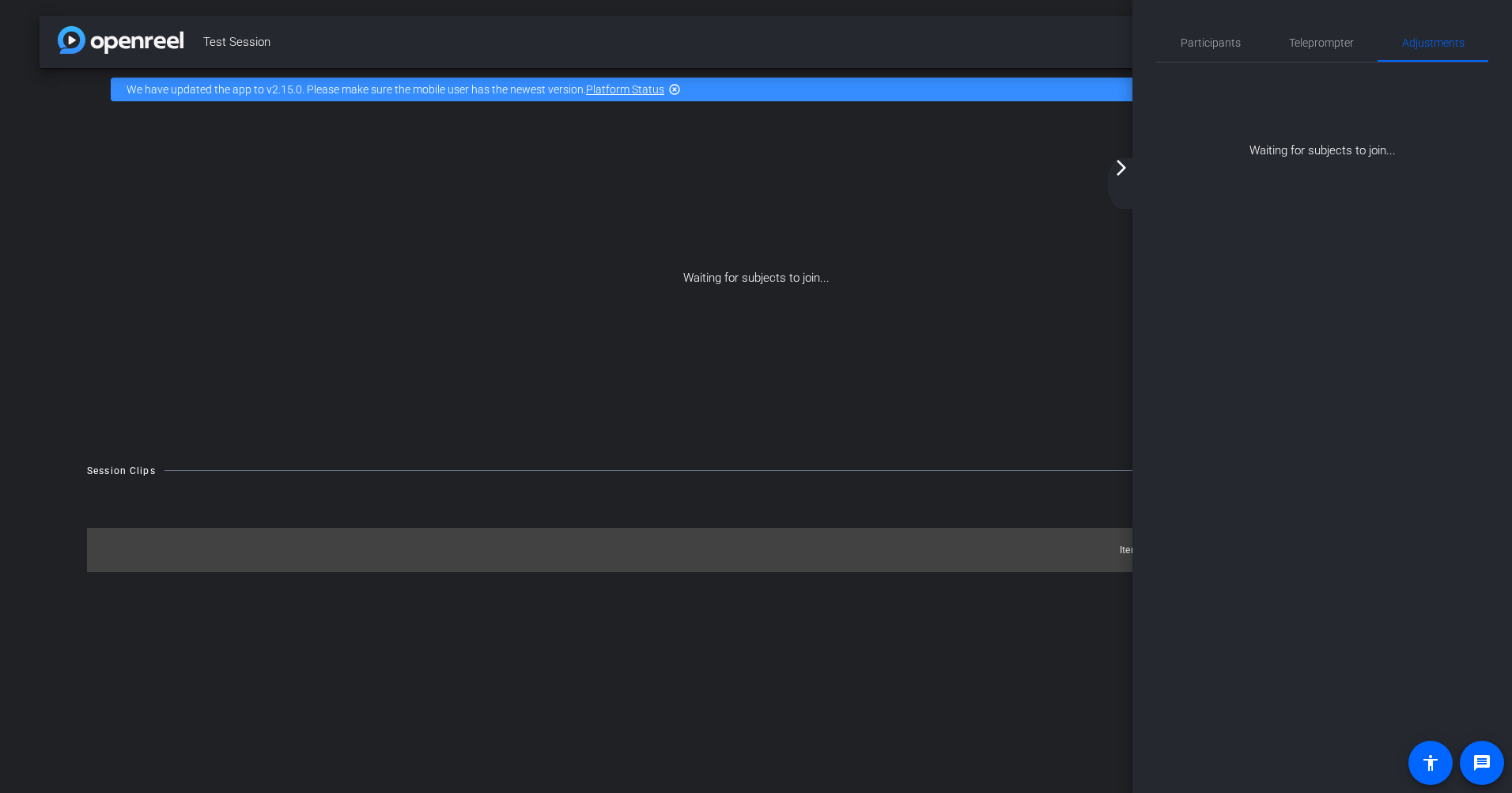
click at [1006, 57] on span "Participants" at bounding box center [1211, 42] width 60 height 38
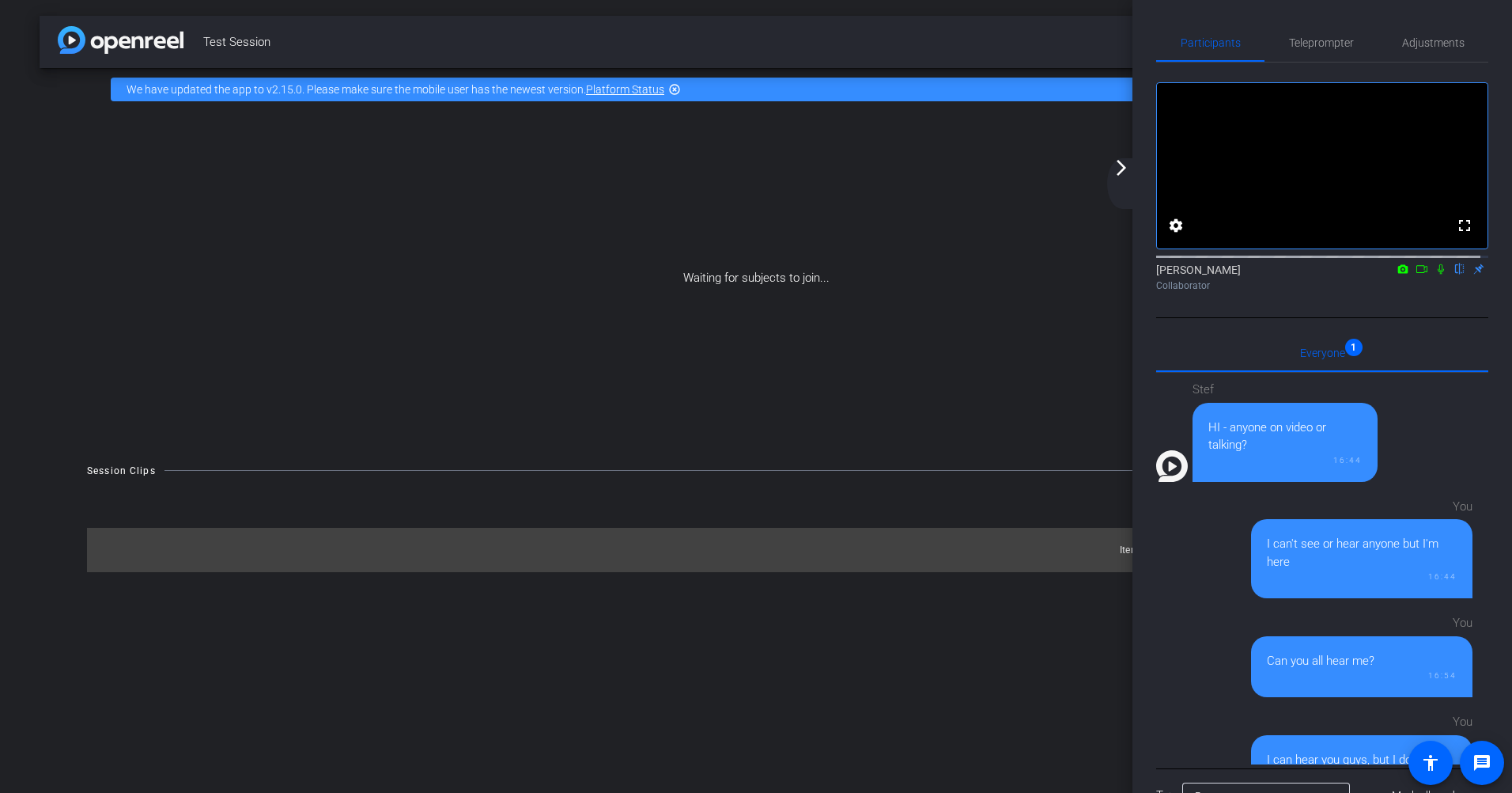
click at [1006, 164] on mat-icon "arrow_forward_ios" at bounding box center [1120, 168] width 19 height 19
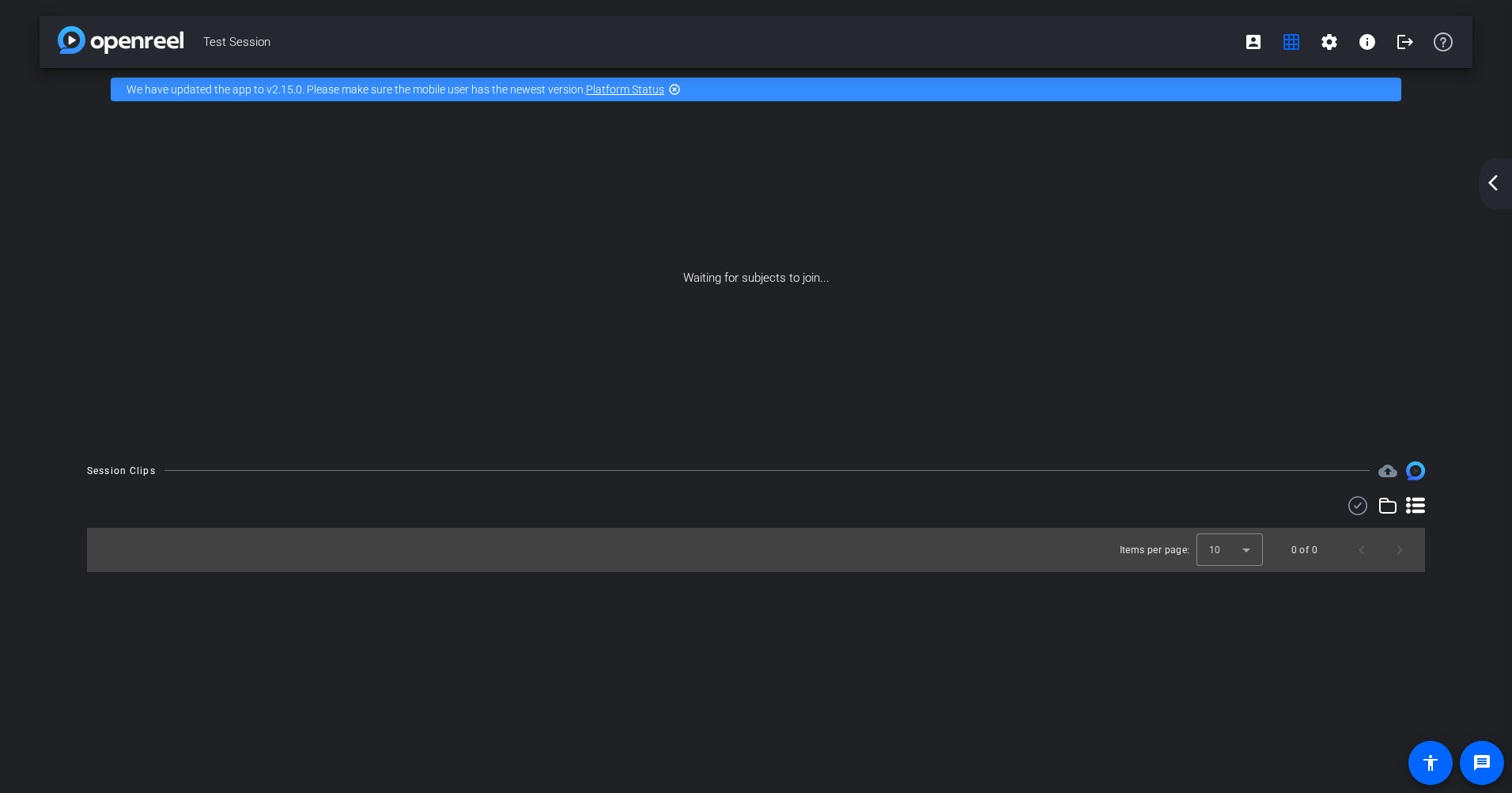
click at [1006, 188] on div "arrow_back_ios_new arrow_forward_ios" at bounding box center [1495, 184] width 33 height 51
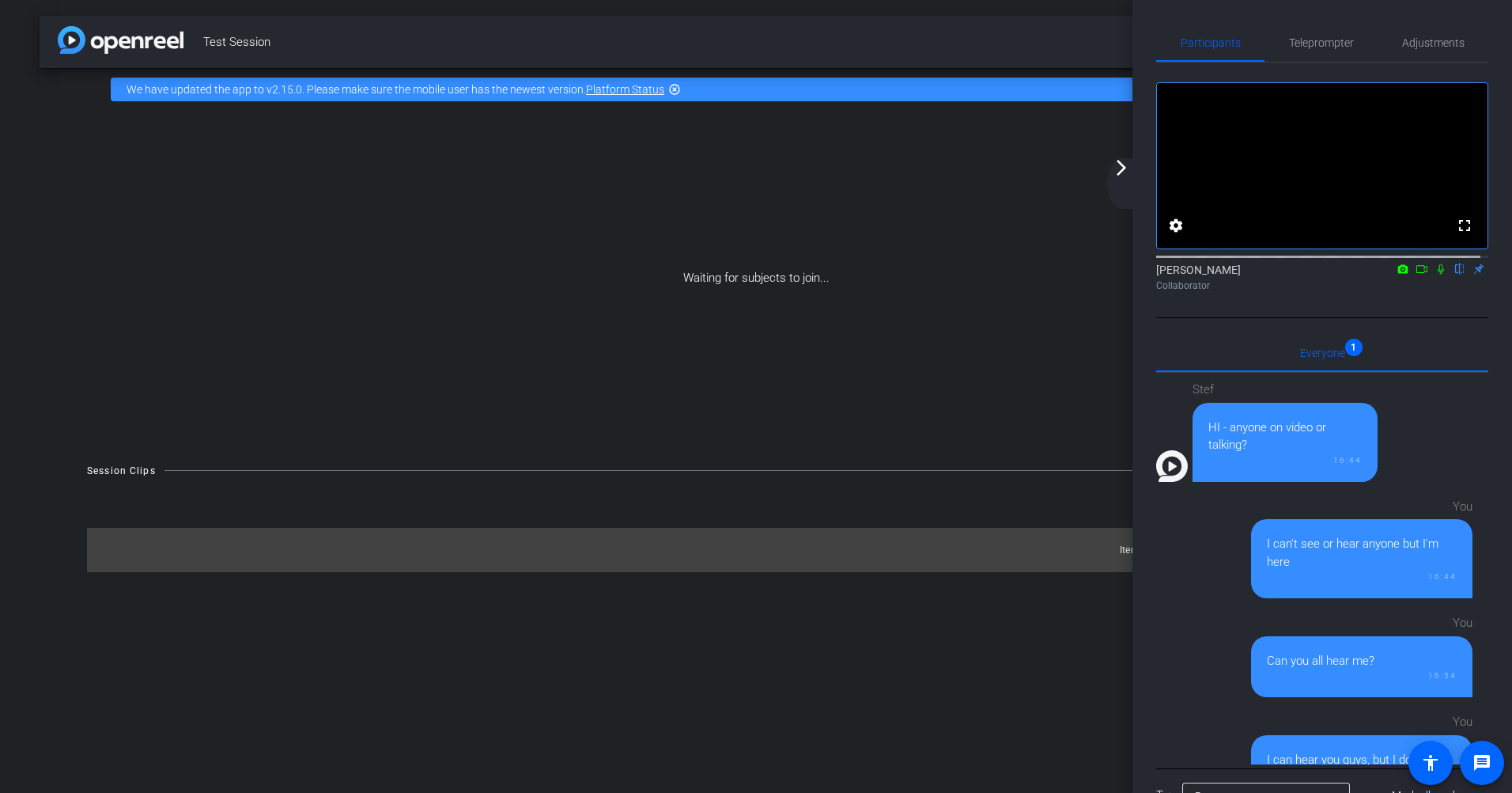
click at [1006, 160] on mat-icon "arrow_forward_ios" at bounding box center [1120, 168] width 19 height 19
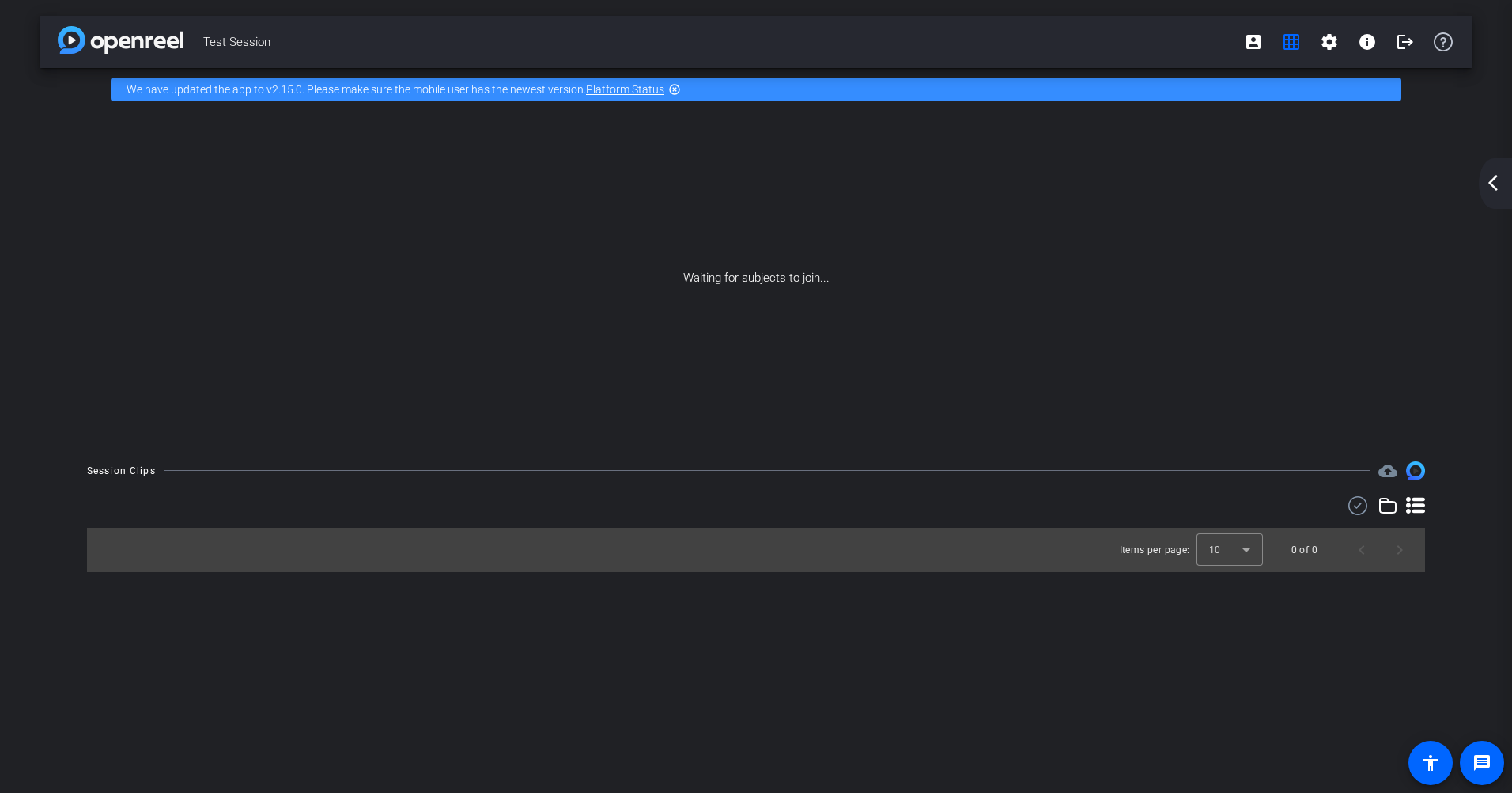
click at [815, 177] on div "Waiting for subjects to join..." at bounding box center [756, 278] width 1433 height 335
click at [133, 42] on img at bounding box center [120, 40] width 125 height 28
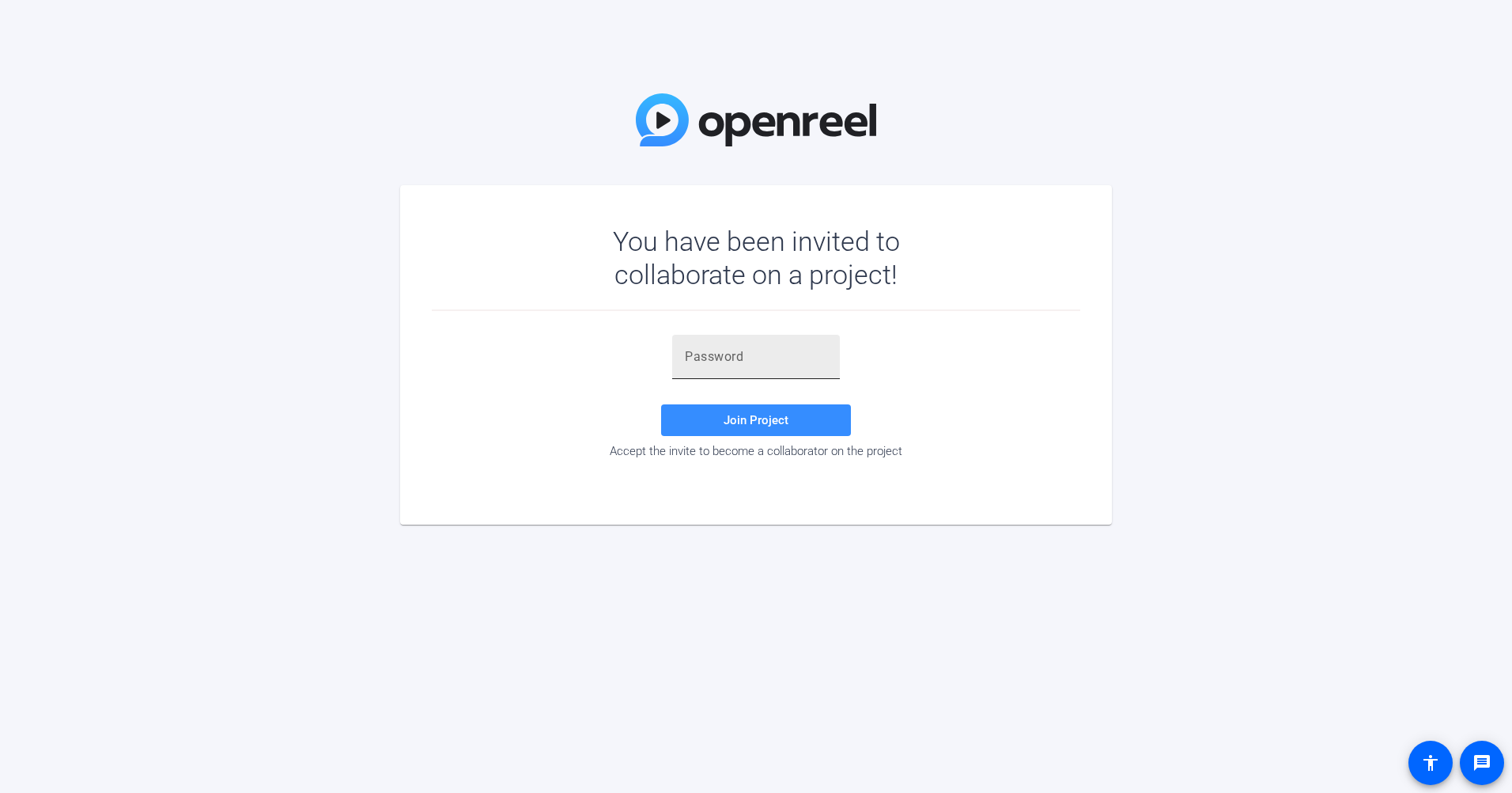
click at [760, 369] on div at bounding box center [756, 357] width 142 height 45
paste input "erNR8o"
type input "erNR8o"
click at [766, 411] on span at bounding box center [756, 420] width 190 height 38
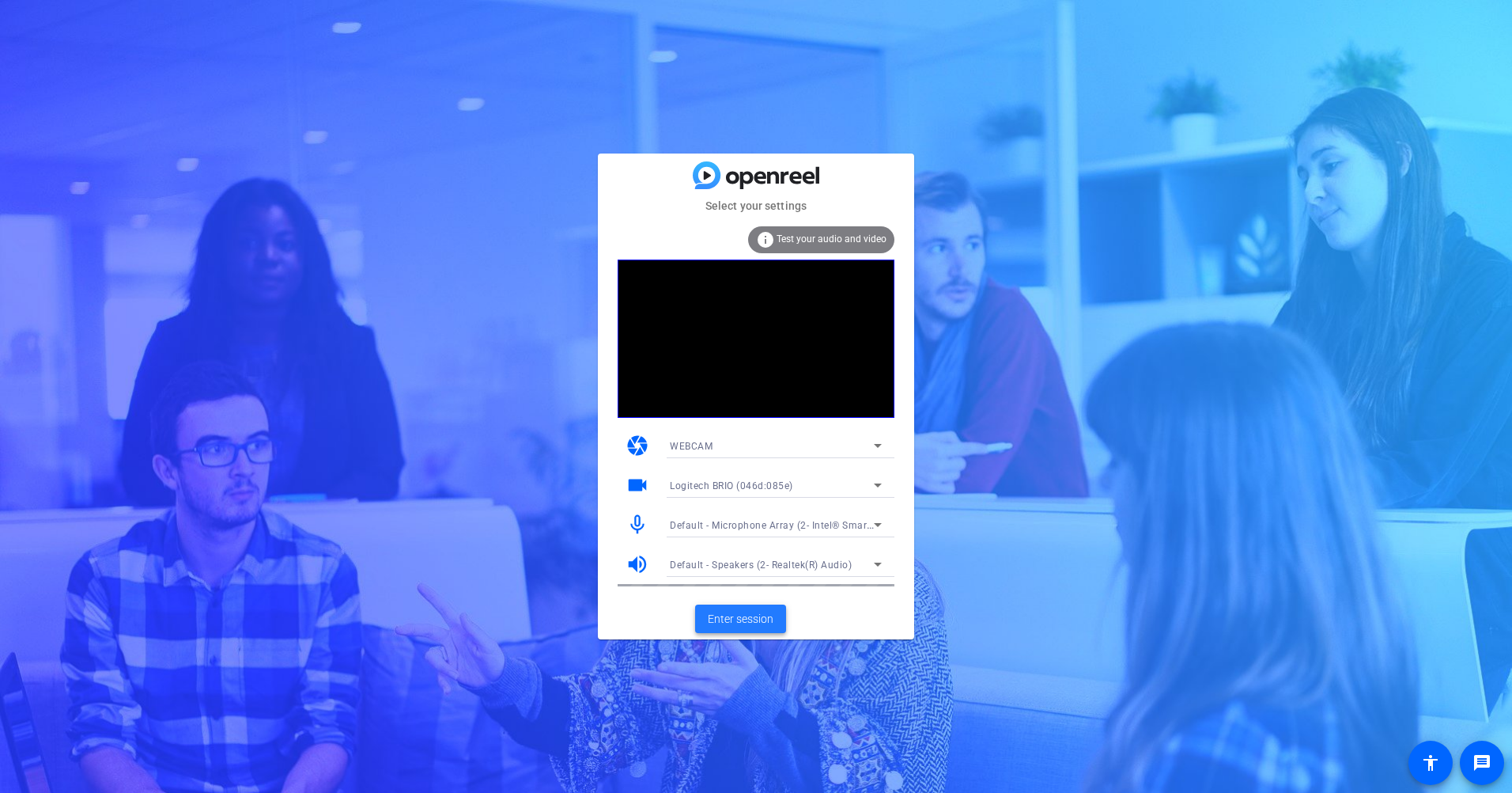
click at [741, 614] on span "Enter session" at bounding box center [740, 619] width 66 height 17
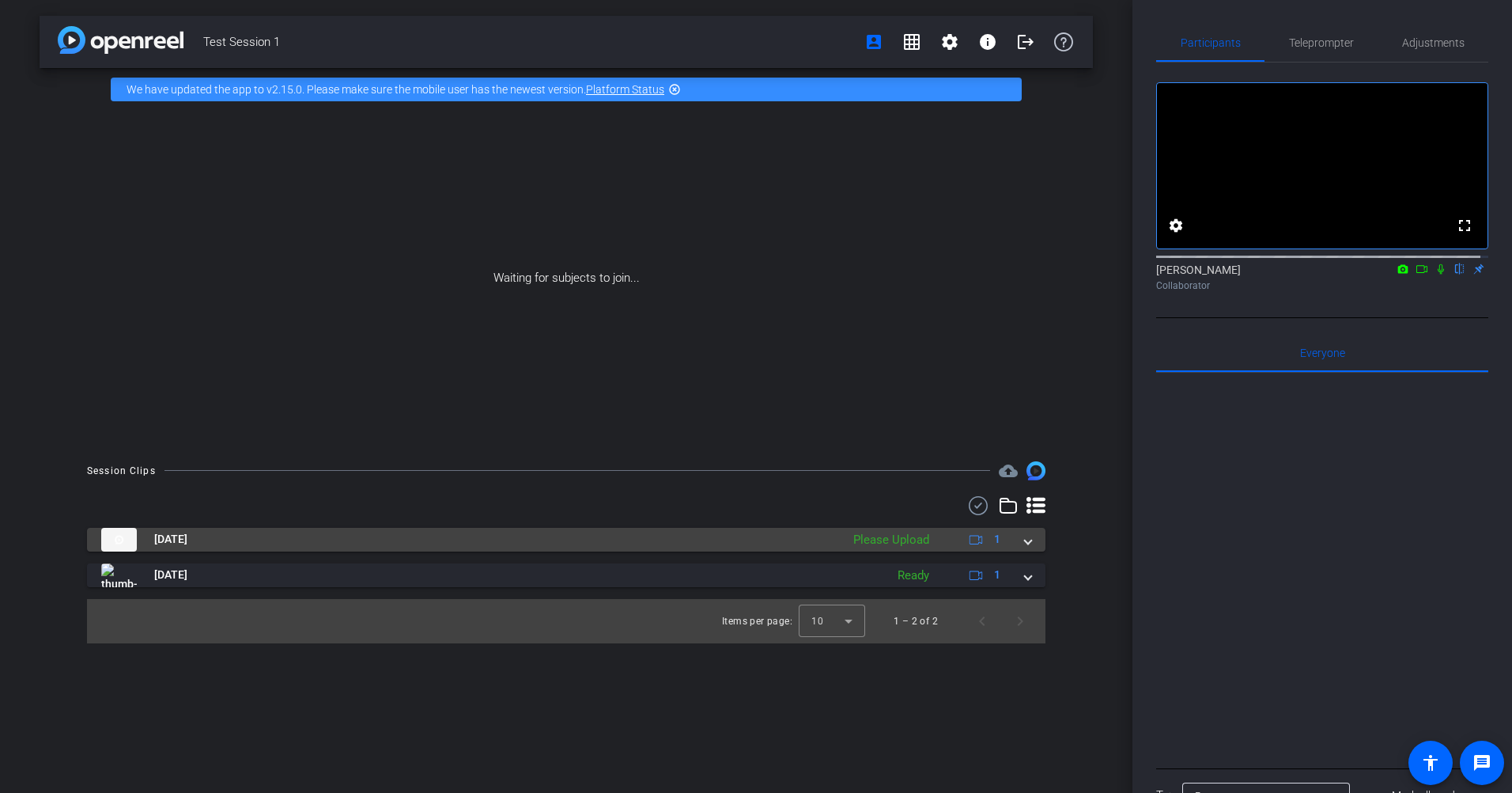
click at [1035, 542] on mat-expansion-panel-header "Feb 20, 2024 Please Upload 1" at bounding box center [566, 539] width 959 height 23
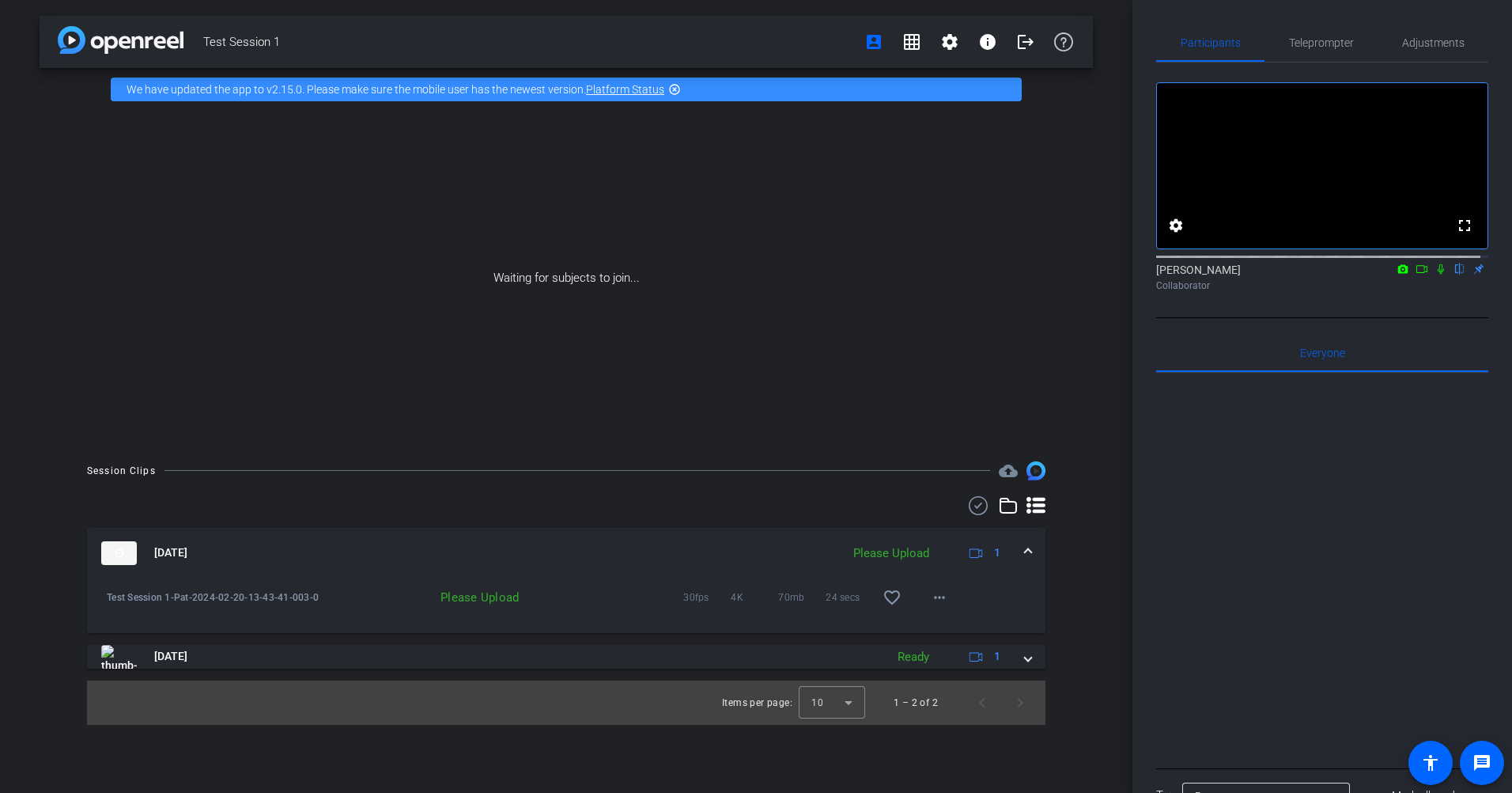
click at [1033, 547] on mat-expansion-panel-header "Feb 20, 2024 Please Upload 1" at bounding box center [566, 553] width 959 height 51
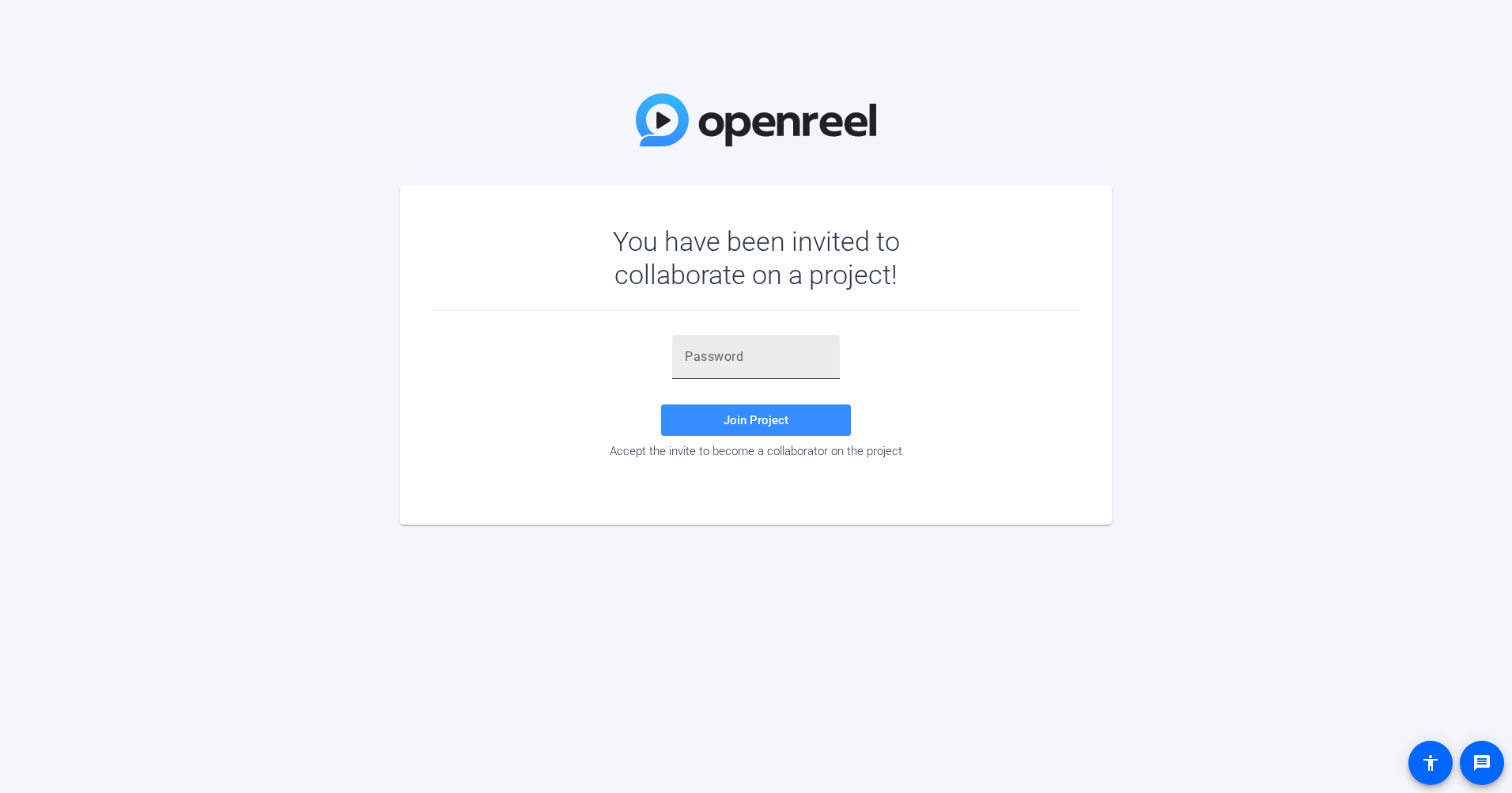
click at [778, 371] on div at bounding box center [756, 357] width 142 height 45
paste input "erNR8o"
type input "erNR8o"
click at [774, 413] on span "Join Project" at bounding box center [756, 420] width 65 height 15
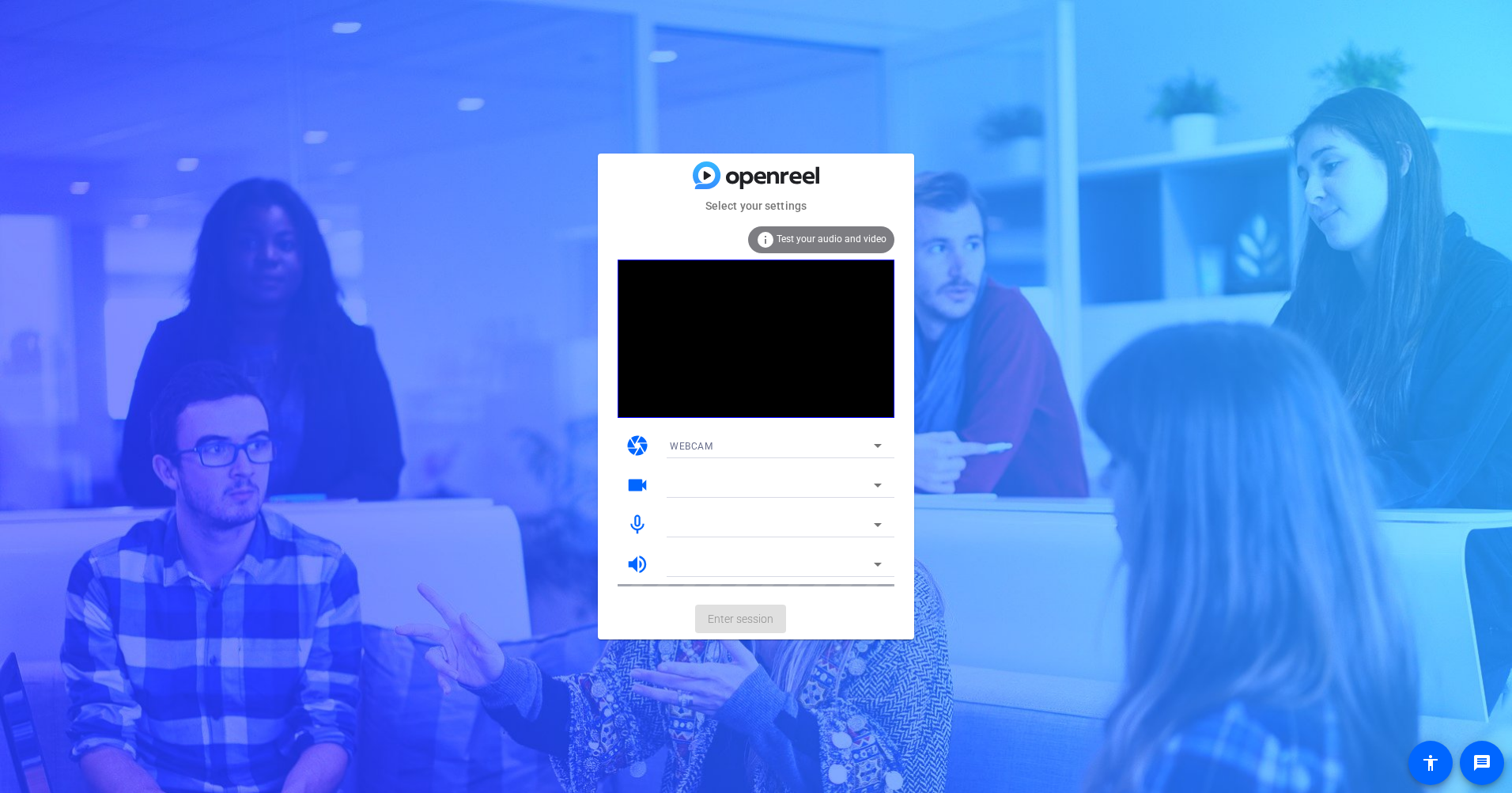
click at [794, 230] on div "info Test your audio and video" at bounding box center [821, 240] width 146 height 27
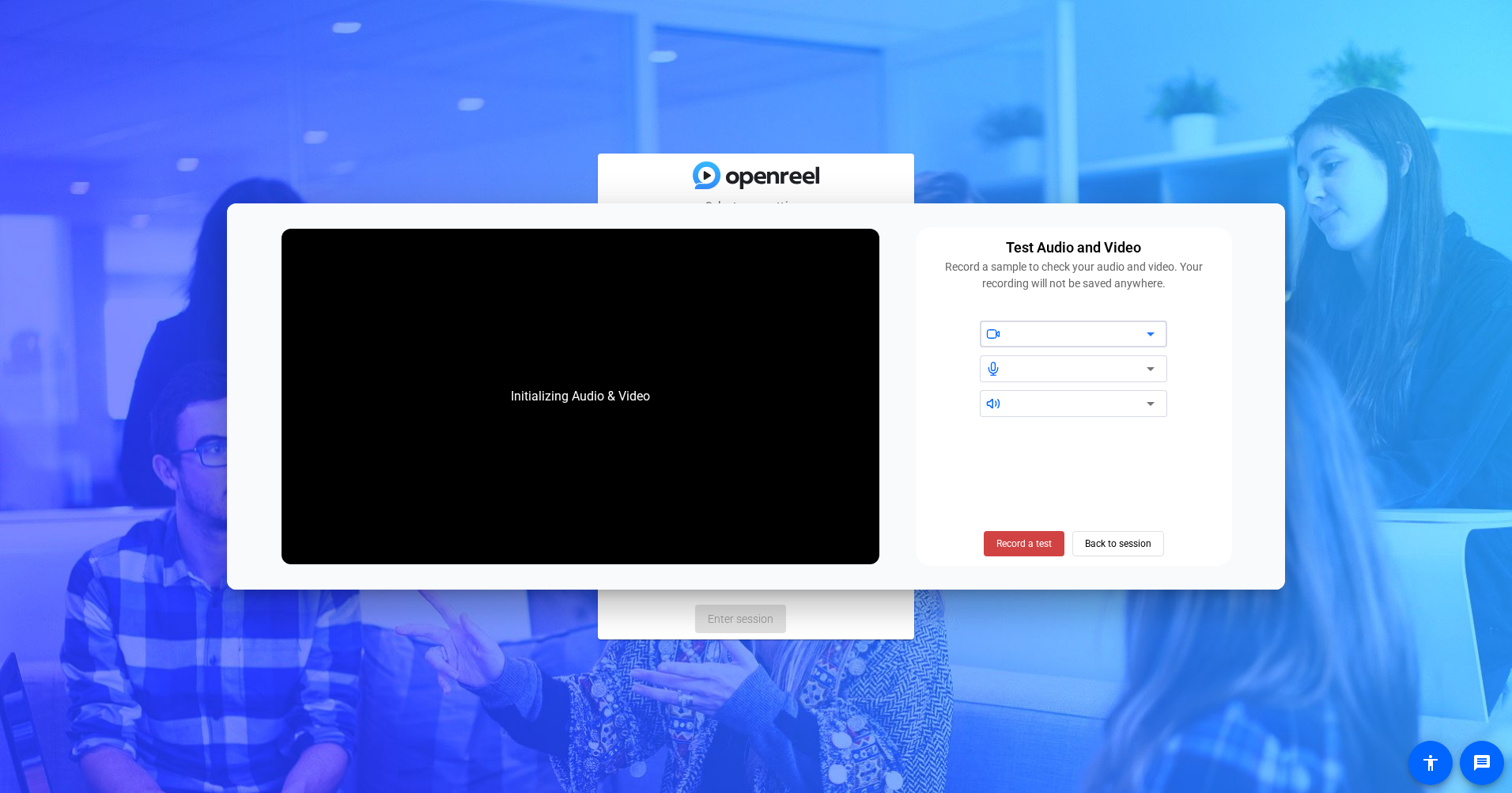
click at [1112, 542] on span "Back to session" at bounding box center [1118, 543] width 66 height 30
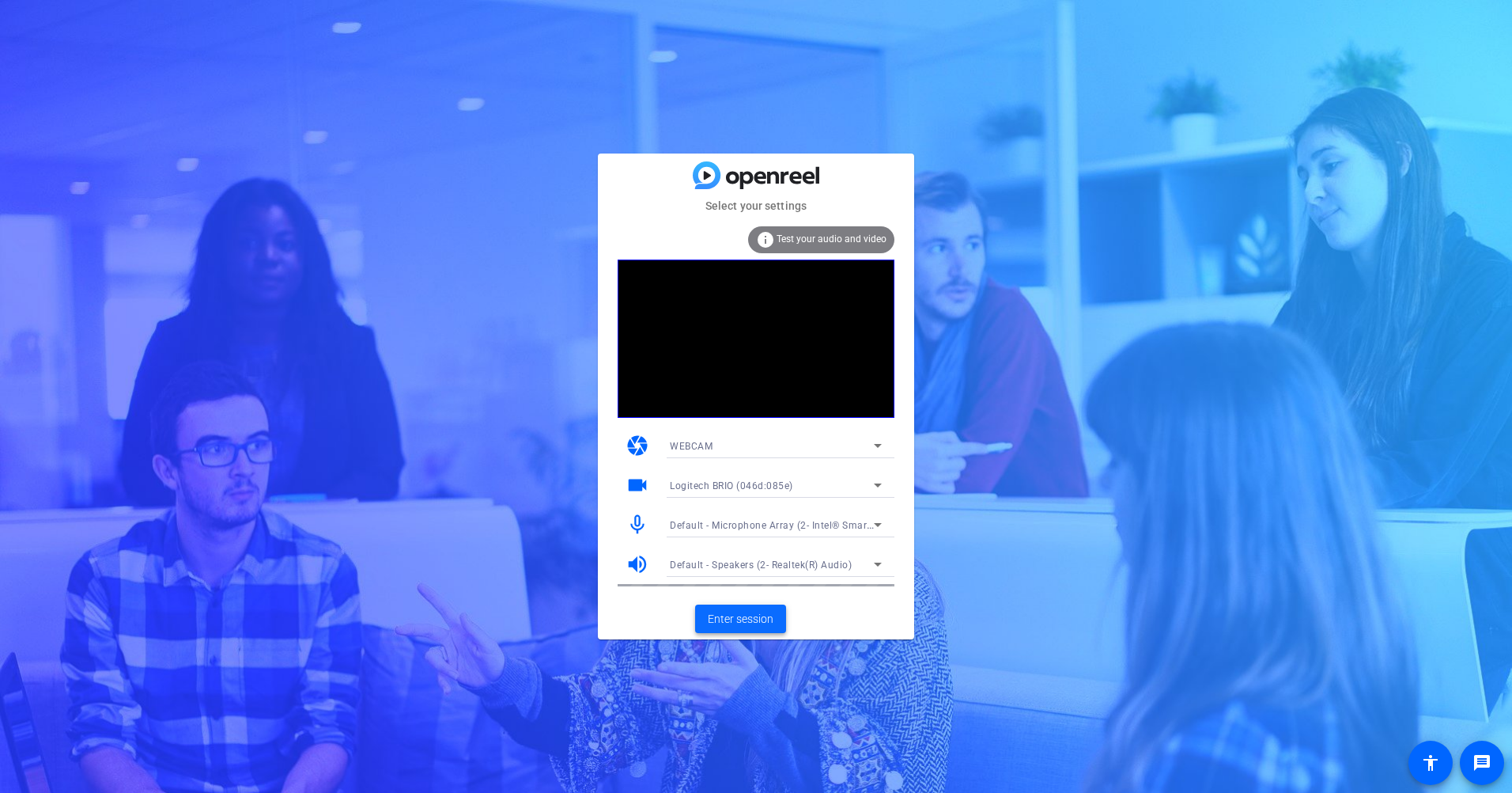
click at [734, 615] on span "Enter session" at bounding box center [740, 619] width 66 height 17
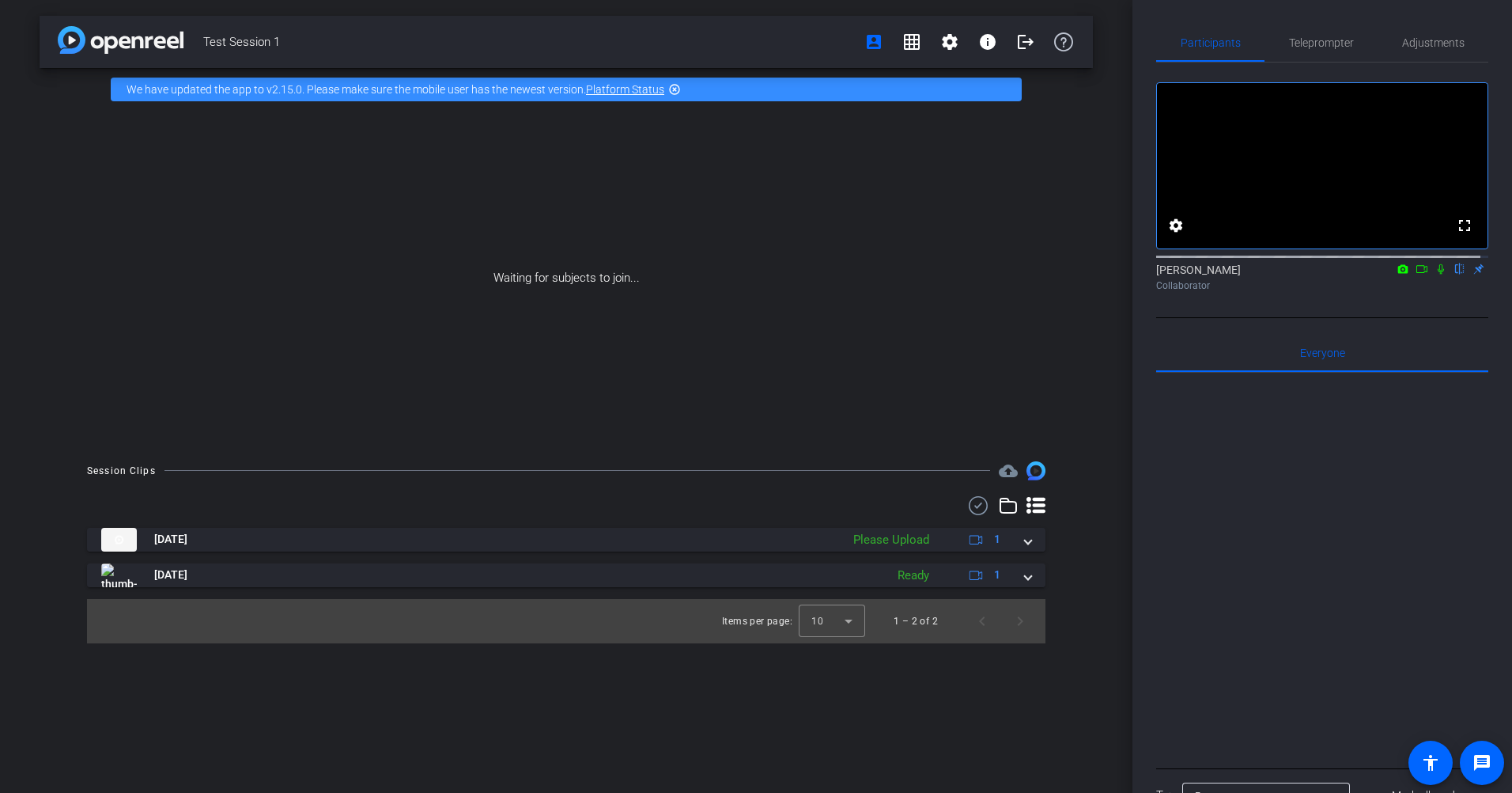
click at [1436, 274] on icon at bounding box center [1441, 269] width 13 height 11
click at [921, 42] on mat-icon "grid_on" at bounding box center [911, 41] width 19 height 19
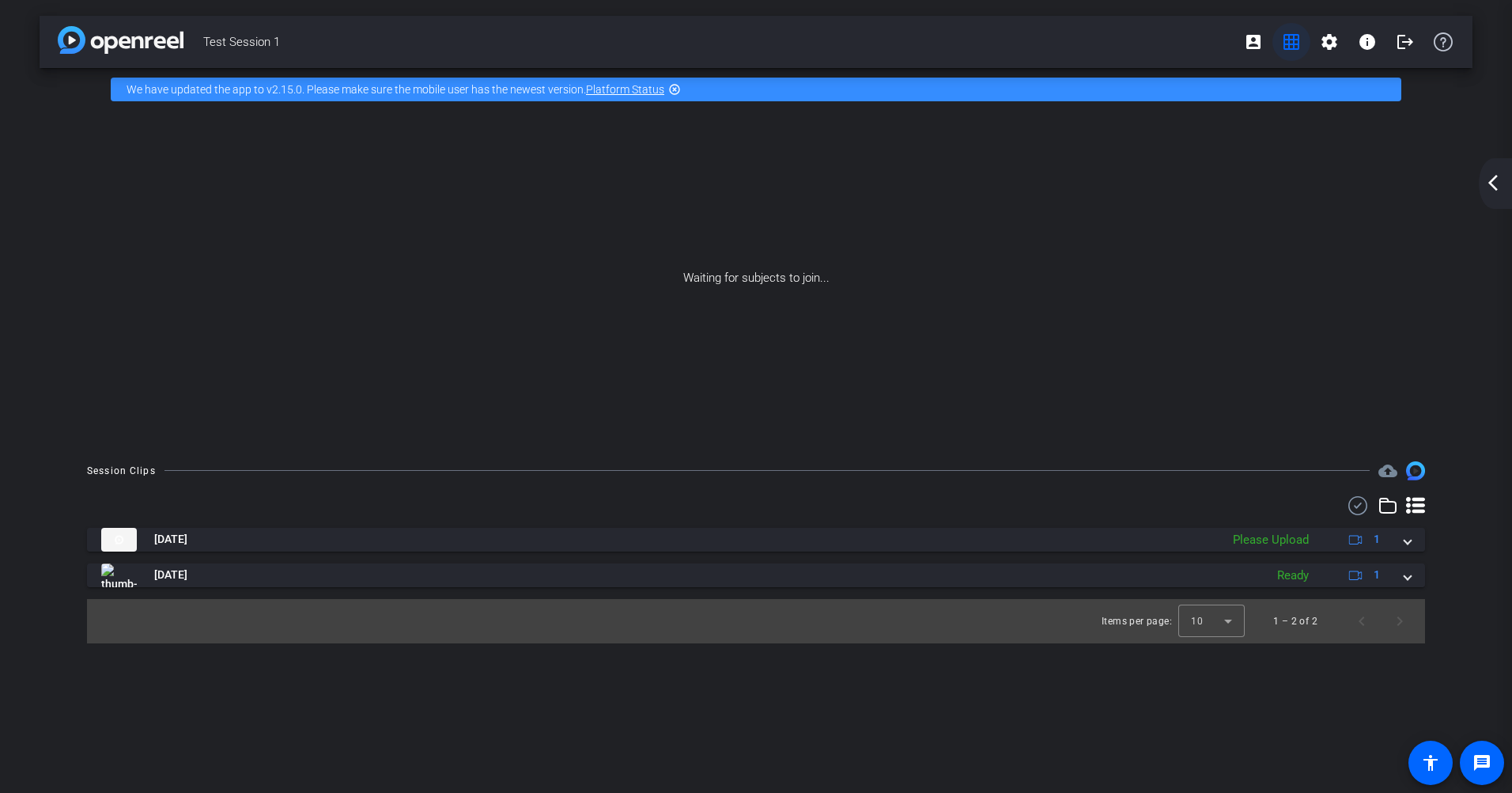
click at [1284, 39] on mat-icon "grid_on" at bounding box center [1291, 41] width 19 height 19
click at [1493, 197] on div "arrow_back_ios_new arrow_forward_ios" at bounding box center [1495, 184] width 33 height 51
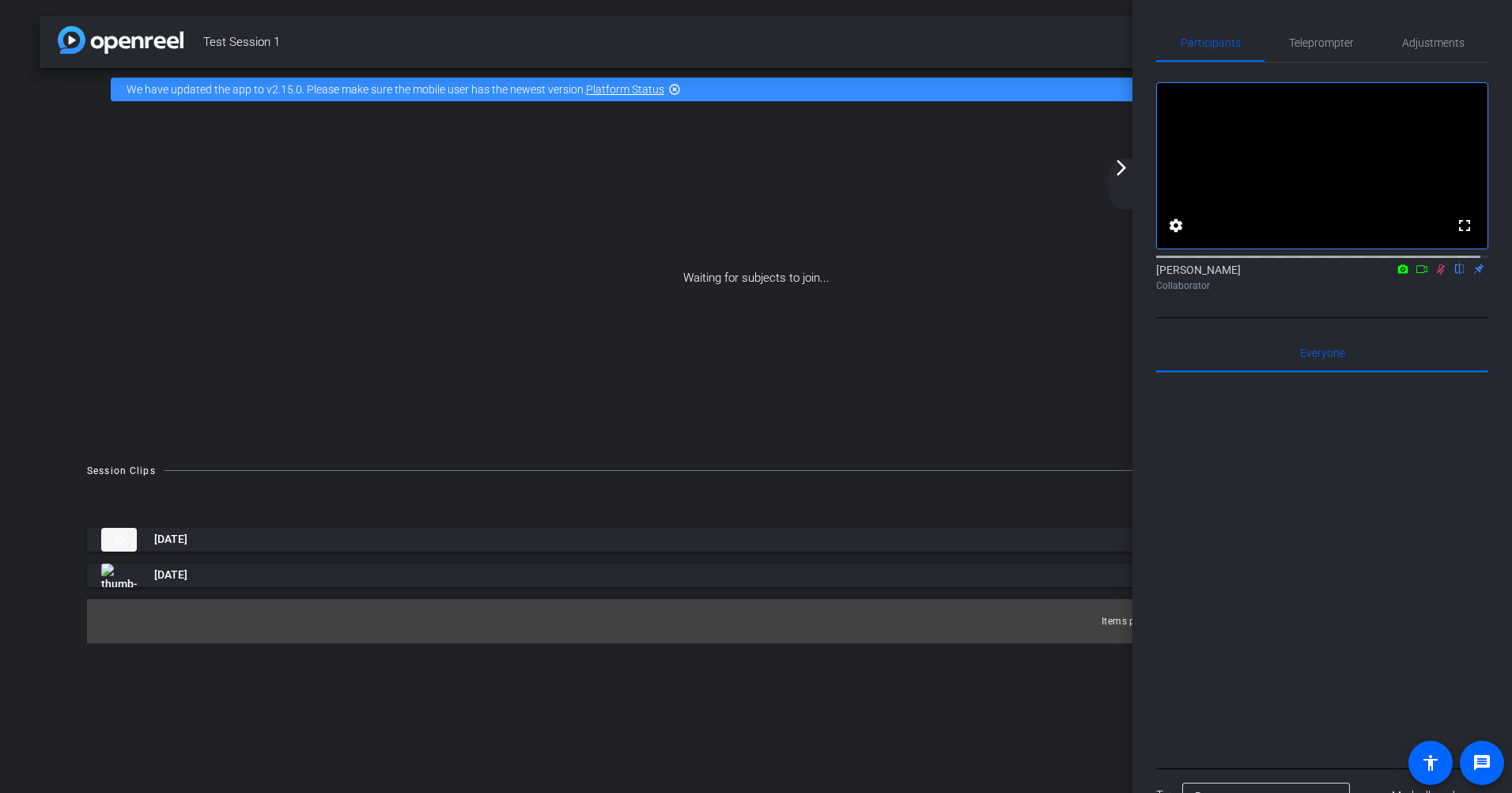
click at [1434, 274] on icon at bounding box center [1441, 269] width 13 height 11
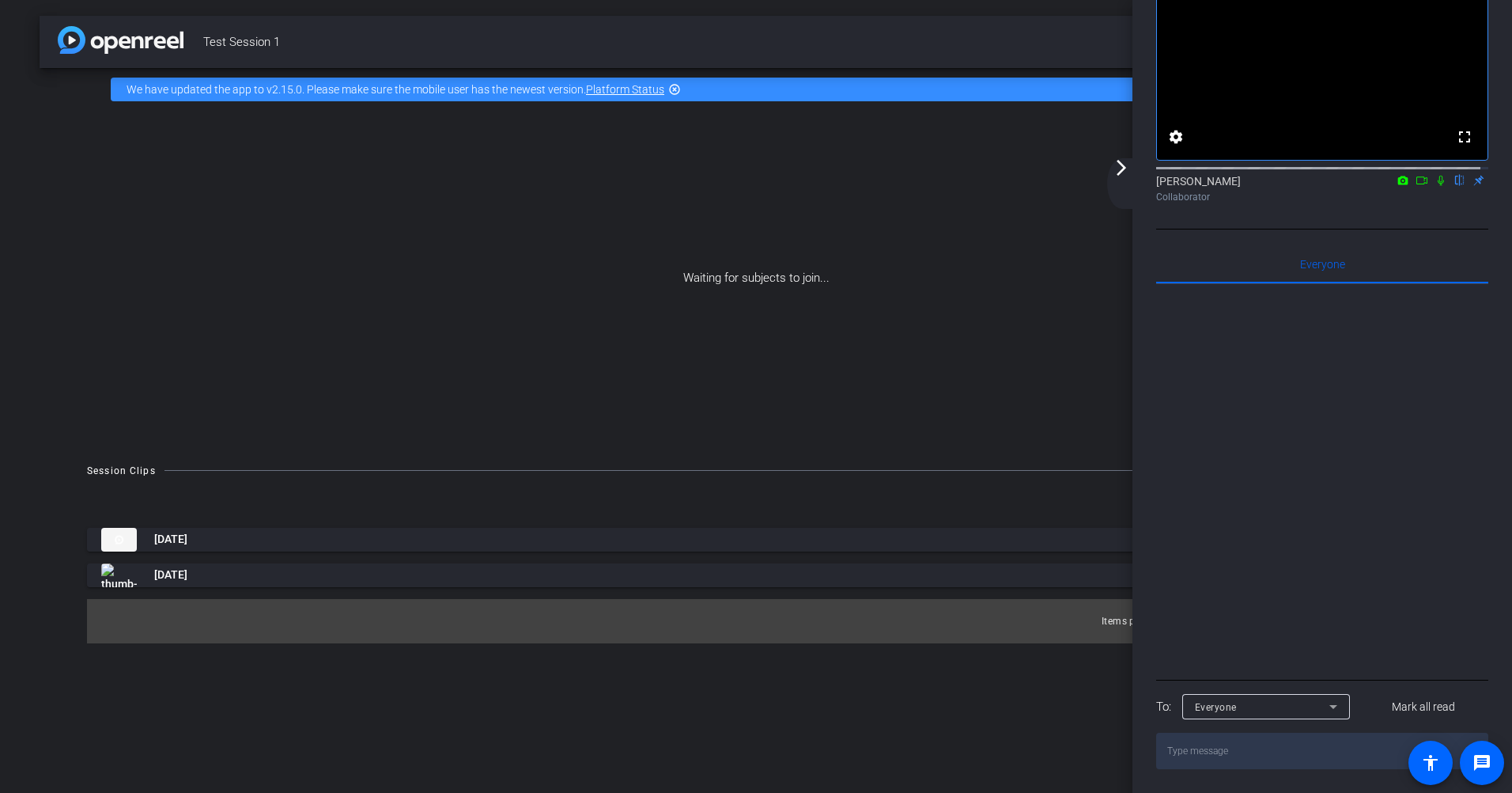
scroll to position [105, 0]
click at [1129, 169] on mat-icon "arrow_forward_ios" at bounding box center [1120, 168] width 19 height 19
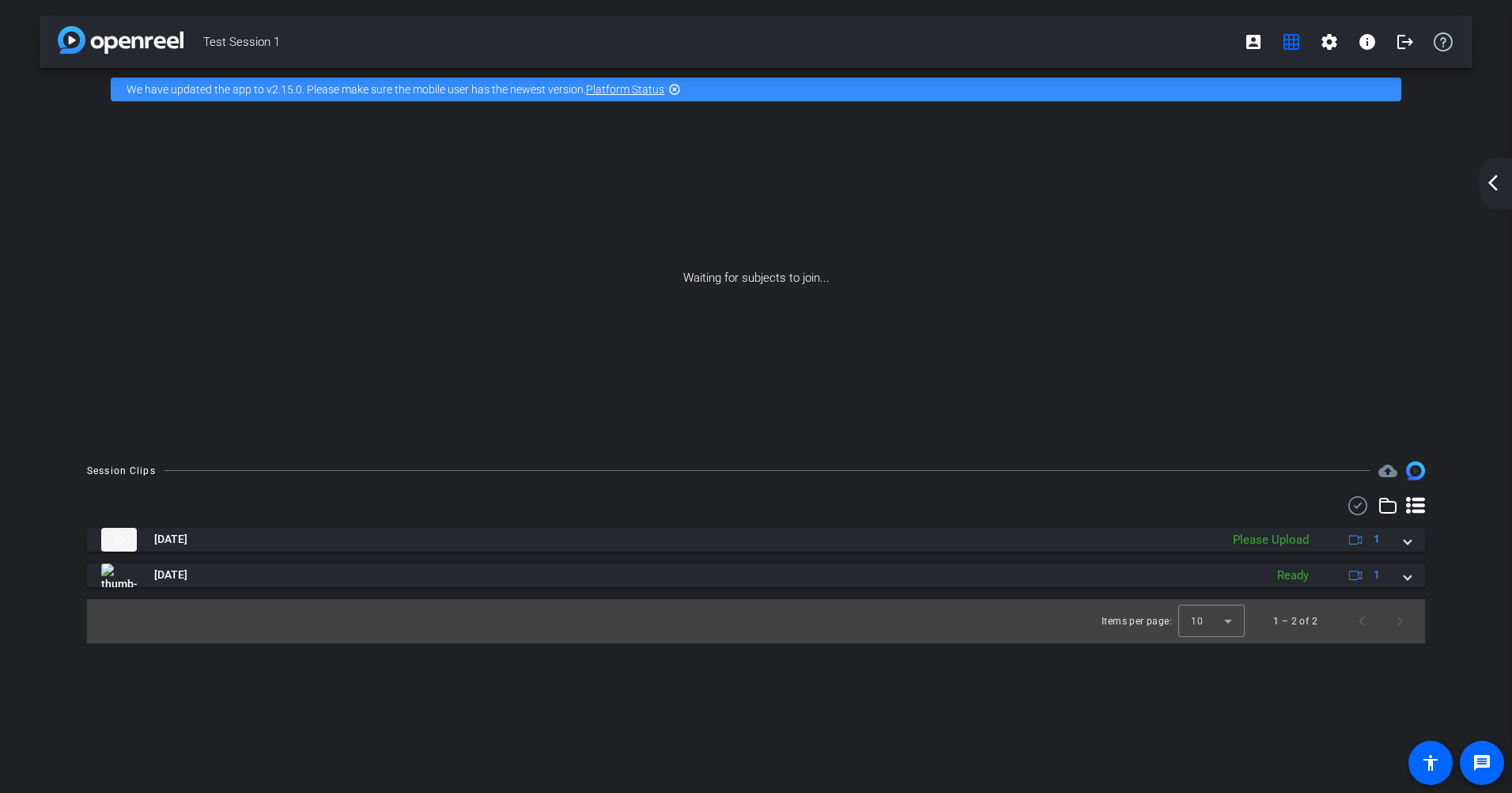
scroll to position [0, 0]
click at [1249, 36] on mat-icon "account_box" at bounding box center [1253, 41] width 19 height 19
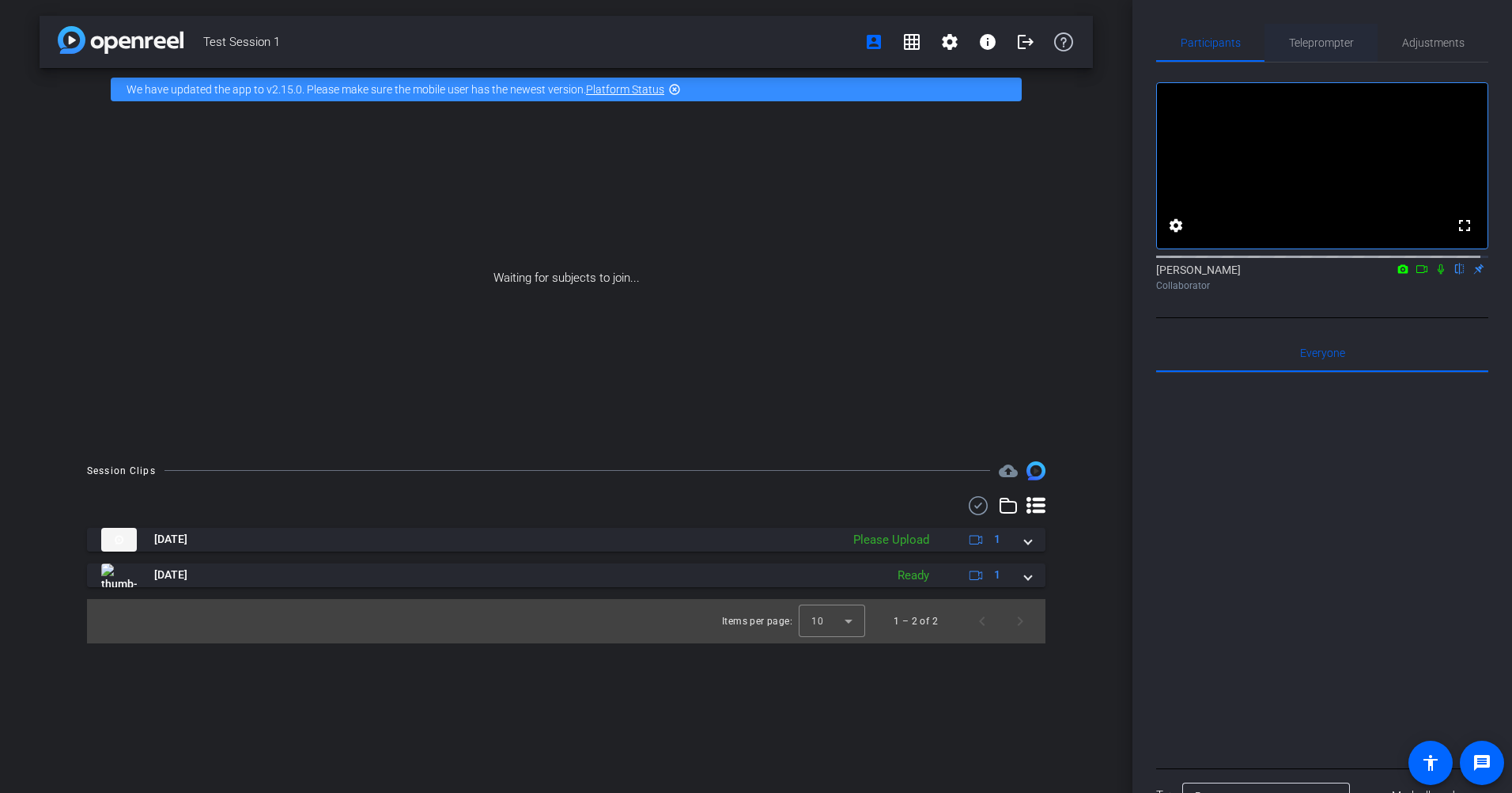
click at [1335, 43] on span "Teleprompter" at bounding box center [1321, 43] width 65 height 11
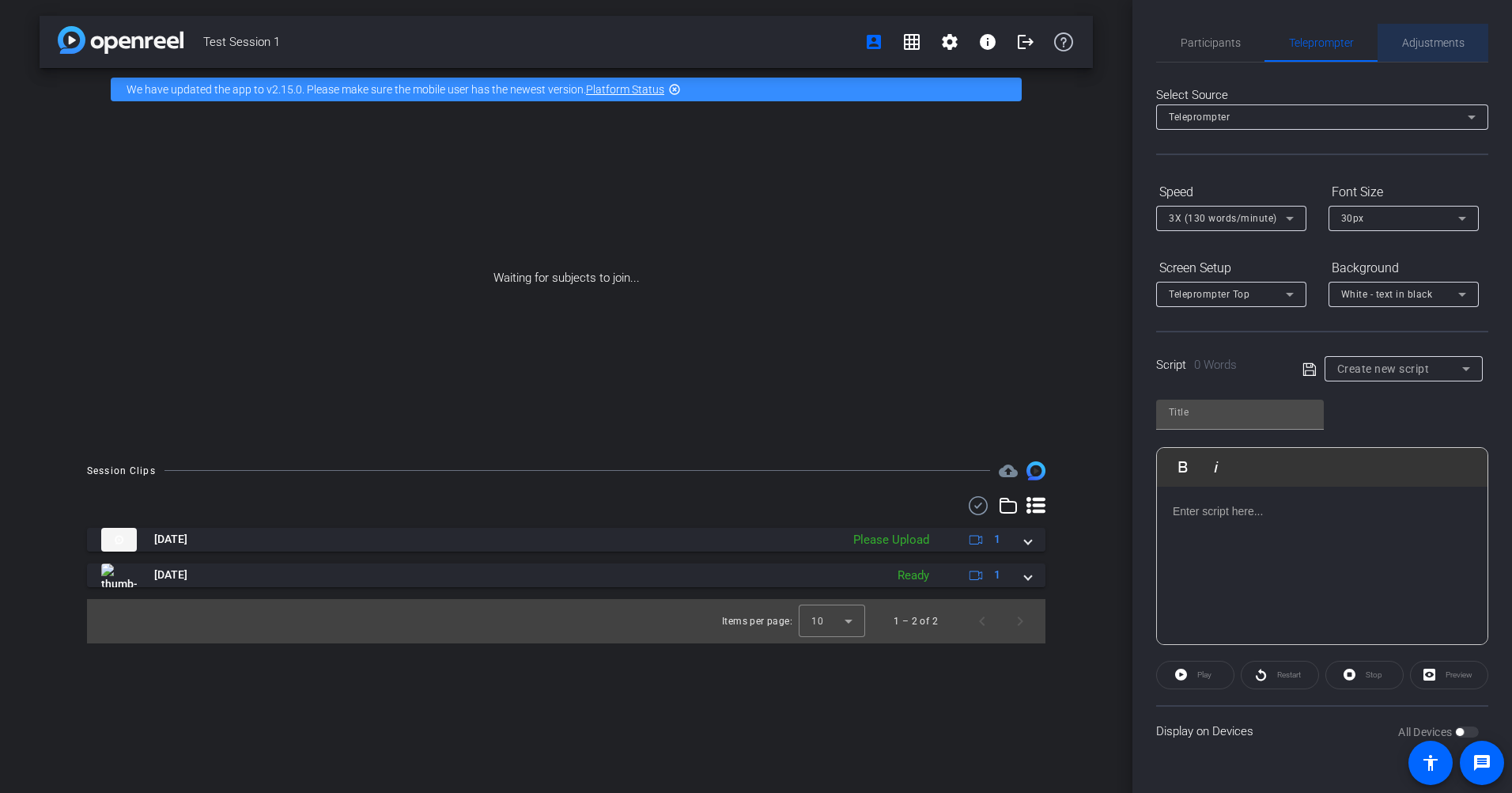
click at [1387, 43] on div "Adjustments" at bounding box center [1433, 42] width 111 height 38
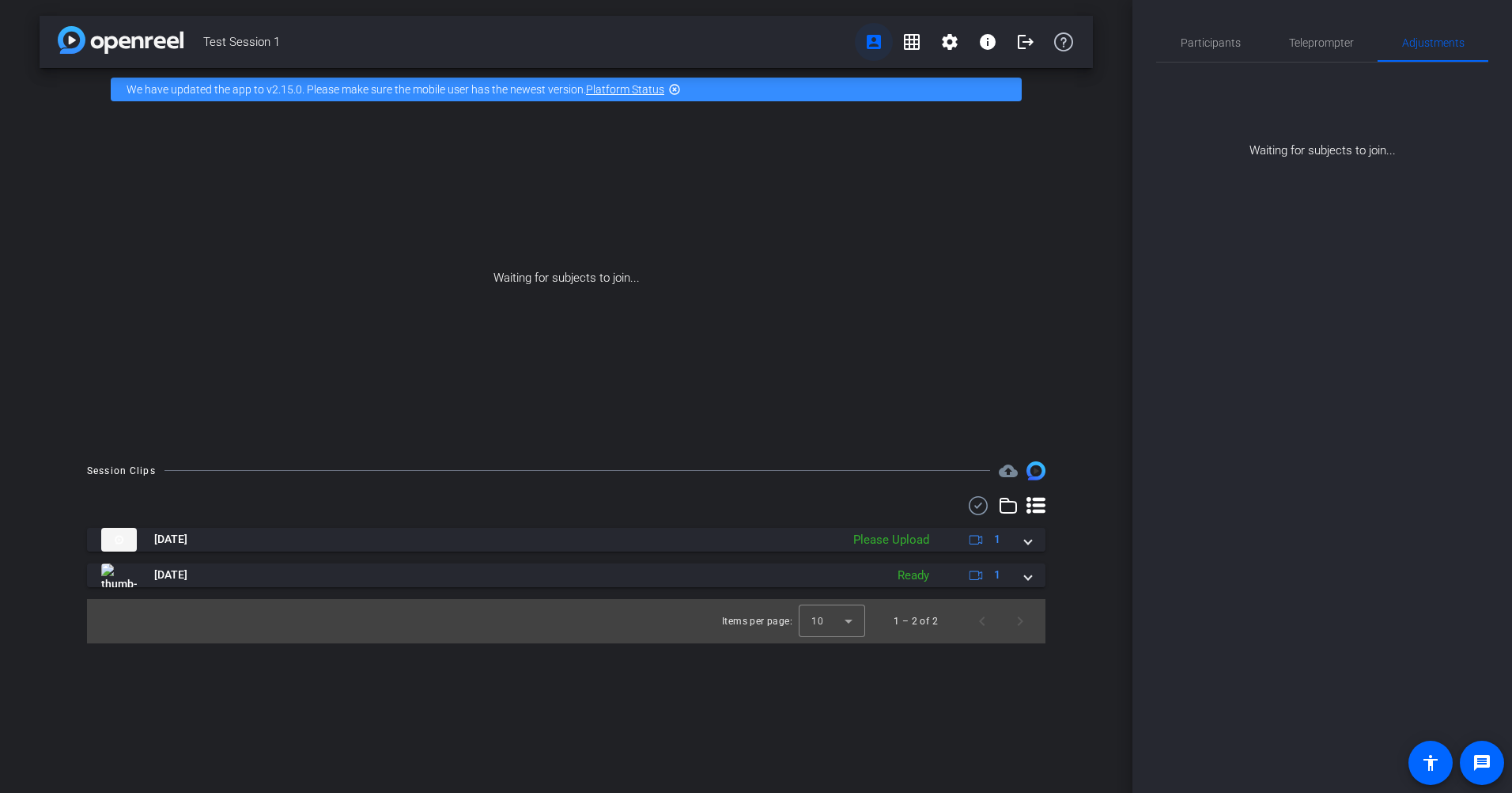
click at [877, 50] on mat-icon "account_box" at bounding box center [874, 41] width 19 height 19
click at [1209, 41] on span "Participants" at bounding box center [1211, 43] width 60 height 11
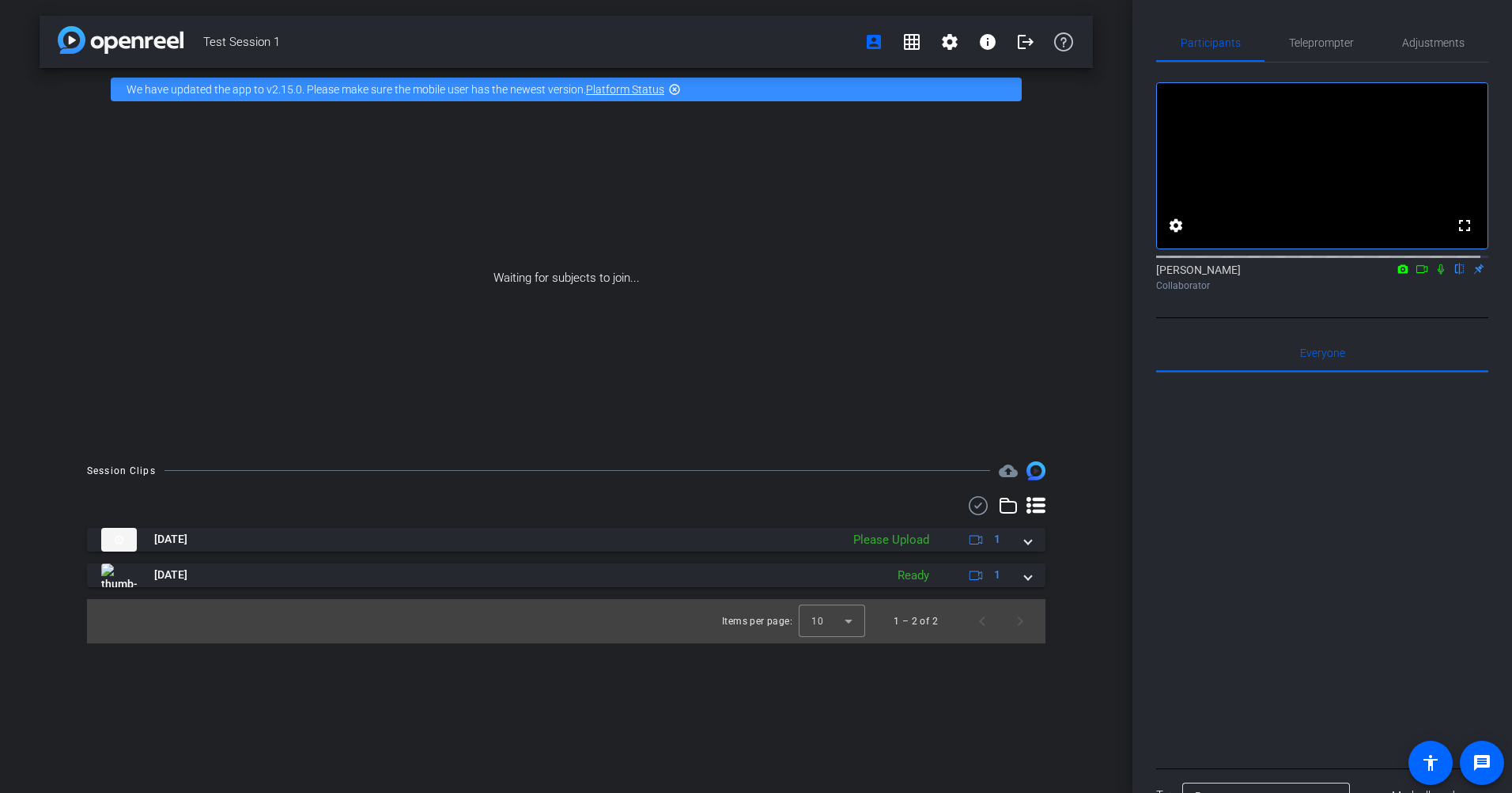
click at [644, 273] on div "Waiting for subjects to join..." at bounding box center [566, 278] width 1053 height 335
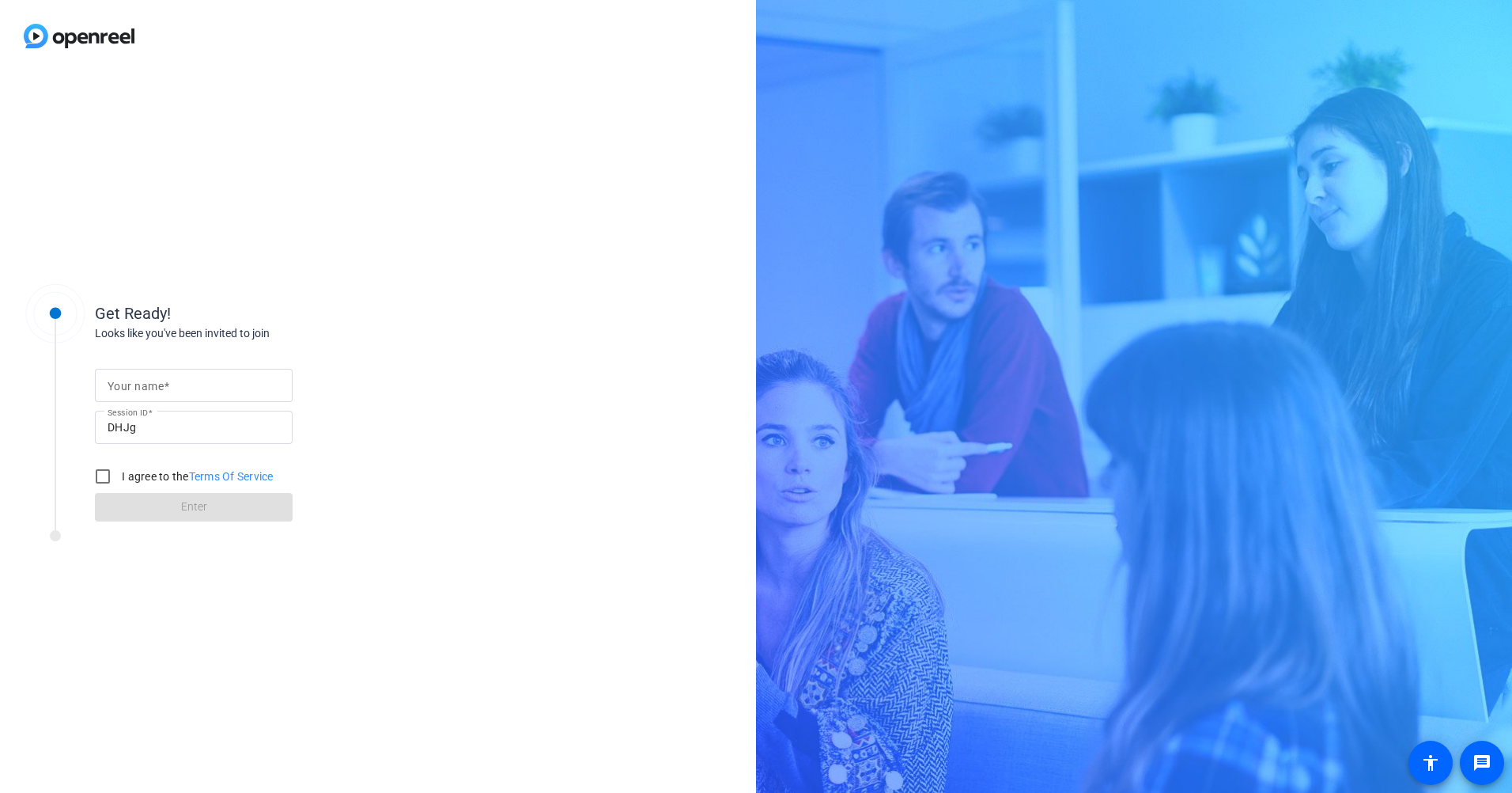
click at [180, 391] on input "Your name" at bounding box center [193, 384] width 172 height 19
type input "[PERSON_NAME]"
click at [105, 477] on input "I agree to the Terms Of Service" at bounding box center [103, 476] width 32 height 32
checkbox input "true"
click at [196, 512] on span "Enter" at bounding box center [194, 507] width 26 height 17
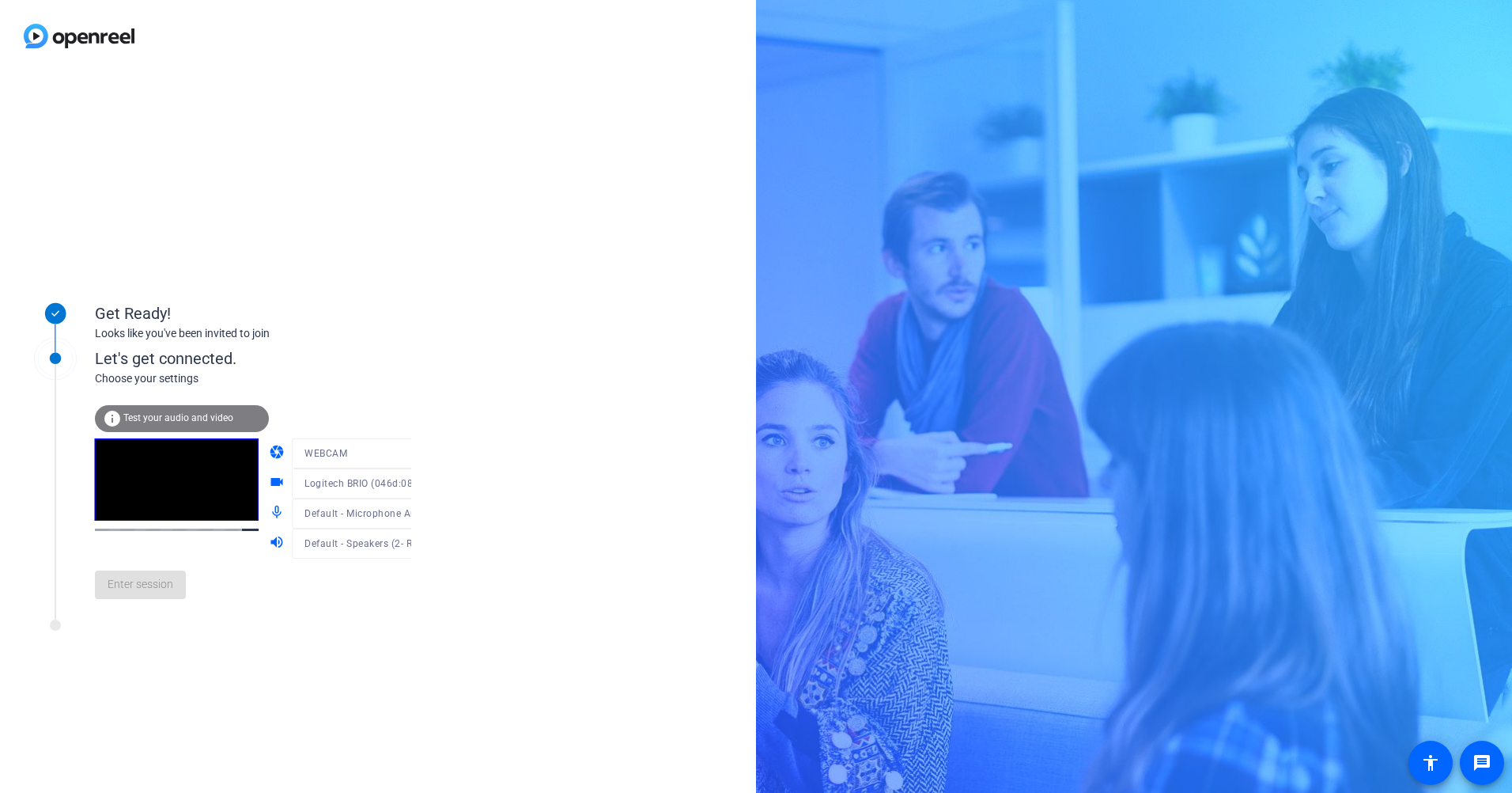
click at [163, 415] on span "Test your audio and video" at bounding box center [179, 418] width 110 height 11
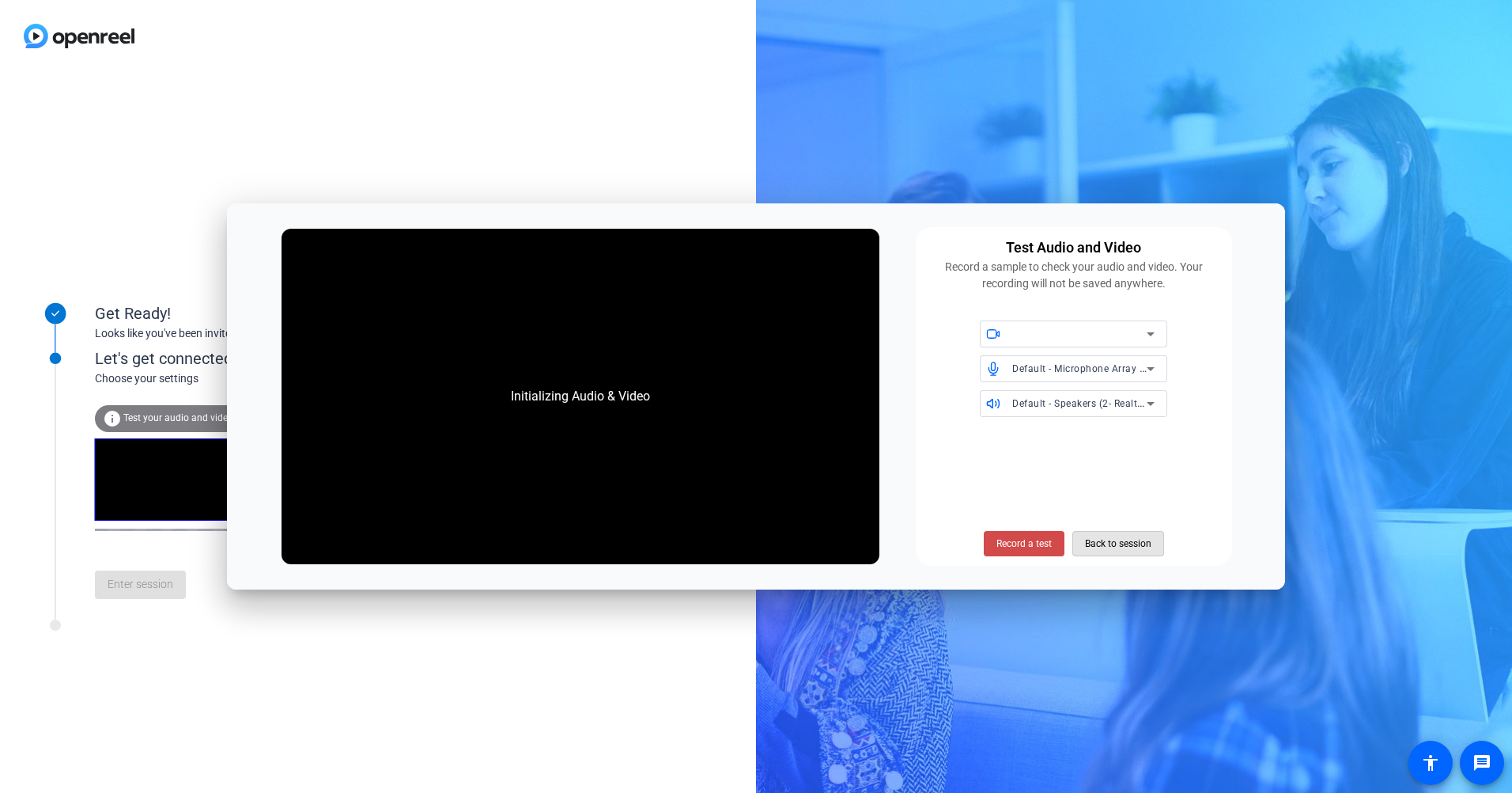
drag, startPoint x: 1146, startPoint y: 543, endPoint x: 1056, endPoint y: 552, distance: 90.4
click at [1120, 549] on span "Back to session" at bounding box center [1118, 543] width 66 height 30
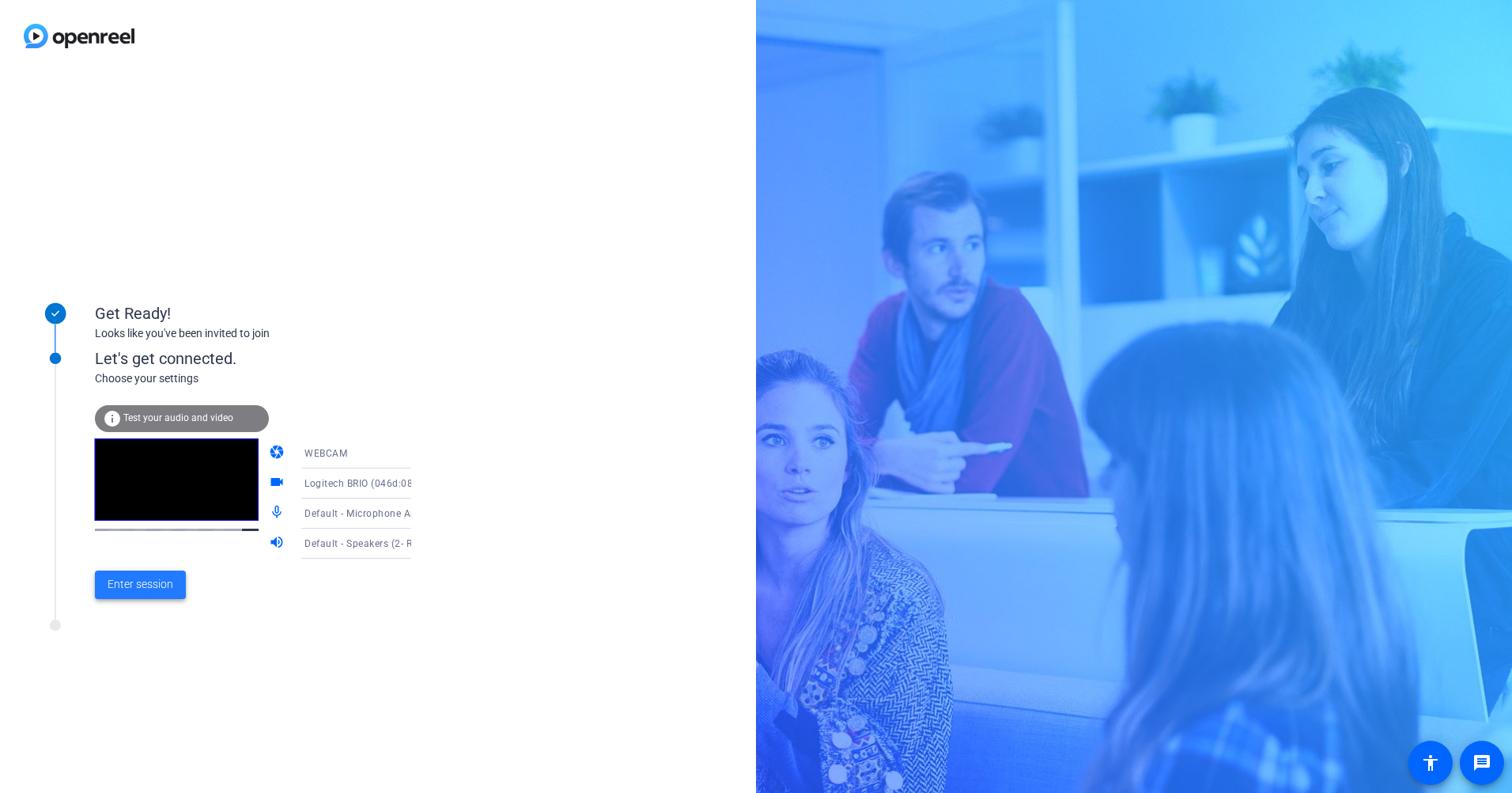
click at [147, 595] on span at bounding box center [140, 584] width 91 height 38
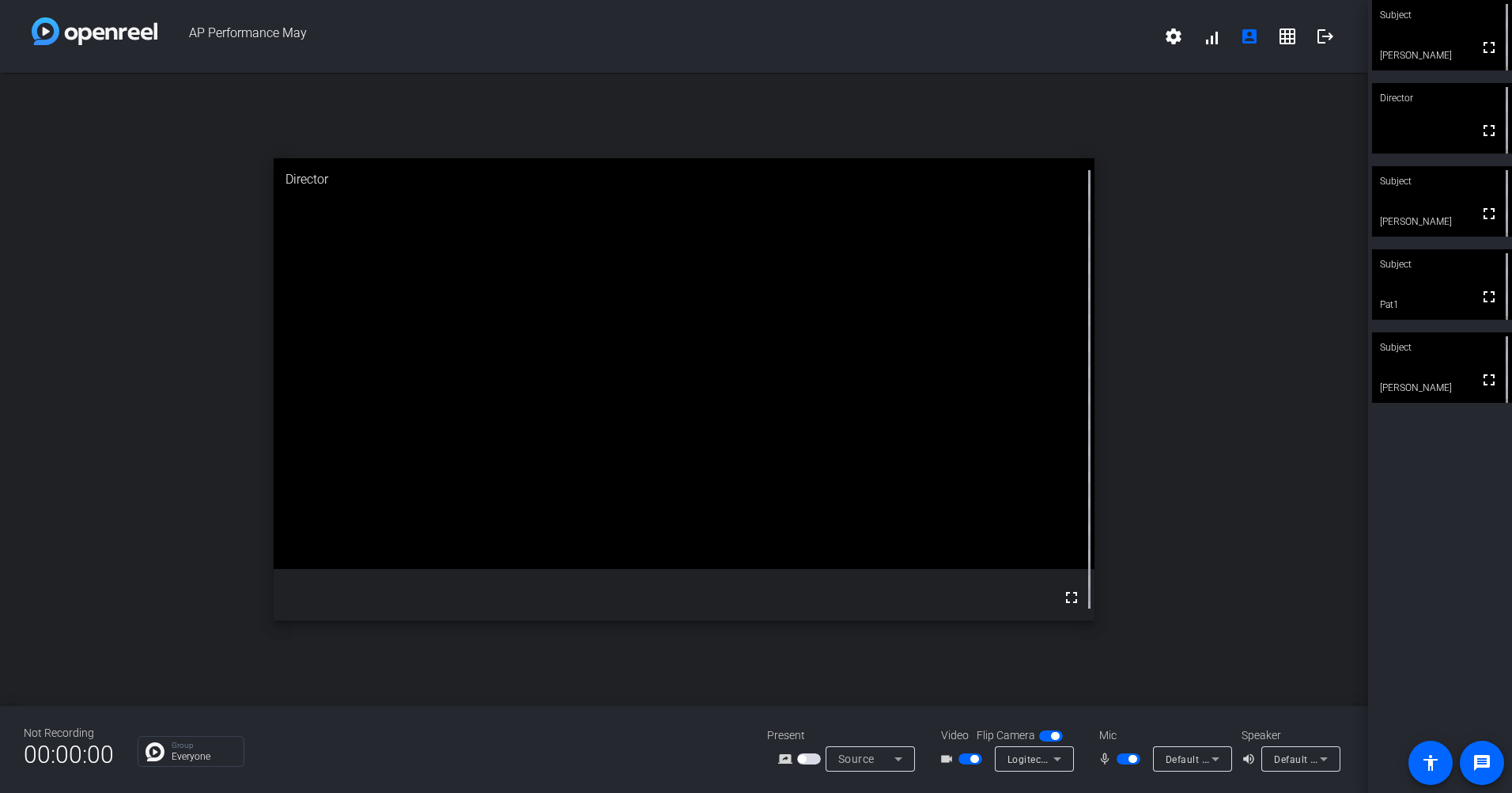
click at [1290, 248] on div "open_in_new Director fullscreen" at bounding box center [684, 389] width 1368 height 633
click at [1350, 500] on div "open_in_new Director fullscreen" at bounding box center [684, 389] width 1368 height 633
click at [1213, 544] on div "open_in_new Director fullscreen" at bounding box center [684, 389] width 1368 height 633
click at [1233, 558] on div "open_in_new Director fullscreen" at bounding box center [684, 389] width 1368 height 633
click at [1211, 358] on div "open_in_new Director fullscreen" at bounding box center [684, 389] width 1368 height 633
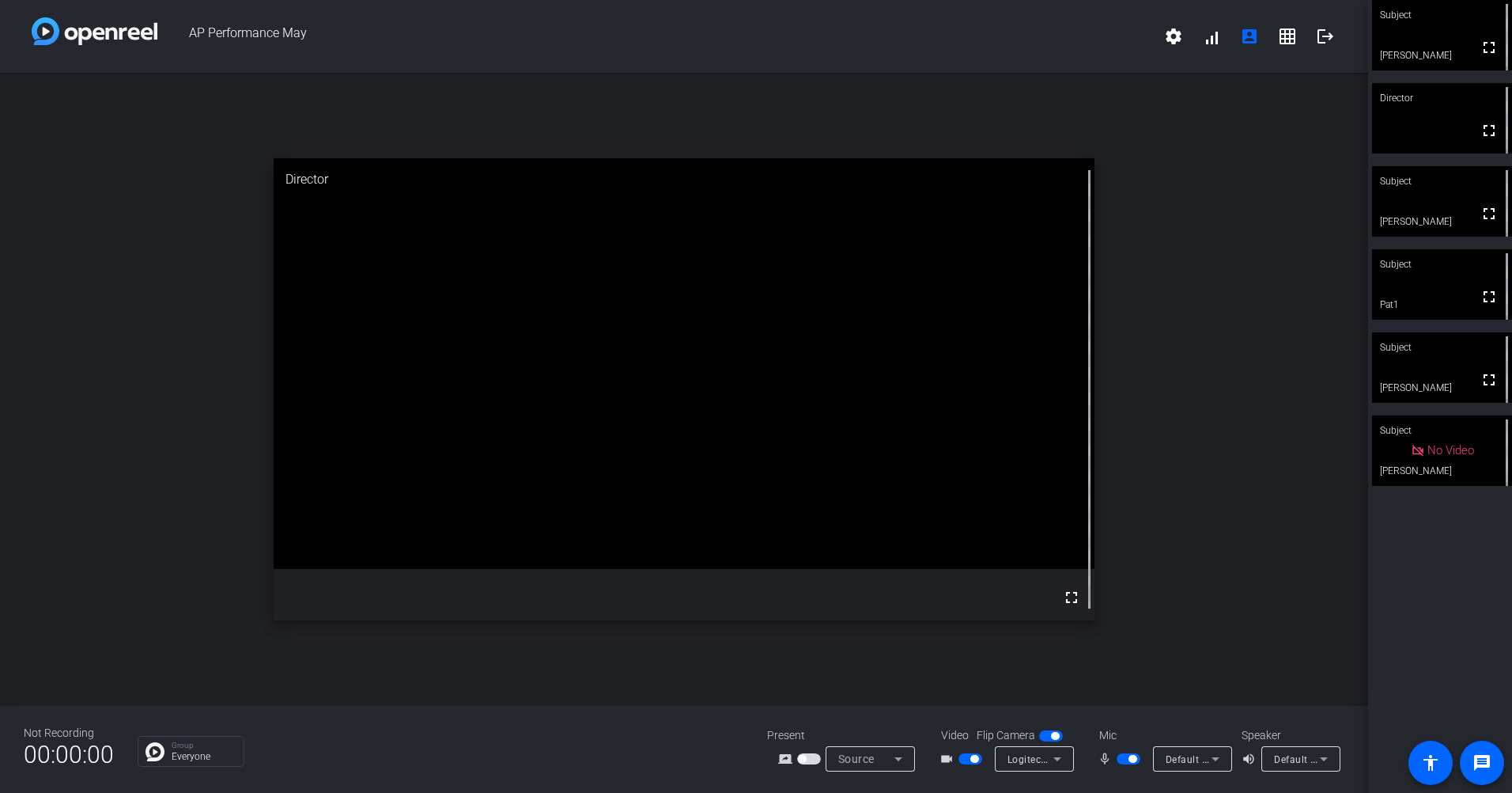
click at [1277, 388] on div "open_in_new Director fullscreen" at bounding box center [684, 389] width 1368 height 633
click at [1287, 393] on div "open_in_new Director fullscreen" at bounding box center [684, 389] width 1368 height 633
click at [1287, 33] on mat-icon "grid_on" at bounding box center [1287, 36] width 19 height 19
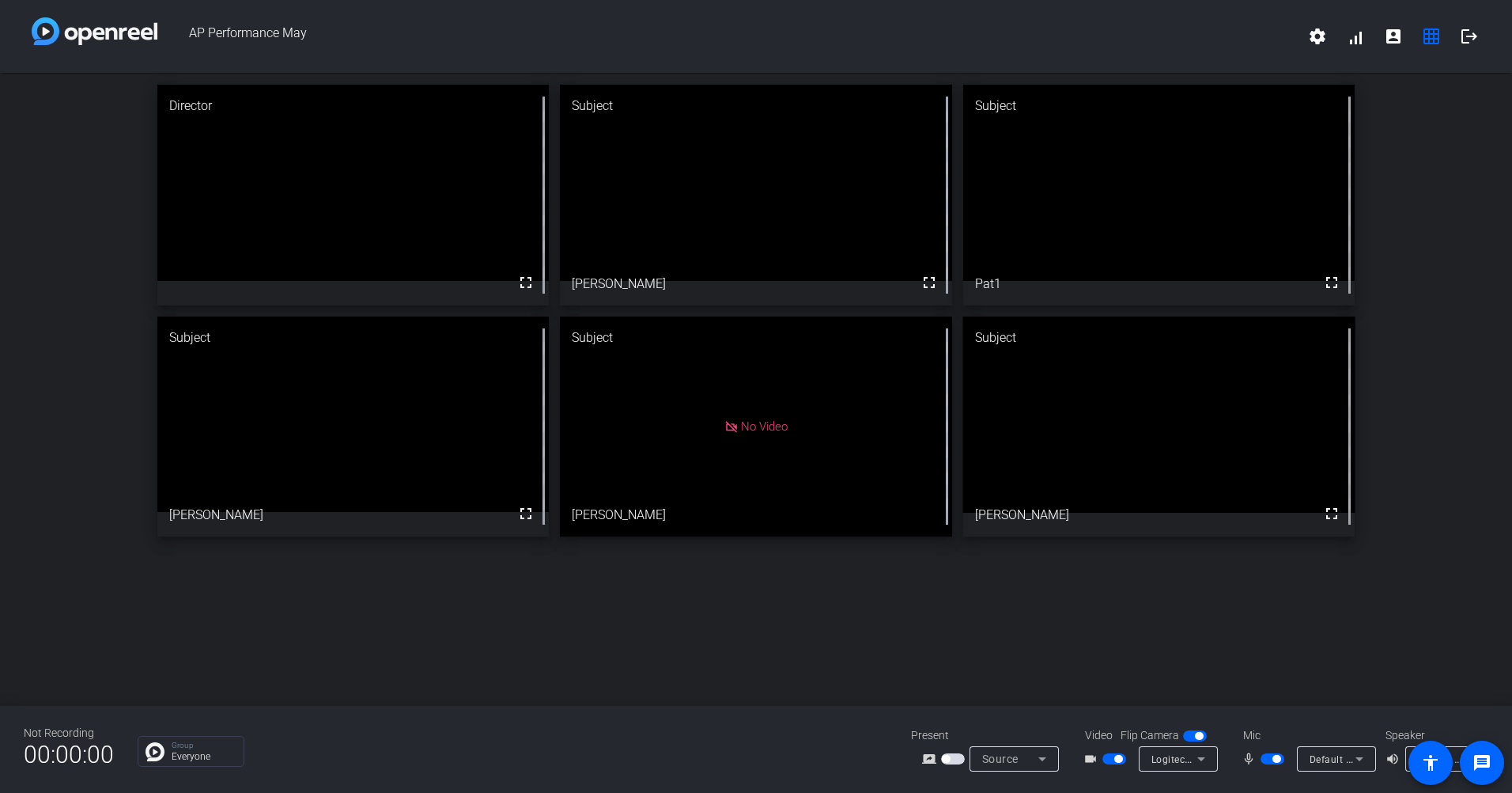
click at [843, 598] on div "Director fullscreen Subject fullscreen [PERSON_NAME] Subject fullscreen Pat1 Su…" at bounding box center [756, 389] width 1512 height 633
click at [832, 631] on div "Director fullscreen Subject fullscreen [PERSON_NAME] Subject fullscreen Pat1 Su…" at bounding box center [756, 389] width 1512 height 633
click at [821, 638] on div "Director fullscreen Subject fullscreen [PERSON_NAME] Subject fullscreen Pat1 Su…" at bounding box center [756, 389] width 1512 height 633
click at [856, 593] on div "Director fullscreen Subject fullscreen [PERSON_NAME] Subject fullscreen Pat1 Su…" at bounding box center [756, 389] width 1512 height 633
click at [1031, 512] on video at bounding box center [1159, 414] width 392 height 196
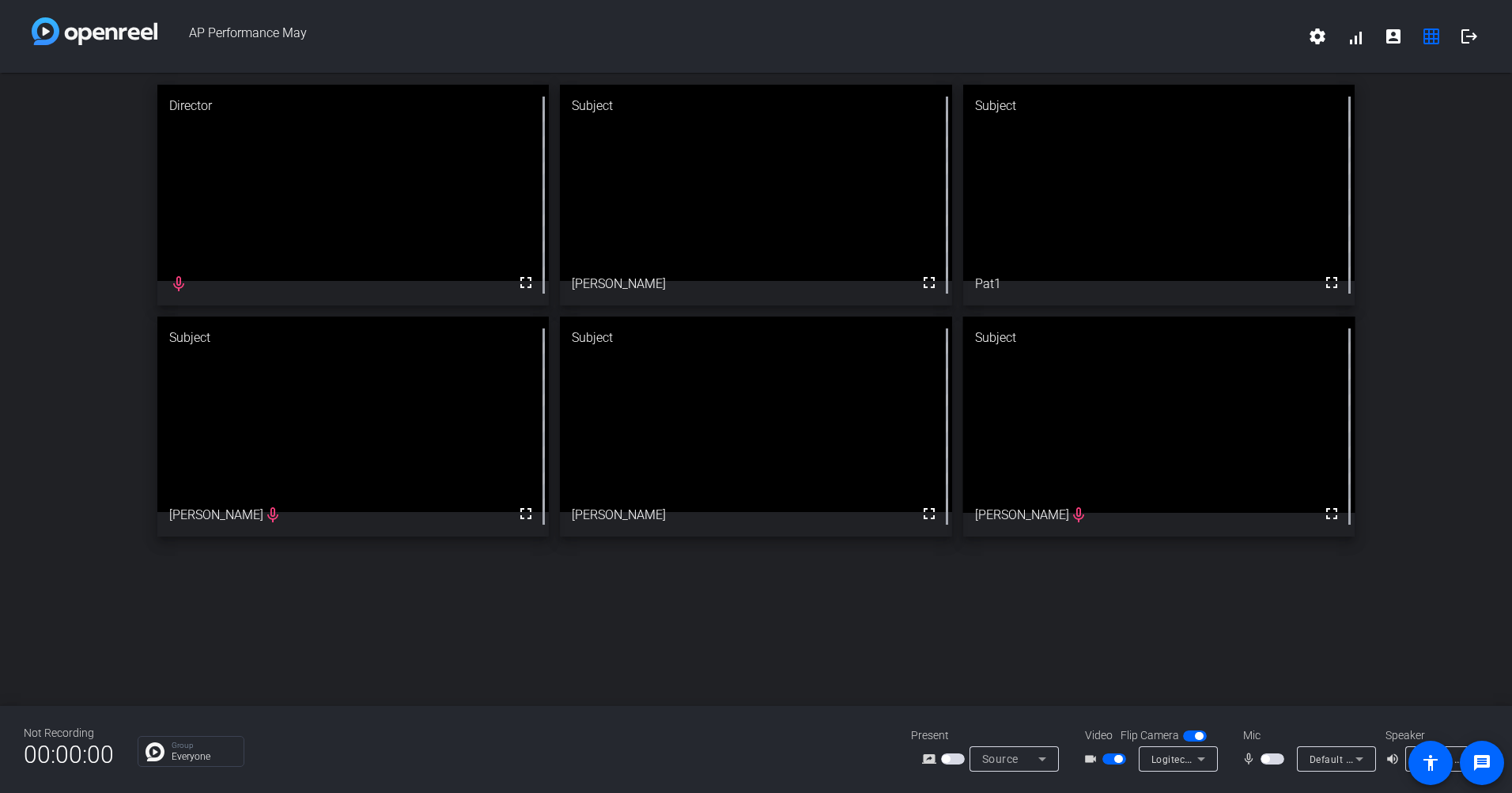
click at [1032, 512] on video at bounding box center [1159, 414] width 392 height 196
click at [993, 647] on div "Director fullscreen mic_none Subject fullscreen [PERSON_NAME] Subject fullscree…" at bounding box center [756, 389] width 1512 height 633
click at [864, 608] on div "Director fullscreen mic_none Subject fullscreen [PERSON_NAME] Subject fullscree…" at bounding box center [756, 389] width 1512 height 633
click at [909, 598] on div "Director fullscreen mic_none Subject fullscreen [PERSON_NAME] Subject fullscree…" at bounding box center [756, 389] width 1512 height 633
click at [807, 625] on div "Director fullscreen mic_none Subject fullscreen [PERSON_NAME] Subject fullscree…" at bounding box center [756, 389] width 1512 height 633
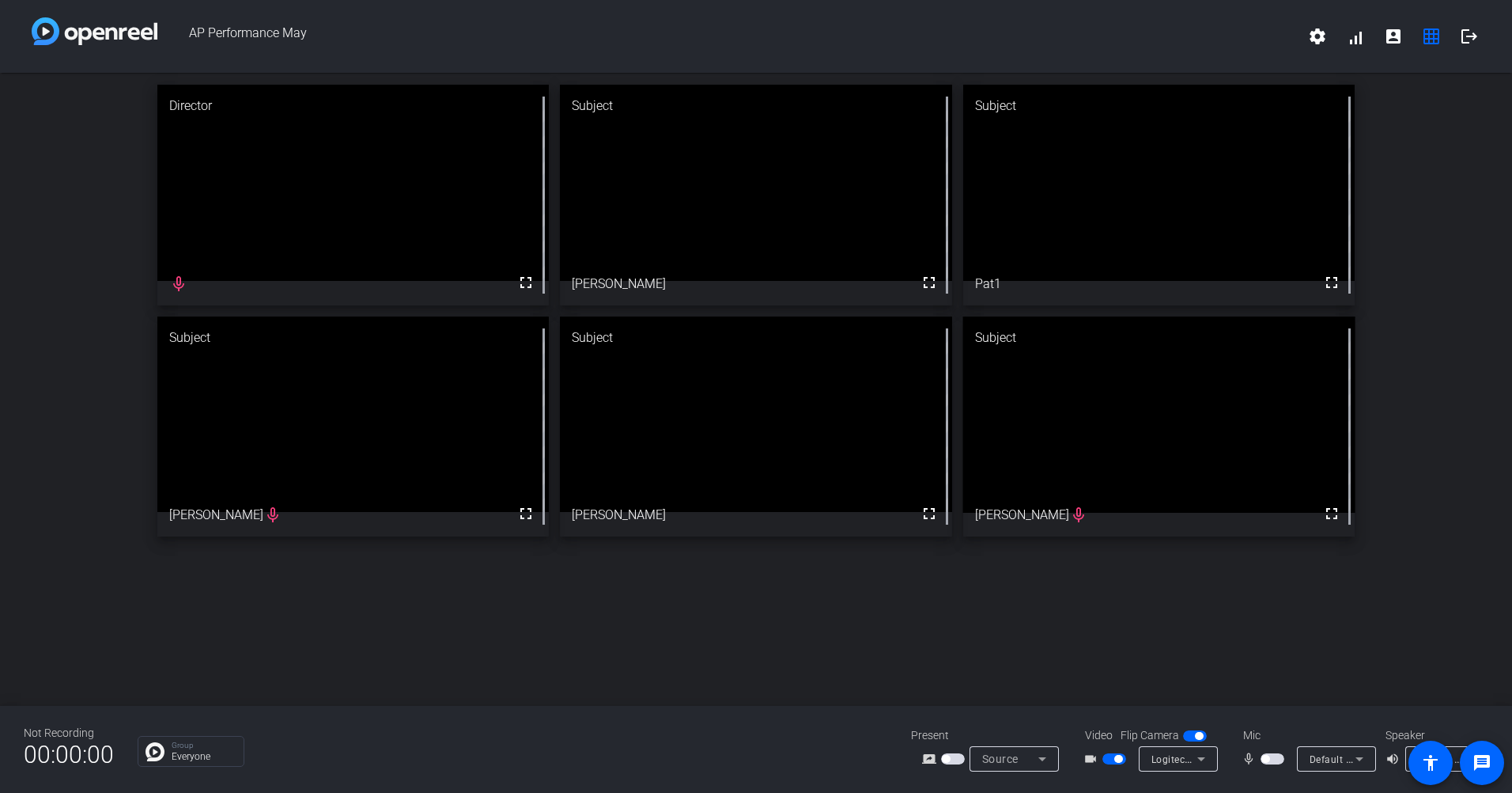
drag, startPoint x: 720, startPoint y: 382, endPoint x: 733, endPoint y: 378, distance: 13.6
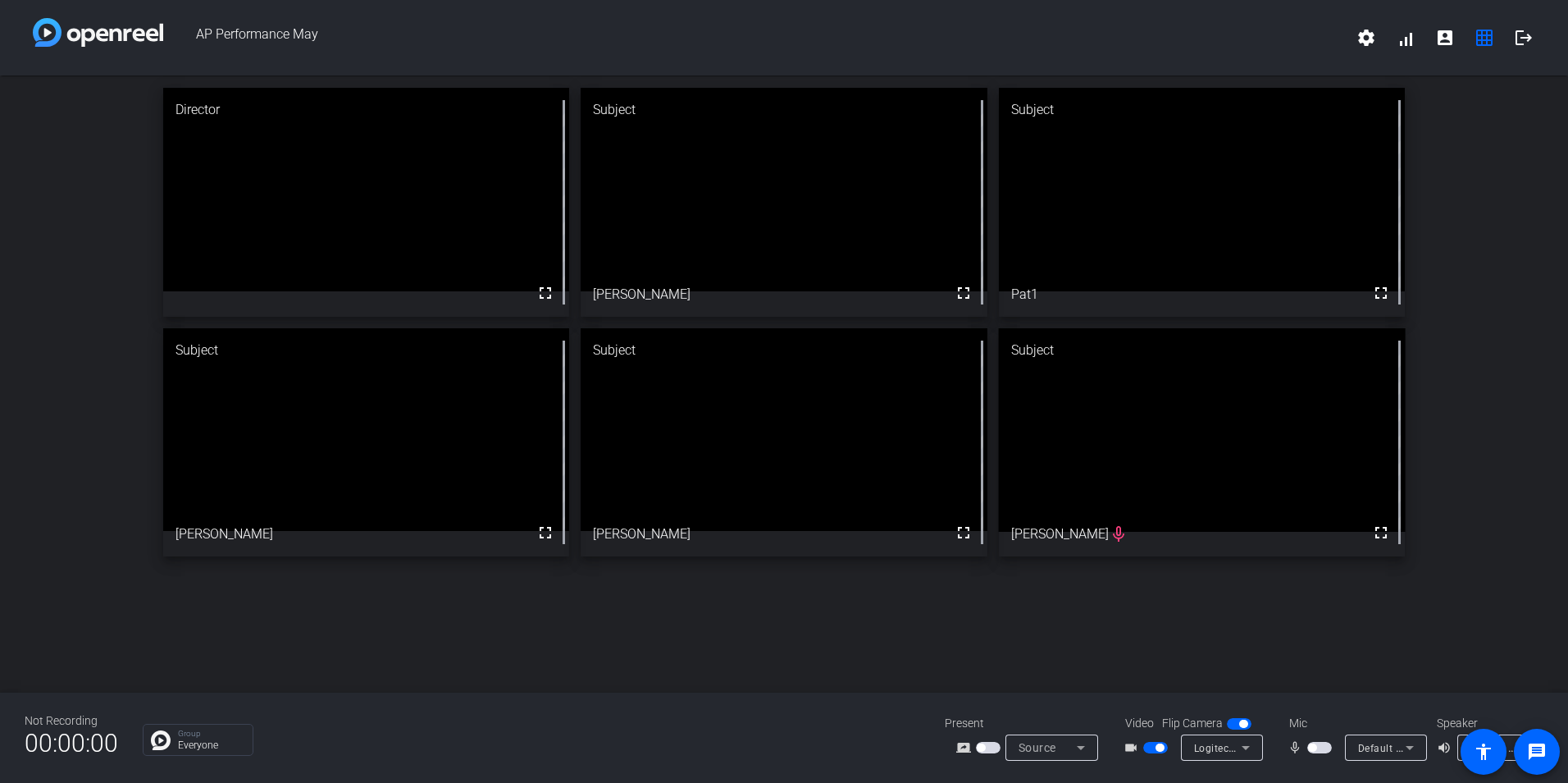
click at [1503, 369] on div "Director fullscreen Subject fullscreen [PERSON_NAME] Subject fullscreen Pat1 Su…" at bounding box center [784, 322] width 1568 height 493
click at [1482, 355] on div "Director fullscreen Subject fullscreen [PERSON_NAME] Subject fullscreen Pat1 Su…" at bounding box center [784, 322] width 1568 height 493
click at [1513, 405] on div "Director fullscreen Subject fullscreen [PERSON_NAME] Subject fullscreen Pat1 Su…" at bounding box center [784, 322] width 1568 height 493
click at [1001, 641] on div "Director fullscreen Subject fullscreen [PERSON_NAME] Subject fullscreen Pat1 Su…" at bounding box center [784, 384] width 1568 height 617
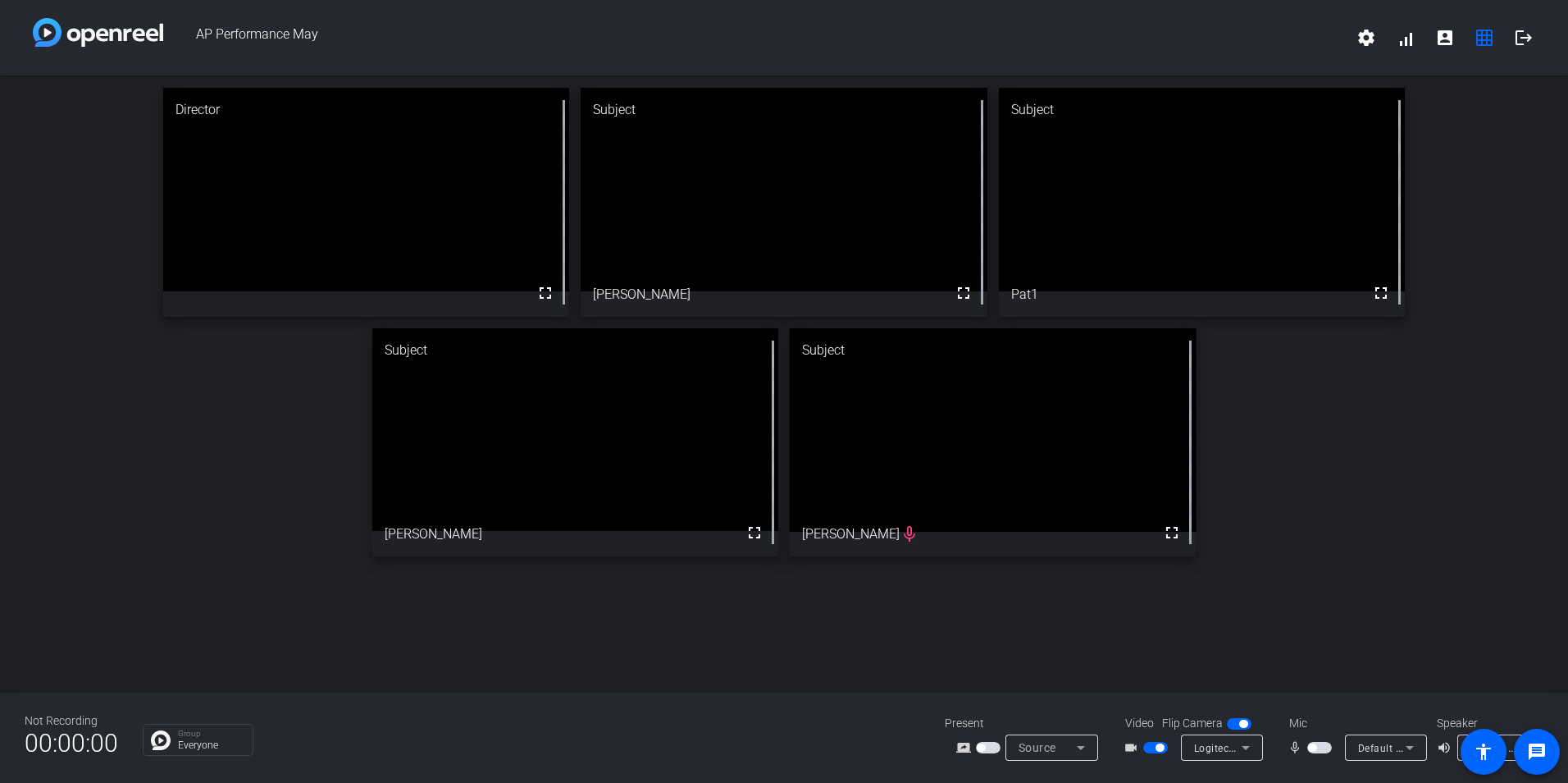
drag, startPoint x: 0, startPoint y: 258, endPoint x: 16, endPoint y: 251, distance: 17.5
click at [5, 254] on div "Director fullscreen Subject fullscreen [PERSON_NAME] Subject fullscreen Pat1 Su…" at bounding box center [784, 322] width 1568 height 493
click at [1318, 400] on div "Director fullscreen Subject fullscreen [PERSON_NAME] Subject fullscreen Pat1 Su…" at bounding box center [784, 322] width 1568 height 493
click at [1321, 467] on div "Director fullscreen Subject fullscreen [PERSON_NAME] Subject fullscreen Pat1 Su…" at bounding box center [784, 322] width 1568 height 493
click at [1324, 447] on div "Director fullscreen Subject fullscreen [PERSON_NAME] Subject fullscreen Pat1 Su…" at bounding box center [784, 322] width 1568 height 493
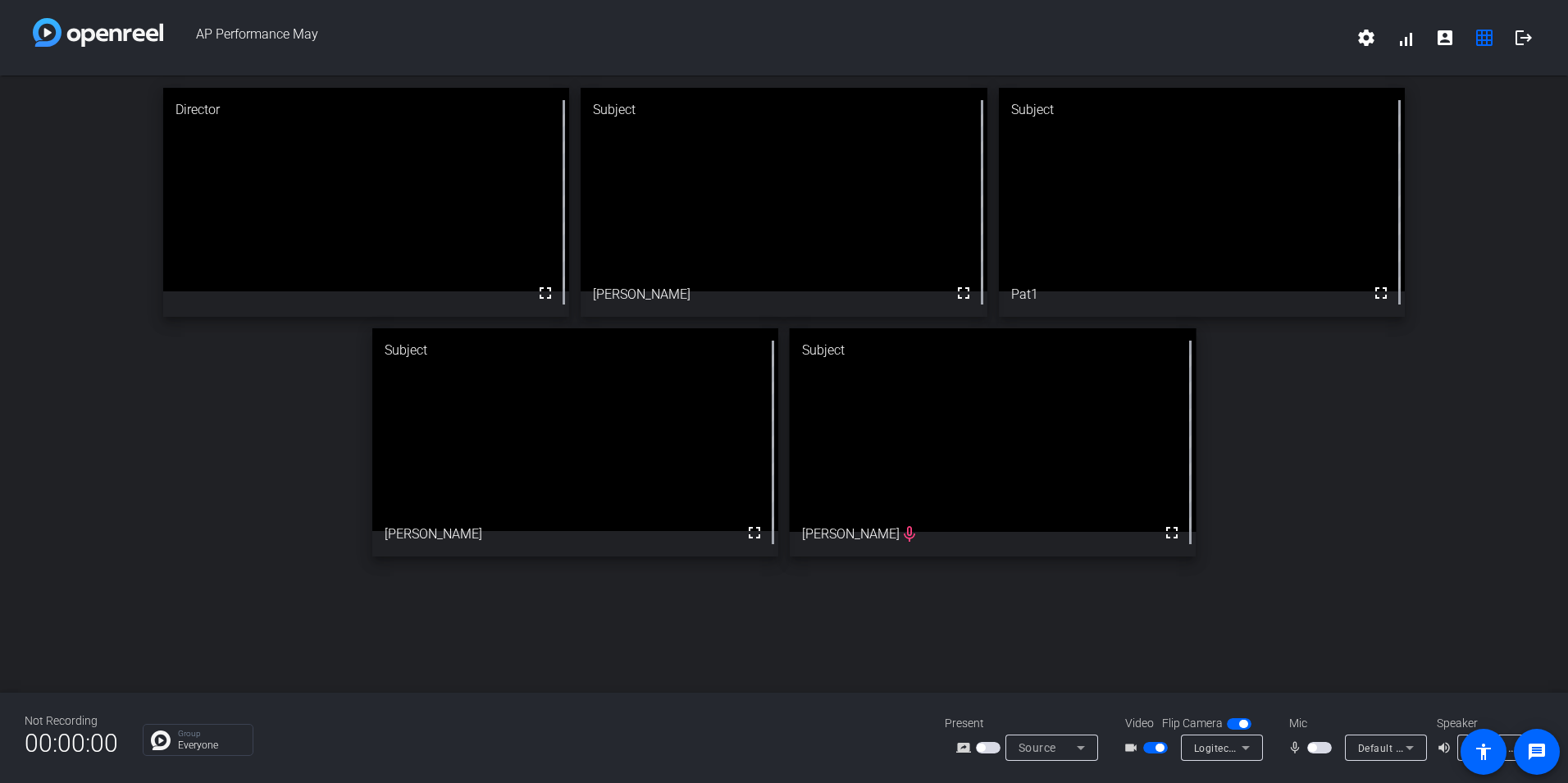
click at [1389, 468] on div "Director fullscreen Subject fullscreen [PERSON_NAME] Subject fullscreen Pat1 Su…" at bounding box center [784, 322] width 1568 height 493
click at [860, 531] on video at bounding box center [992, 430] width 407 height 203
click at [857, 531] on video at bounding box center [992, 430] width 407 height 203
click at [1328, 742] on span "button" at bounding box center [1319, 748] width 24 height 12
